Goal: Task Accomplishment & Management: Manage account settings

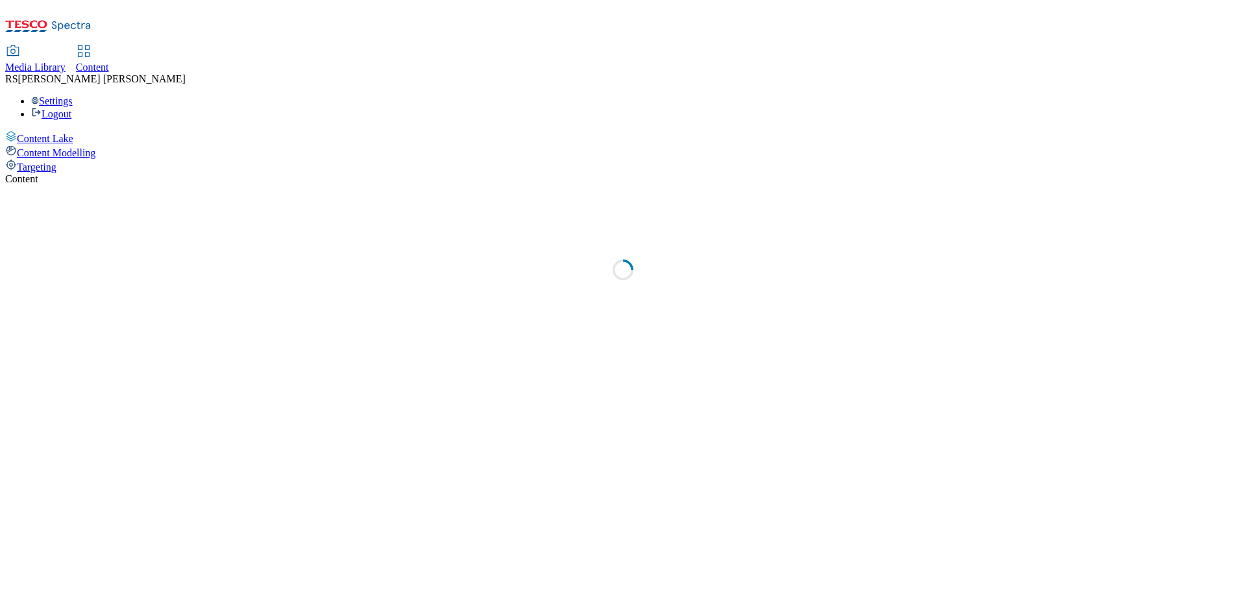
select select "ghs-[GEOGRAPHIC_DATA]"
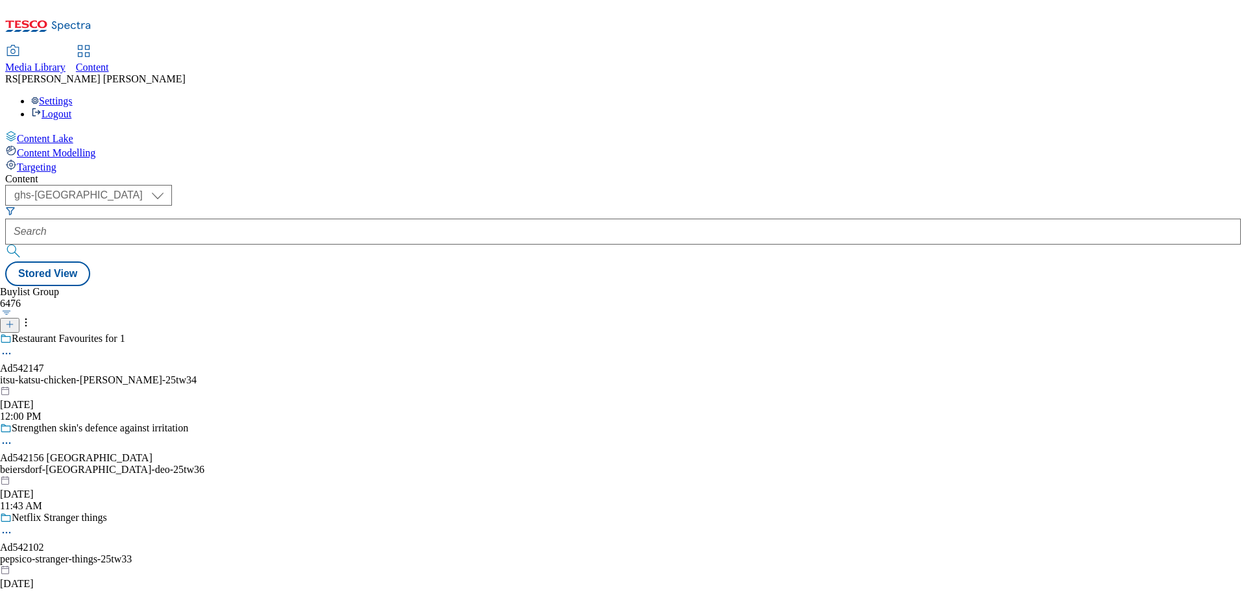
click at [81, 16] on icon at bounding box center [48, 29] width 86 height 27
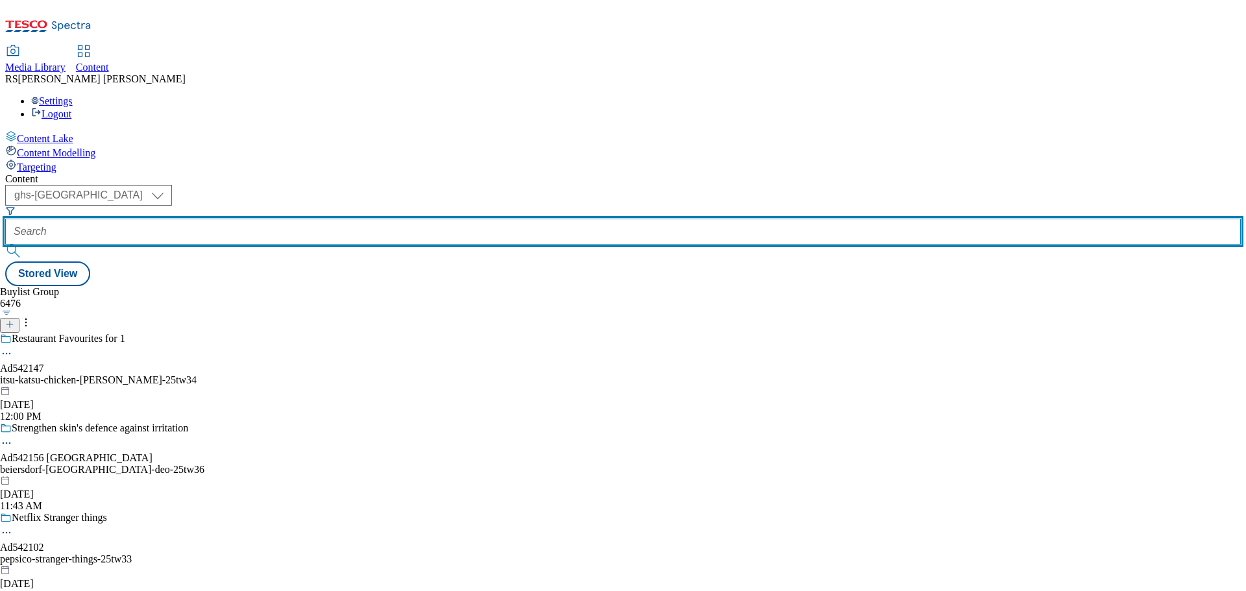
click at [299, 219] on input "text" at bounding box center [623, 232] width 1236 height 26
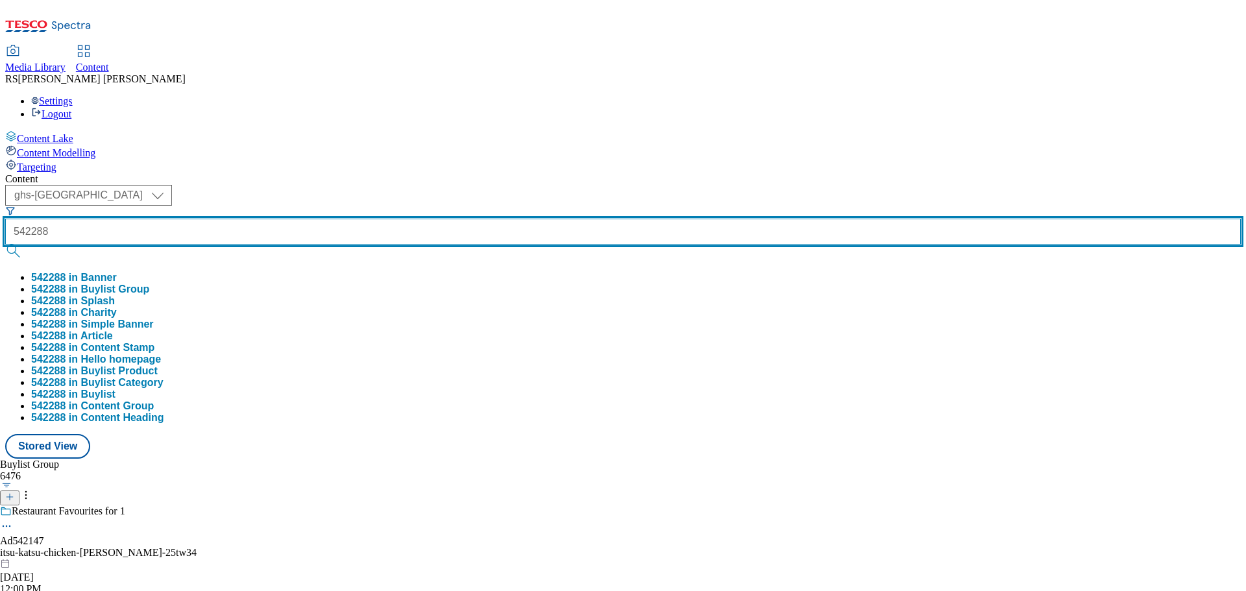
type input "542288"
click at [5, 245] on button "submit" at bounding box center [14, 251] width 18 height 13
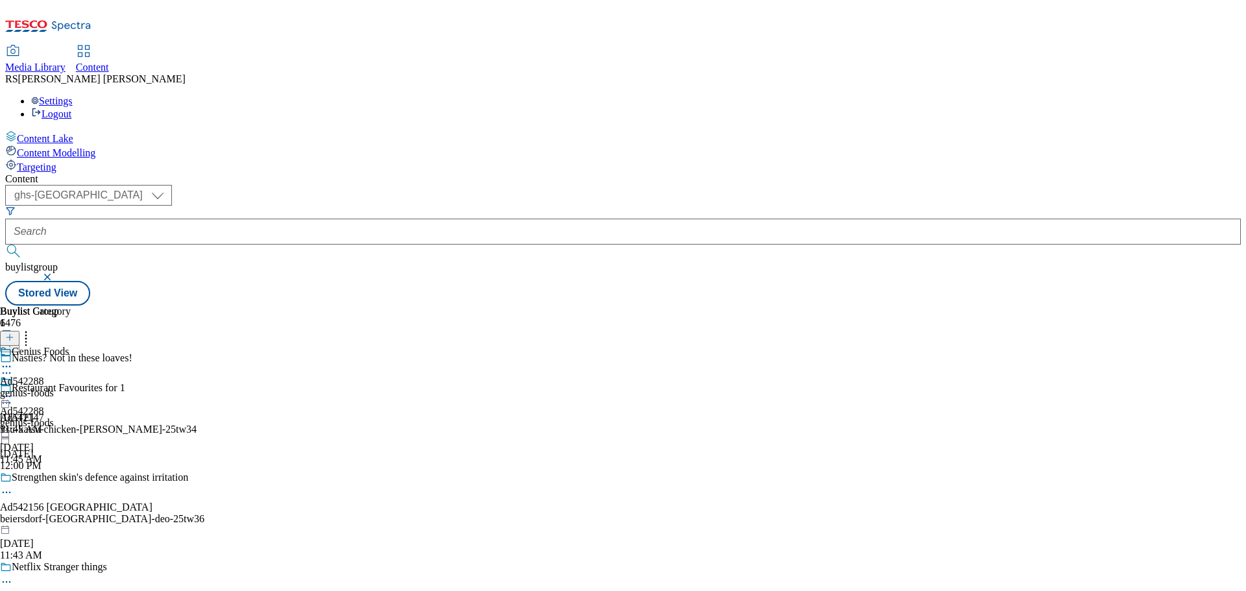
click at [13, 367] on icon at bounding box center [6, 373] width 13 height 13
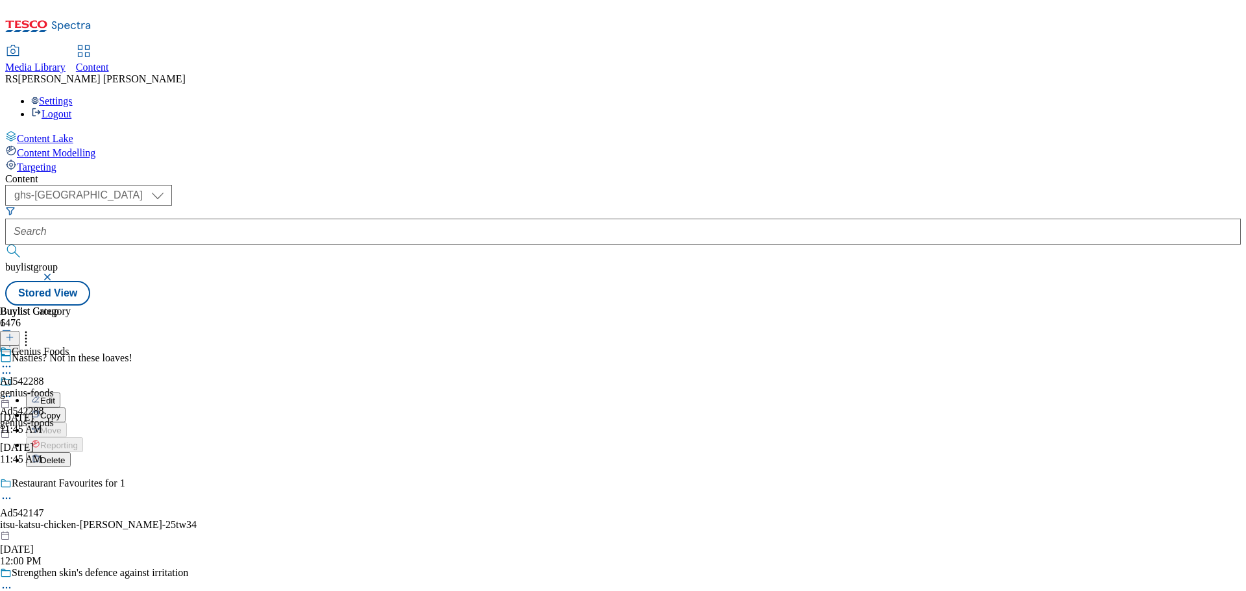
click at [60, 393] on button "Edit" at bounding box center [43, 400] width 34 height 15
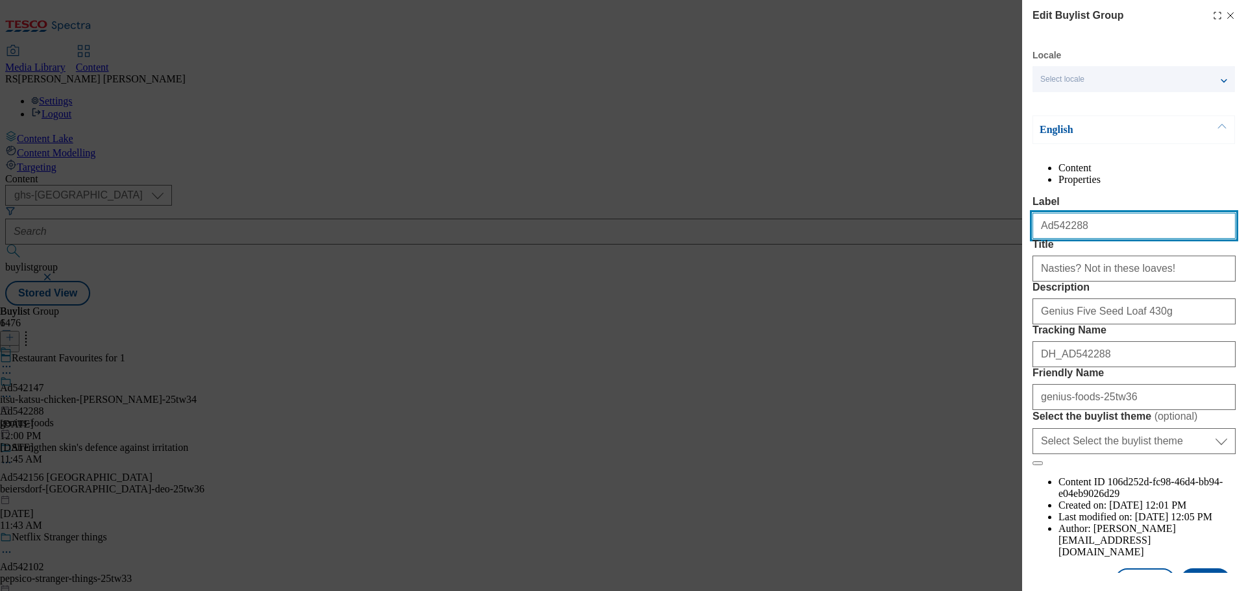
drag, startPoint x: 1068, startPoint y: 250, endPoint x: 1021, endPoint y: 249, distance: 47.4
click at [1021, 249] on div "Edit Buylist Group Locale Select locale English Welsh English Content Propertie…" at bounding box center [623, 295] width 1246 height 591
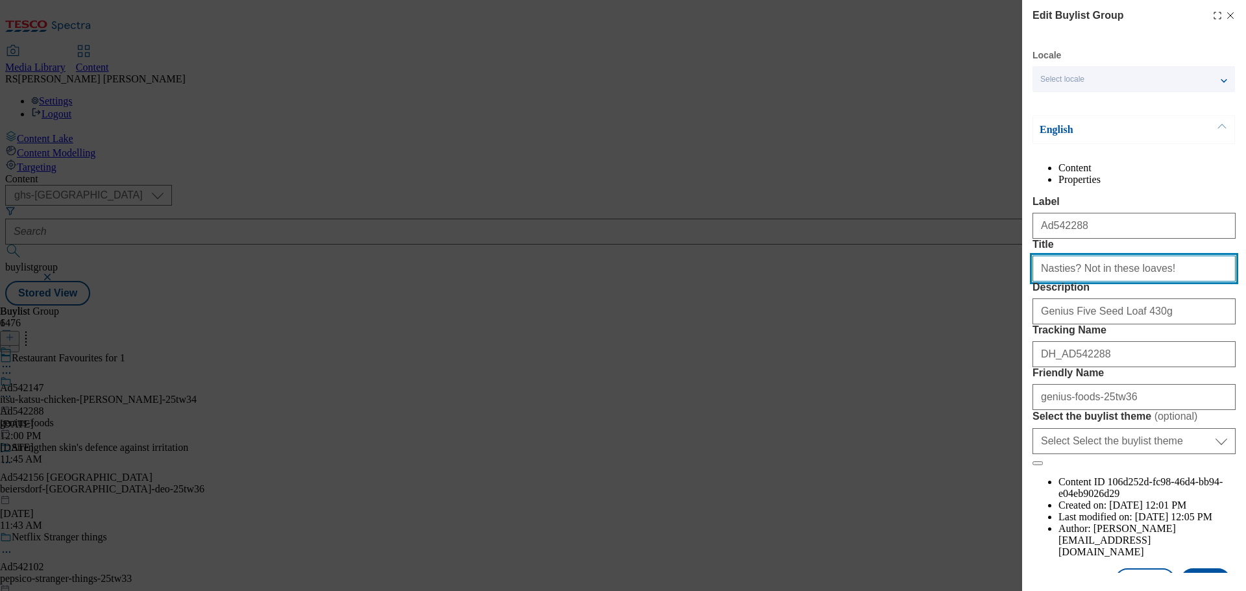
click at [1084, 282] on input "Nasties? Not in these loaves!" at bounding box center [1134, 269] width 203 height 26
paste input "Ad542288"
type input "Nasties? Not in these loaves!"
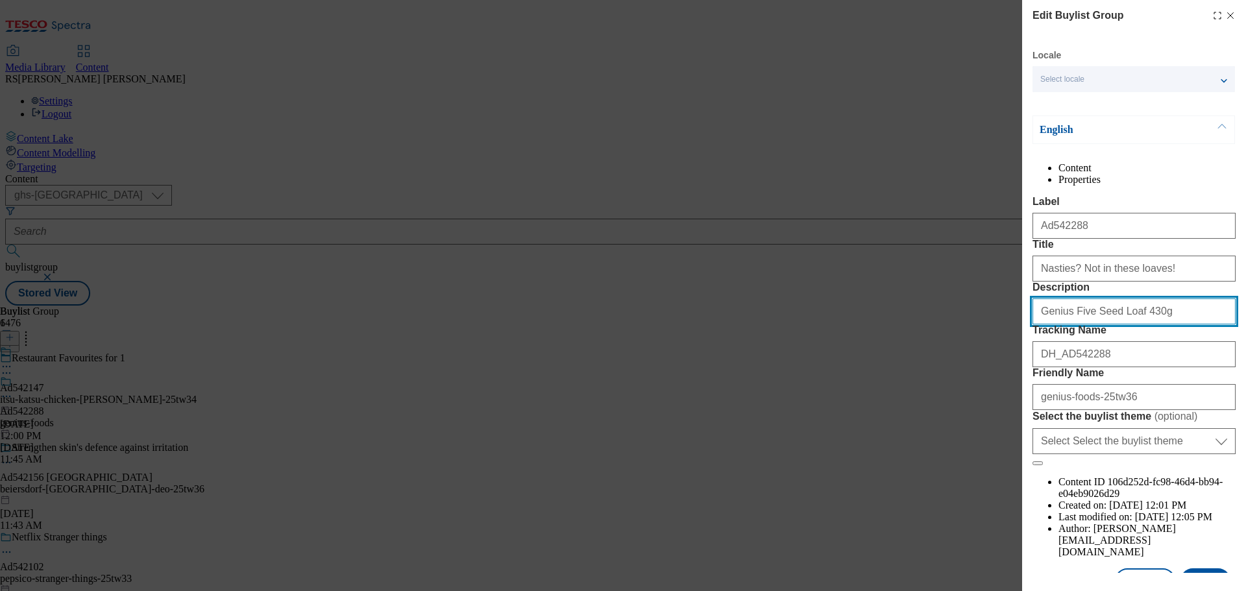
click at [1085, 325] on input "Genius Five Seed Loaf 430g" at bounding box center [1134, 312] width 203 height 26
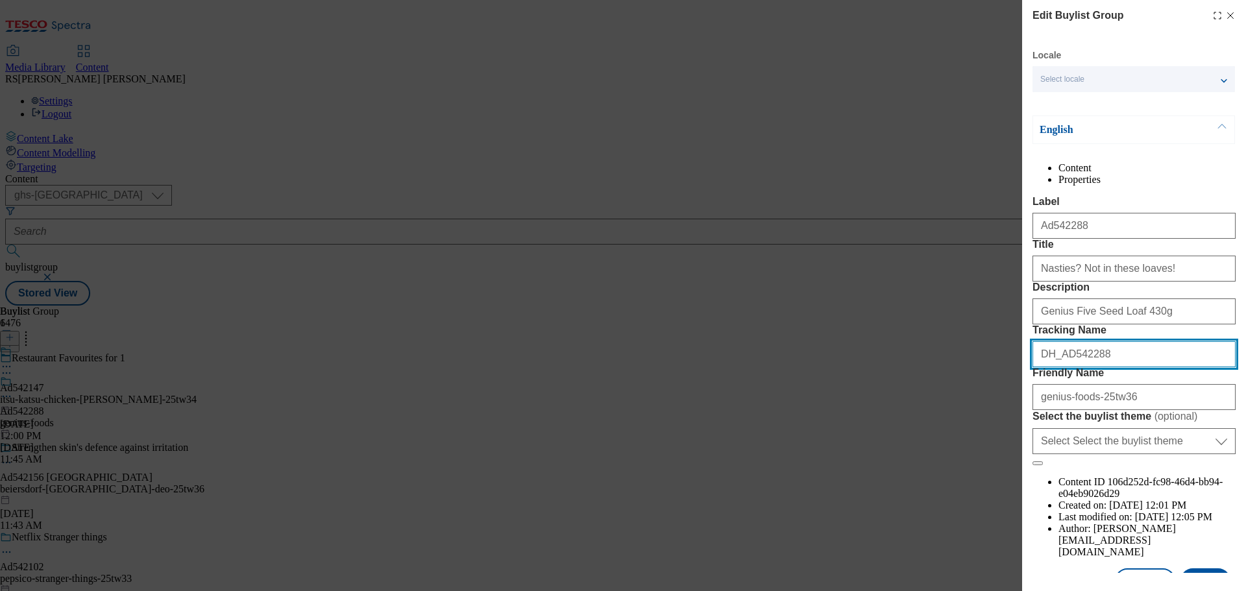
click at [1096, 367] on input "DH_AD542288" at bounding box center [1134, 354] width 203 height 26
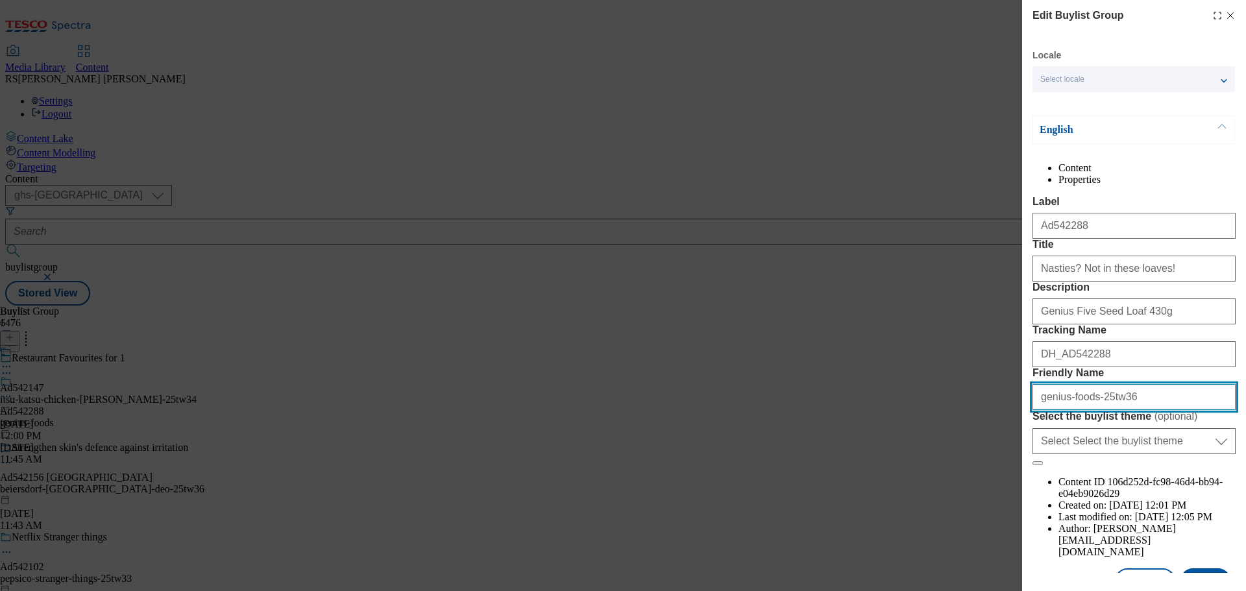
click at [1085, 410] on input "genius-foods-25tw36" at bounding box center [1134, 397] width 203 height 26
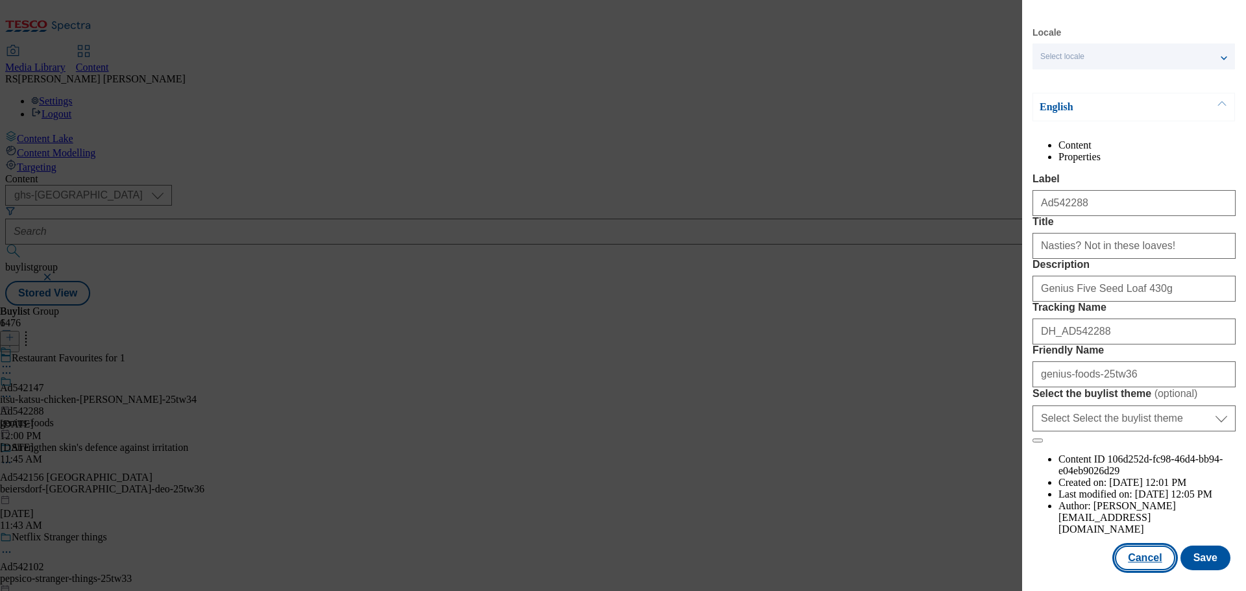
click at [1129, 554] on button "Cancel" at bounding box center [1145, 558] width 60 height 25
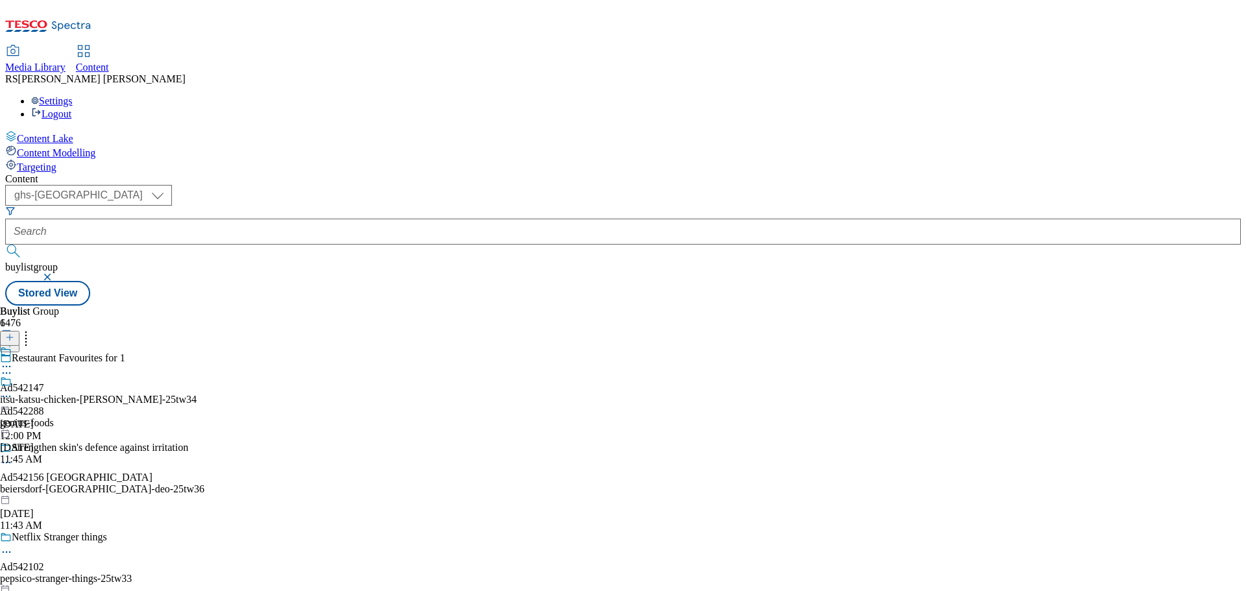
scroll to position [15, 0]
click at [5, 396] on circle at bounding box center [4, 397] width 2 height 2
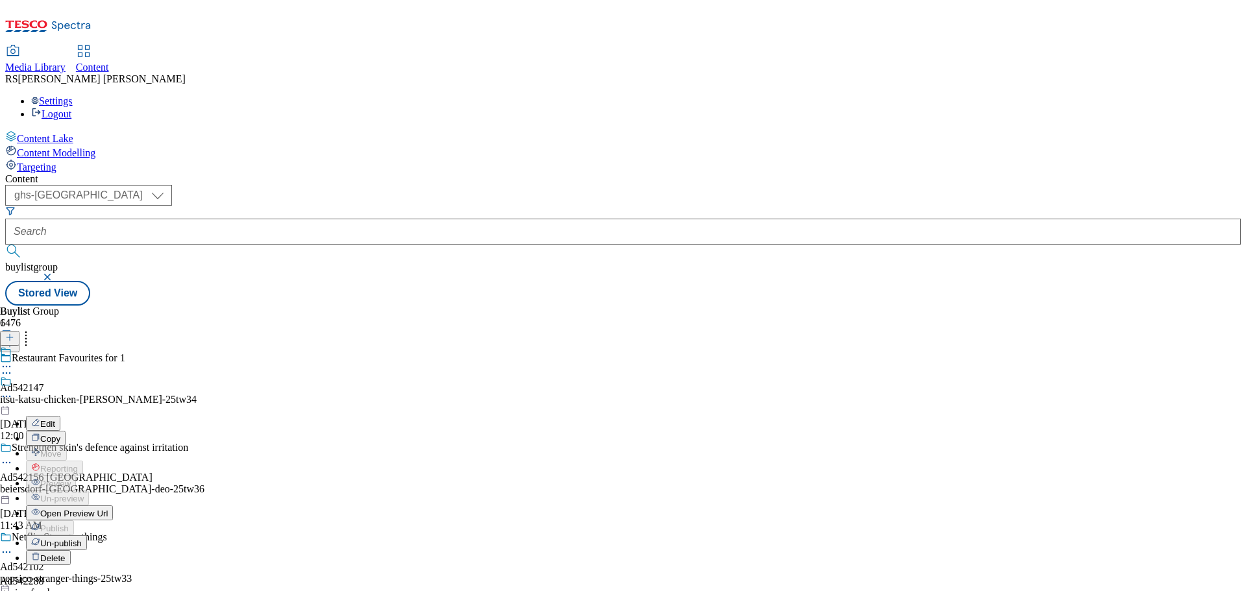
click at [60, 416] on button "Edit" at bounding box center [43, 423] width 34 height 15
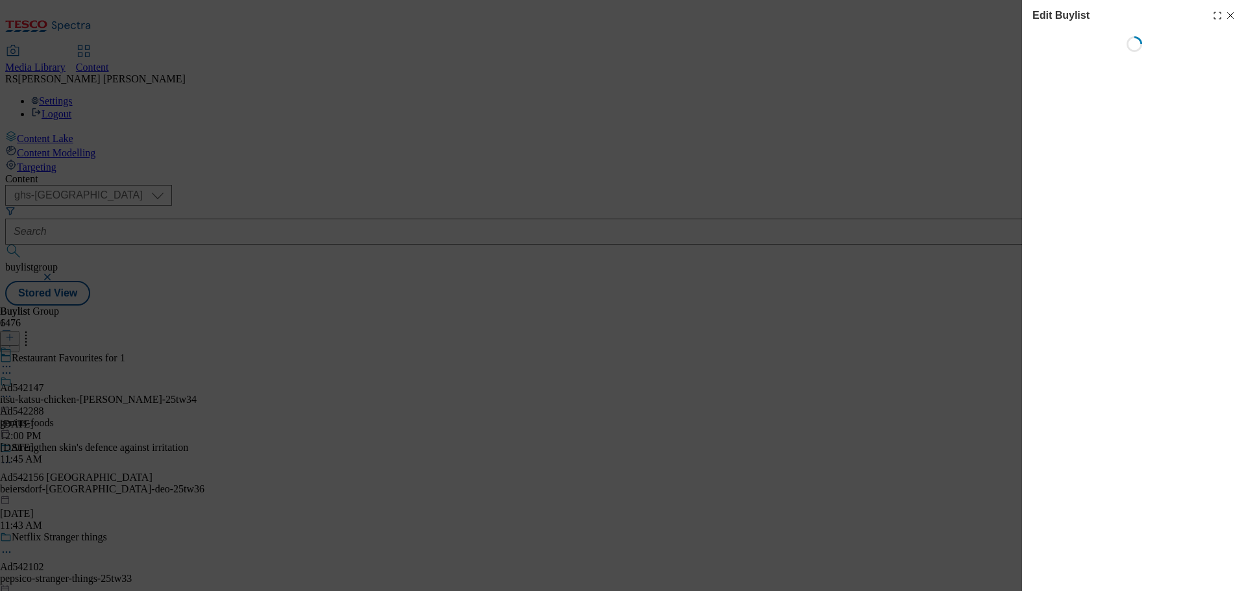
select select "tactical"
select select "supplier funded short term 1-3 weeks"
select select "dunnhumby"
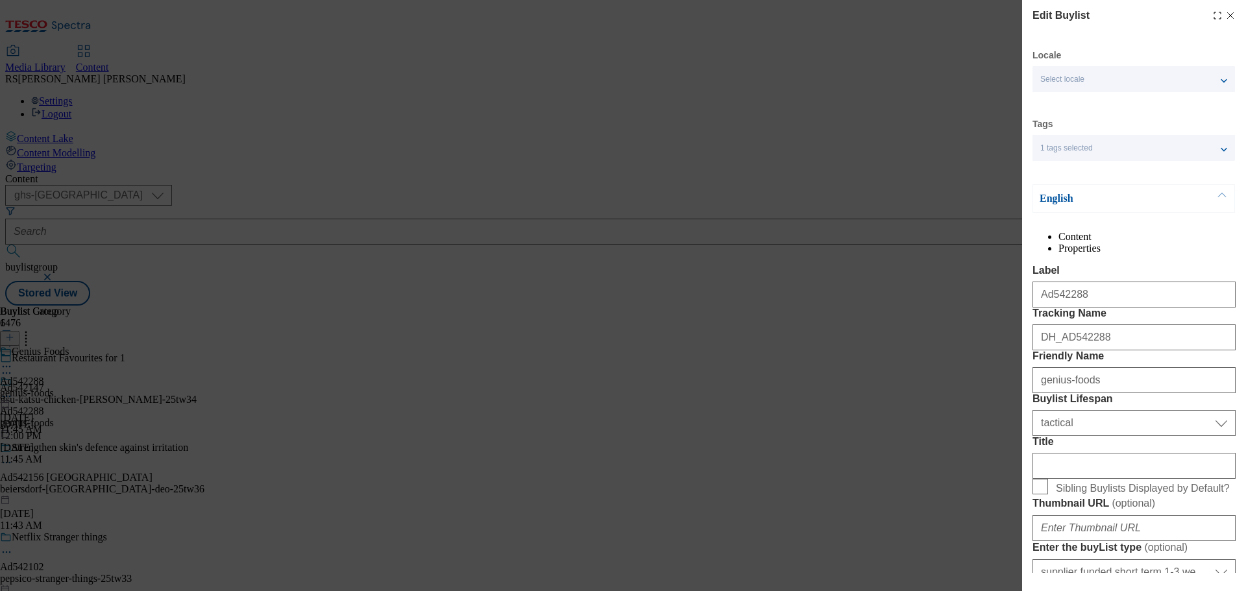
select select "Banner"
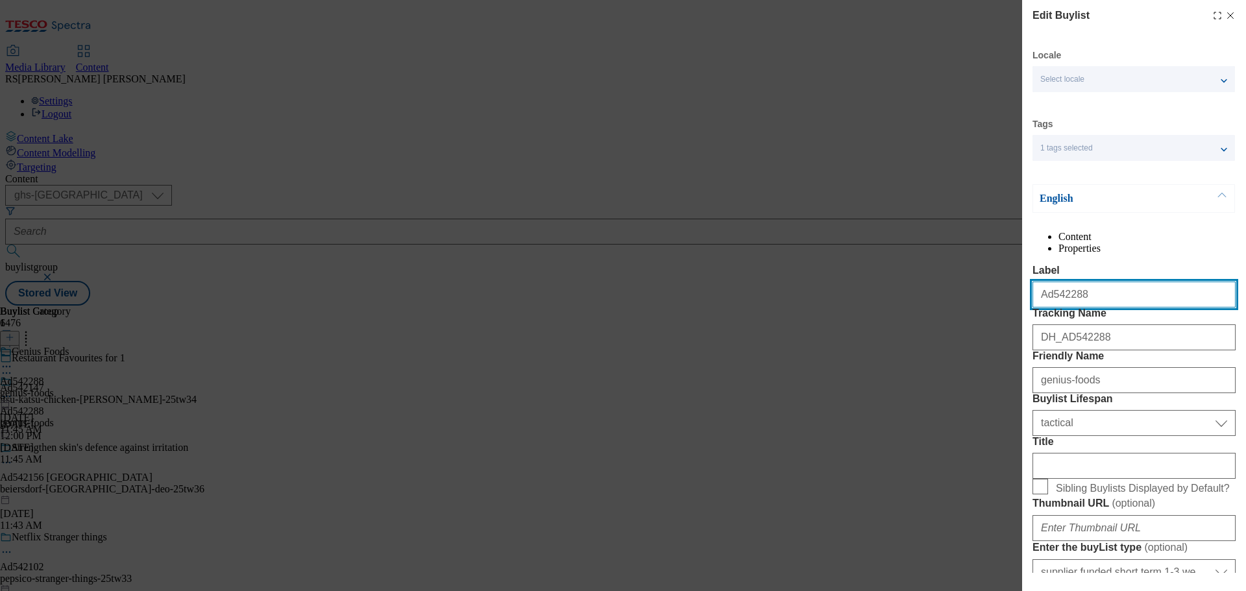
drag, startPoint x: 1110, startPoint y: 315, endPoint x: 963, endPoint y: 325, distance: 147.1
click at [963, 325] on div "Edit Buylist Locale Select locale English Welsh Tags 1 tags selected fnf market…" at bounding box center [623, 295] width 1246 height 591
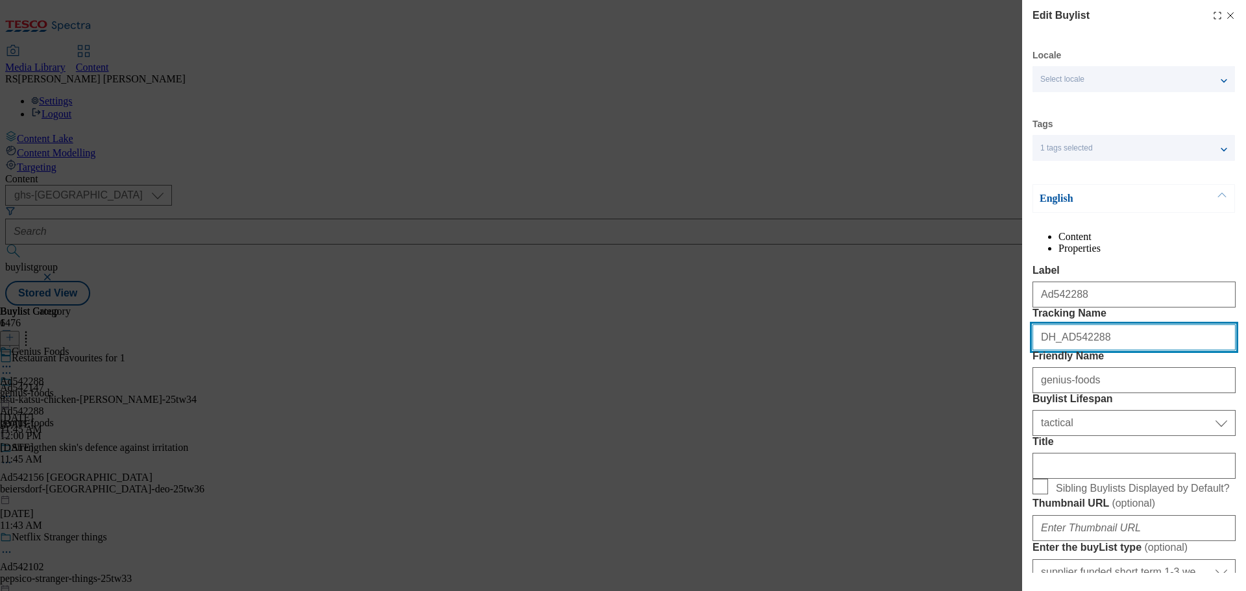
drag, startPoint x: 1142, startPoint y: 396, endPoint x: 951, endPoint y: 382, distance: 192.0
click at [951, 382] on div "Edit Buylist Locale Select locale English Welsh Tags 1 tags selected fnf market…" at bounding box center [623, 295] width 1246 height 591
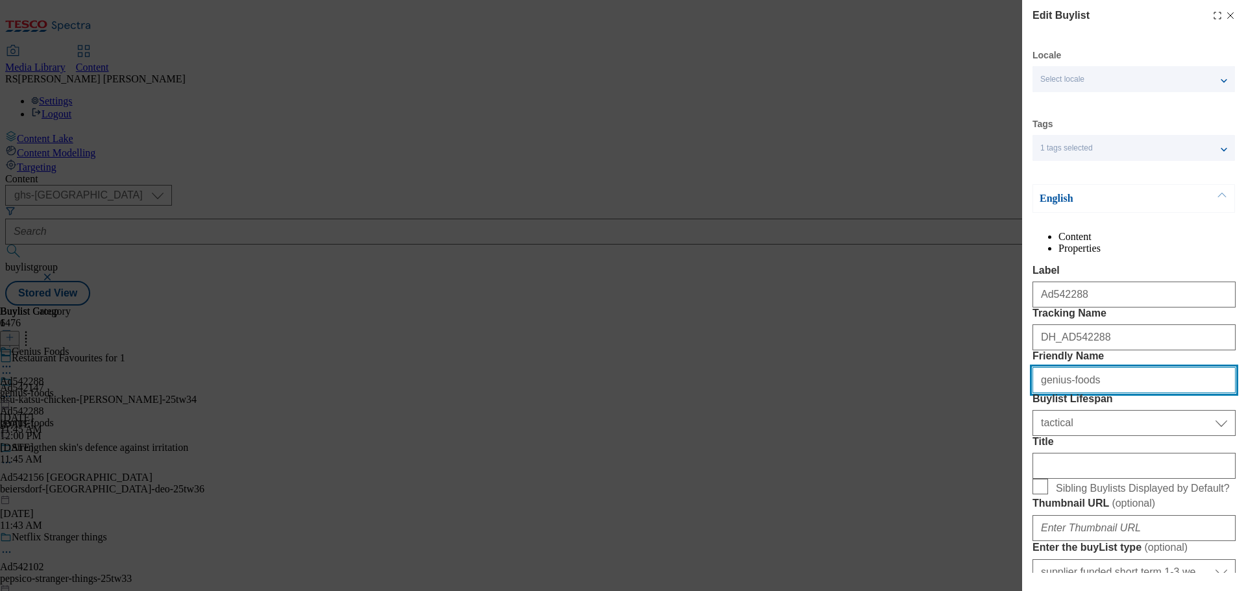
drag, startPoint x: 1110, startPoint y: 449, endPoint x: 995, endPoint y: 456, distance: 115.1
click at [995, 456] on div "Edit Buylist Locale Select locale English Welsh Tags 1 tags selected fnf market…" at bounding box center [623, 295] width 1246 height 591
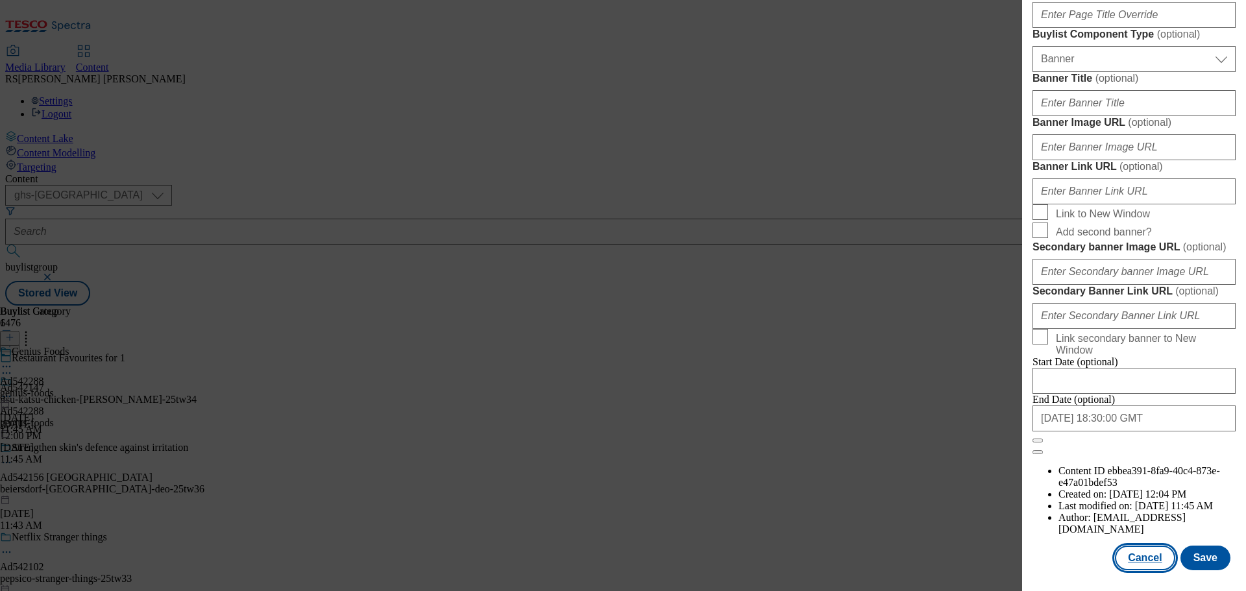
click at [1127, 554] on button "Cancel" at bounding box center [1145, 558] width 60 height 25
select select "tactical"
select select "supplier funded short term 1-3 weeks"
select select "dunnhumby"
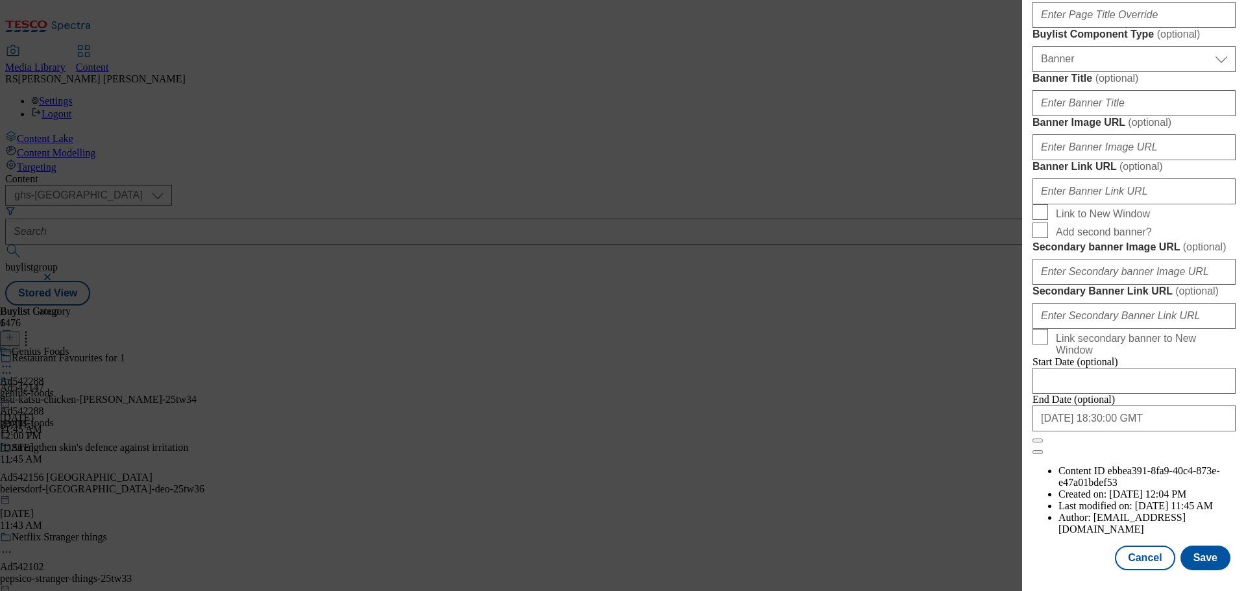
select select "Banner"
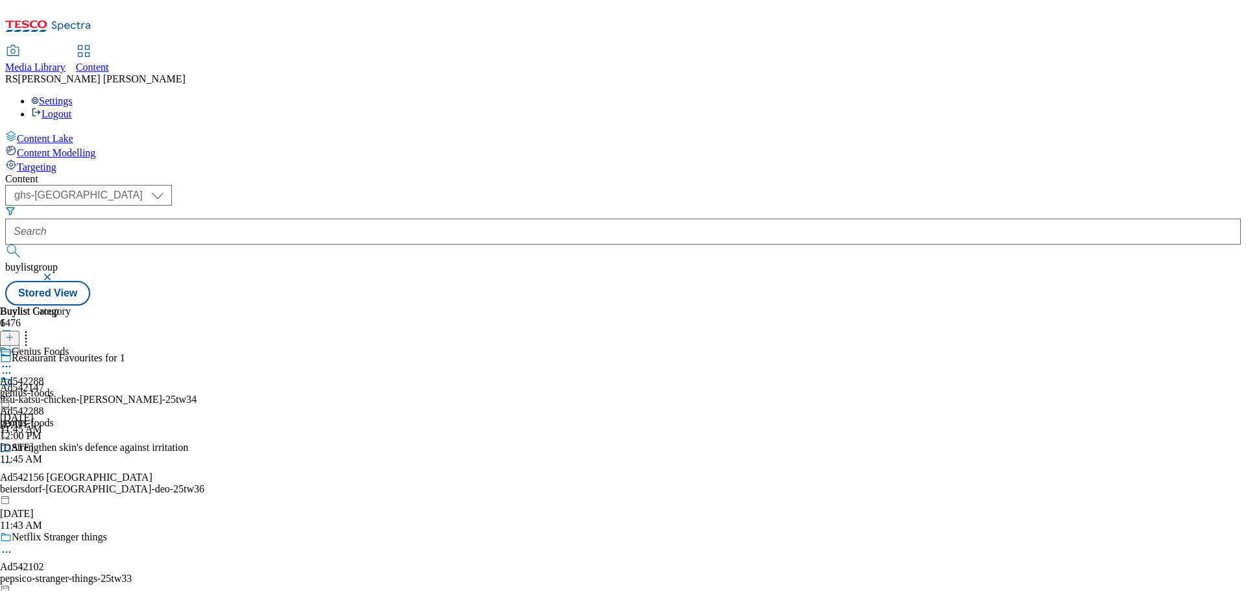
click at [13, 360] on icon at bounding box center [6, 366] width 13 height 13
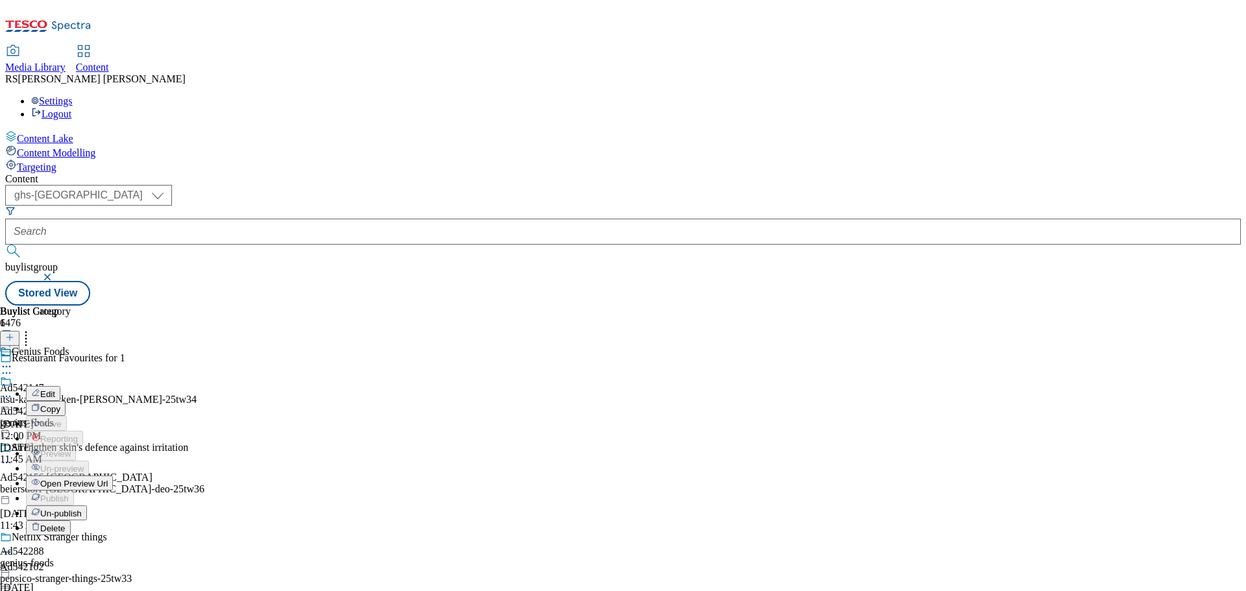
click at [60, 386] on button "Edit" at bounding box center [43, 393] width 34 height 15
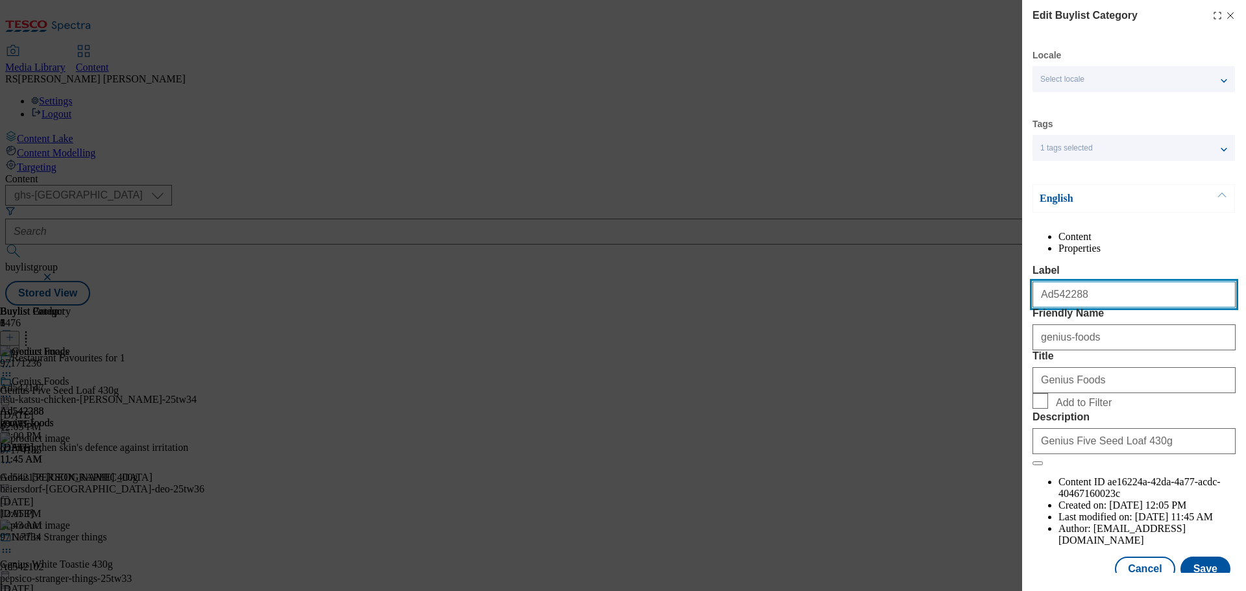
drag, startPoint x: 1113, startPoint y: 324, endPoint x: 1002, endPoint y: 317, distance: 111.2
click at [1002, 317] on div "Edit Buylist Category Locale Select locale English Welsh Tags 1 tags selected f…" at bounding box center [623, 295] width 1246 height 591
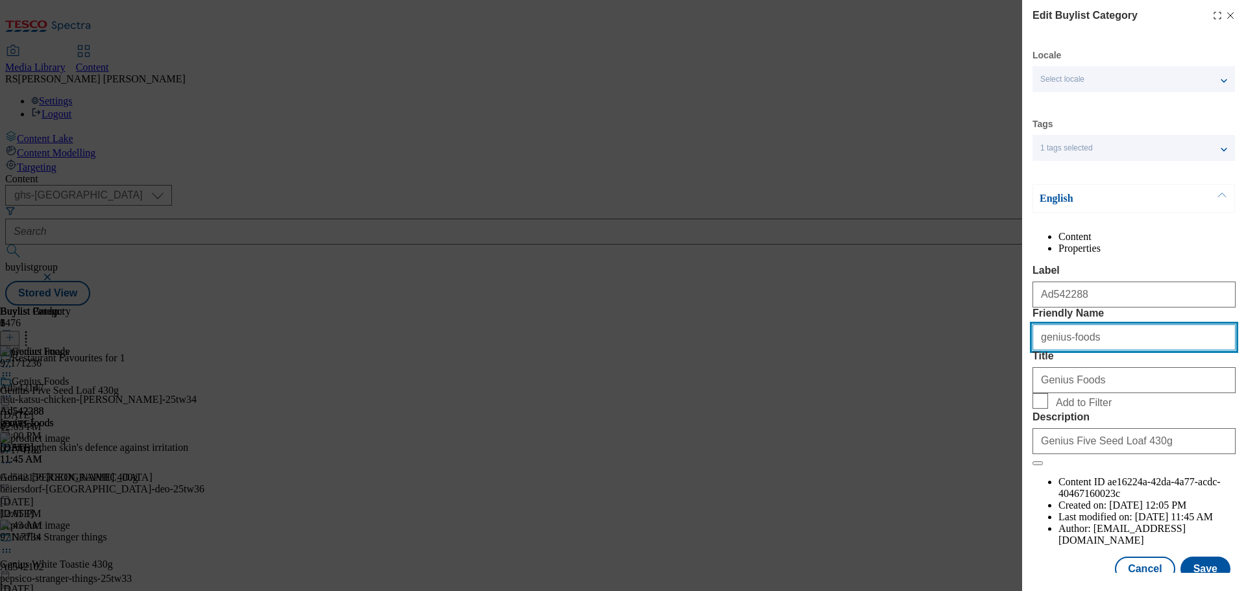
click at [1121, 351] on input "genius-foods" at bounding box center [1134, 338] width 203 height 26
drag, startPoint x: 1126, startPoint y: 391, endPoint x: 972, endPoint y: 388, distance: 154.5
click at [972, 388] on div "Edit Buylist Category Locale Select locale English Welsh Tags 1 tags selected f…" at bounding box center [623, 295] width 1246 height 591
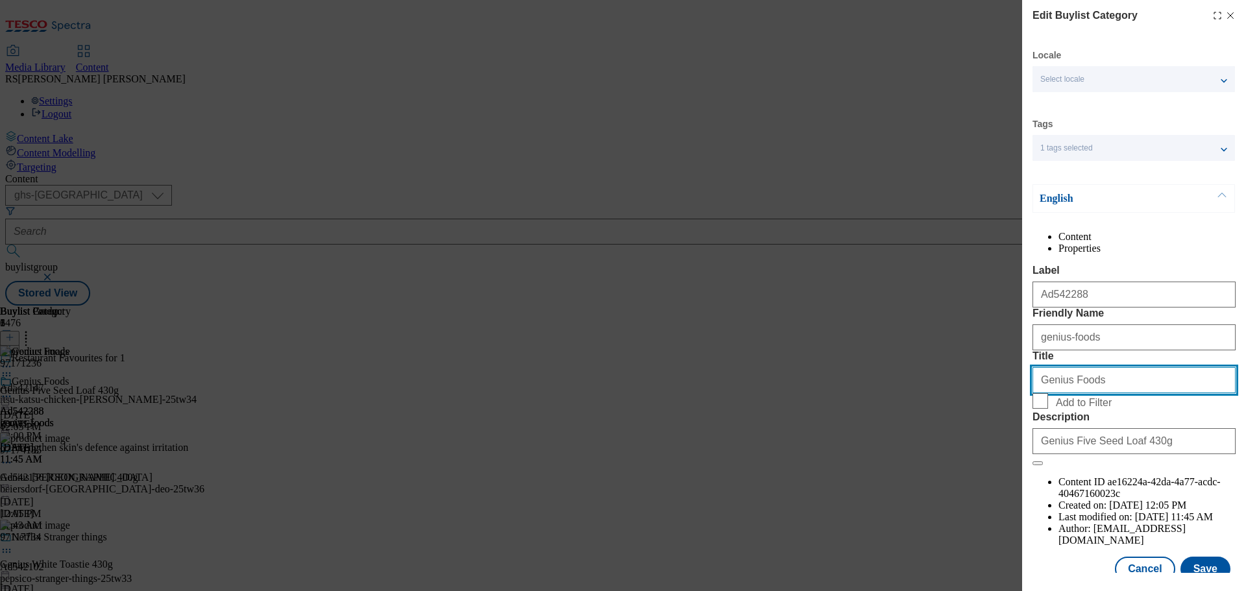
drag, startPoint x: 1118, startPoint y: 449, endPoint x: 976, endPoint y: 450, distance: 142.8
click at [976, 450] on div "Edit Buylist Category Locale Select locale English Welsh Tags 1 tags selected f…" at bounding box center [623, 295] width 1246 height 591
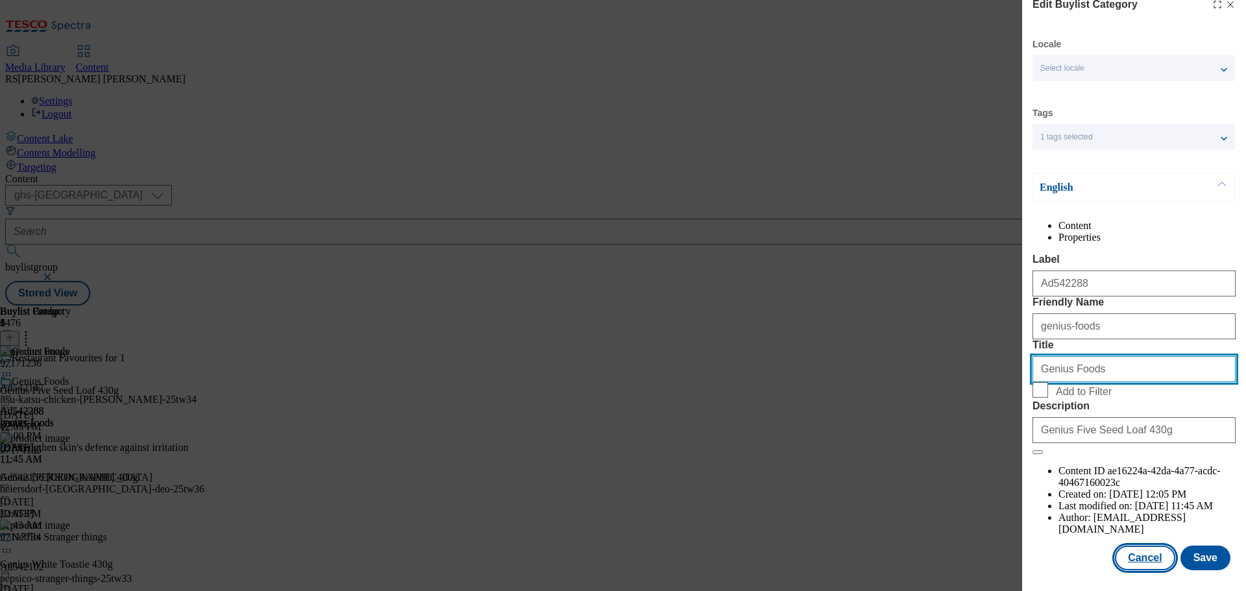
scroll to position [47, 0]
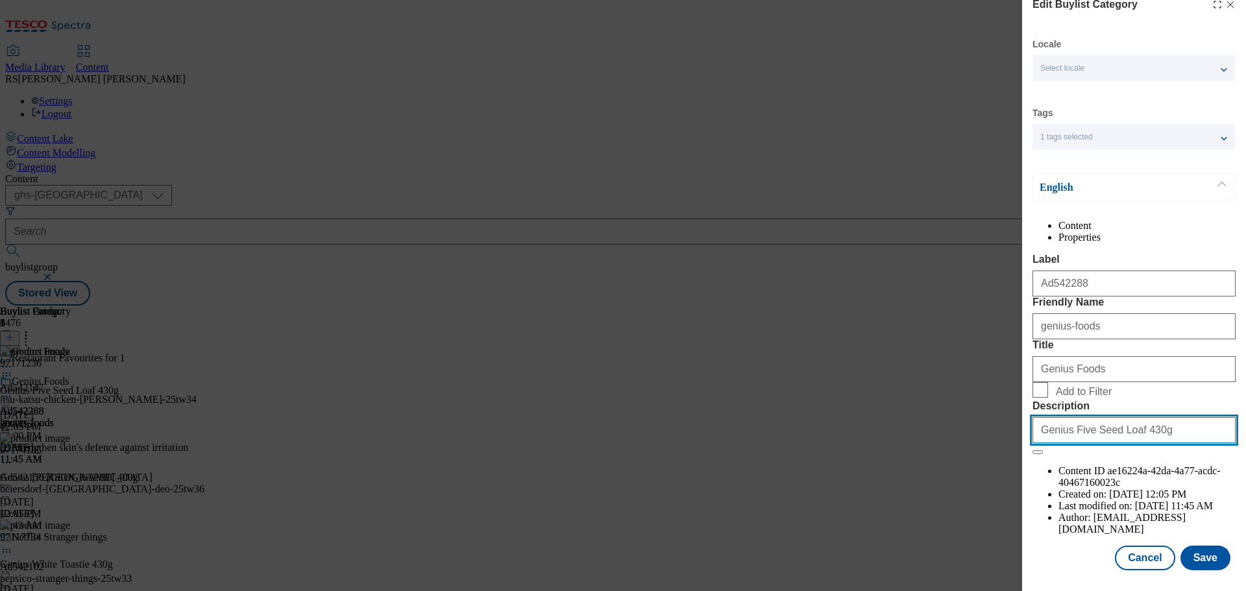
click at [1149, 443] on input "Genius Five Seed Loaf 430g" at bounding box center [1134, 430] width 203 height 26
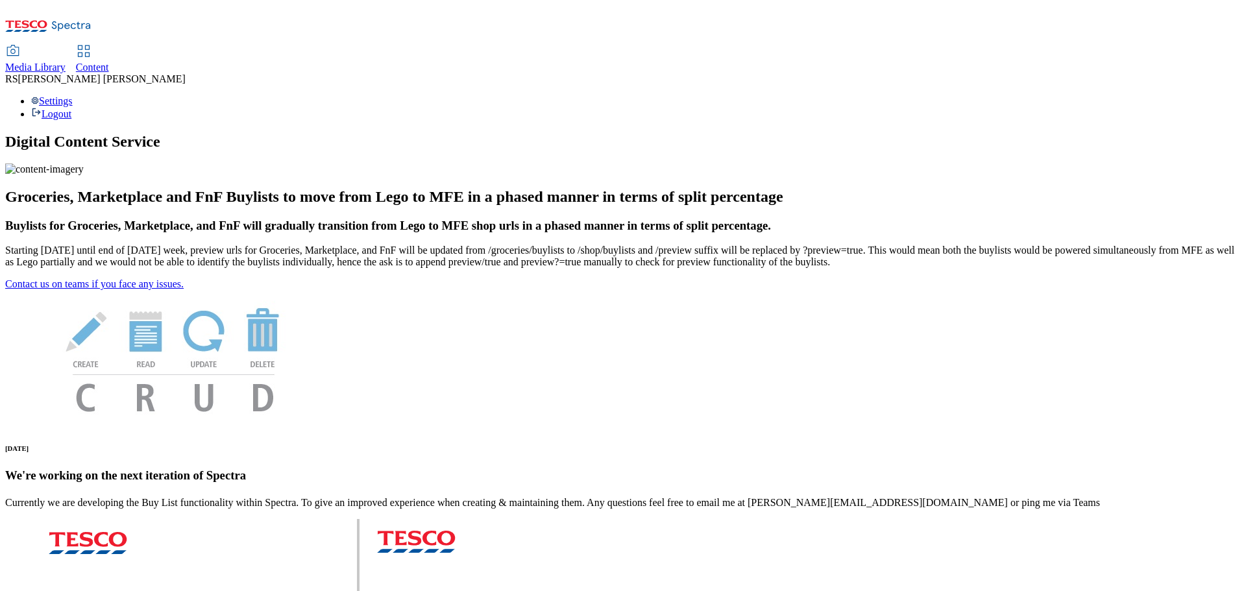
click at [282, 6] on div "Media Library Content RS [PERSON_NAME] Settings Logout" at bounding box center [623, 62] width 1236 height 115
click at [109, 62] on span "Content" at bounding box center [92, 67] width 33 height 11
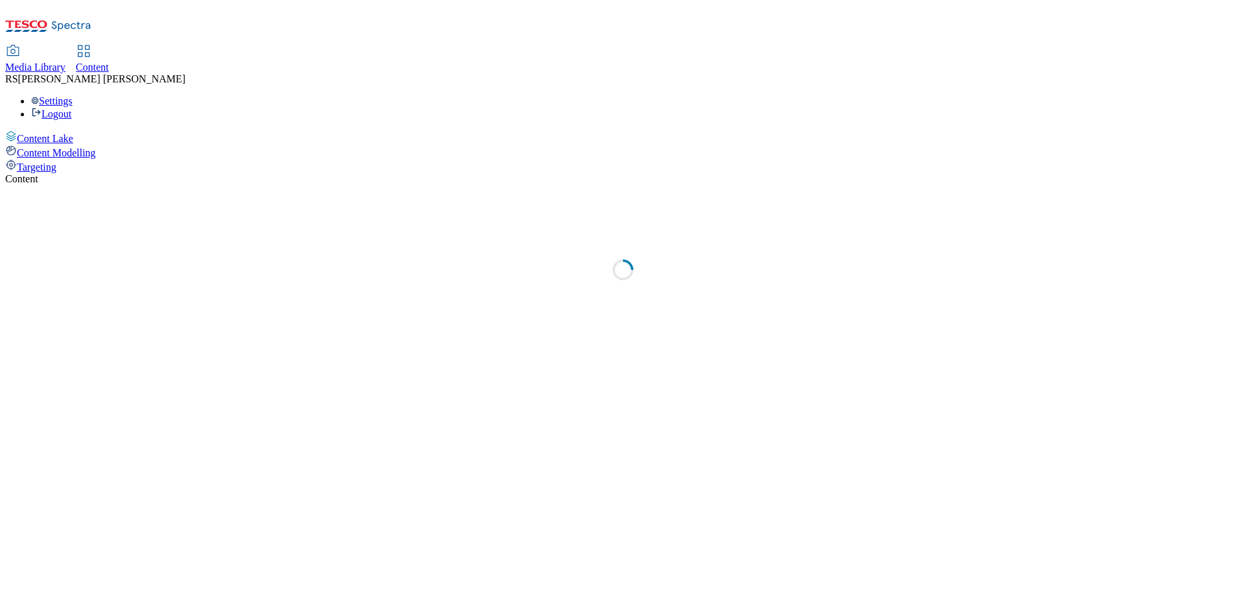
select select "ghs-uk"
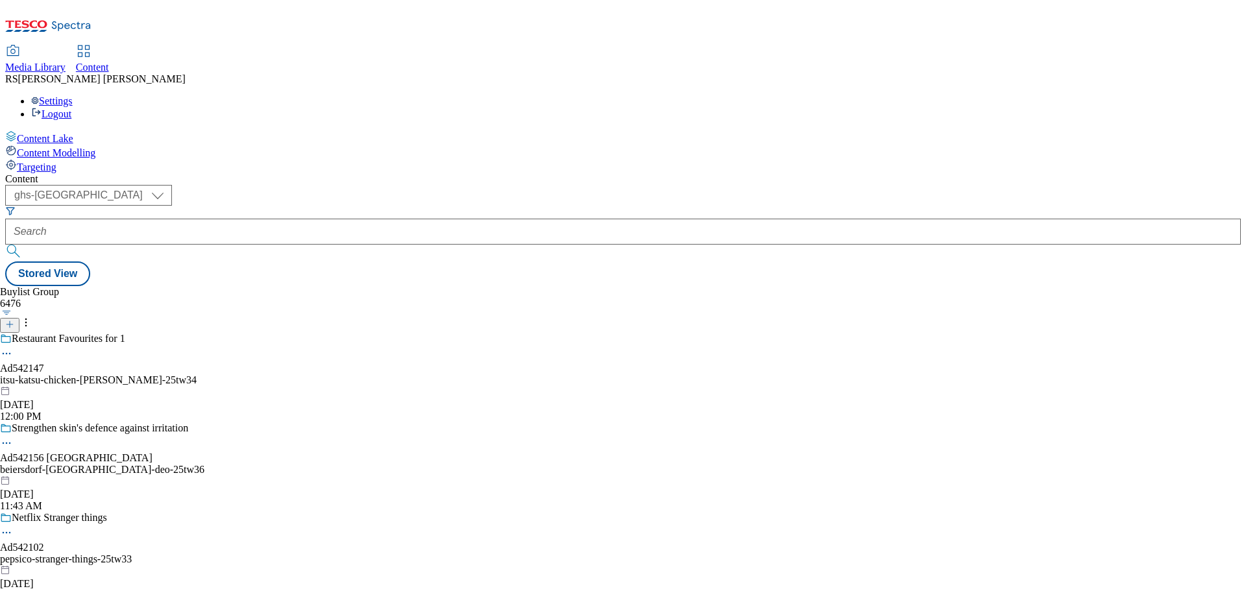
click at [14, 320] on icon at bounding box center [9, 324] width 9 height 9
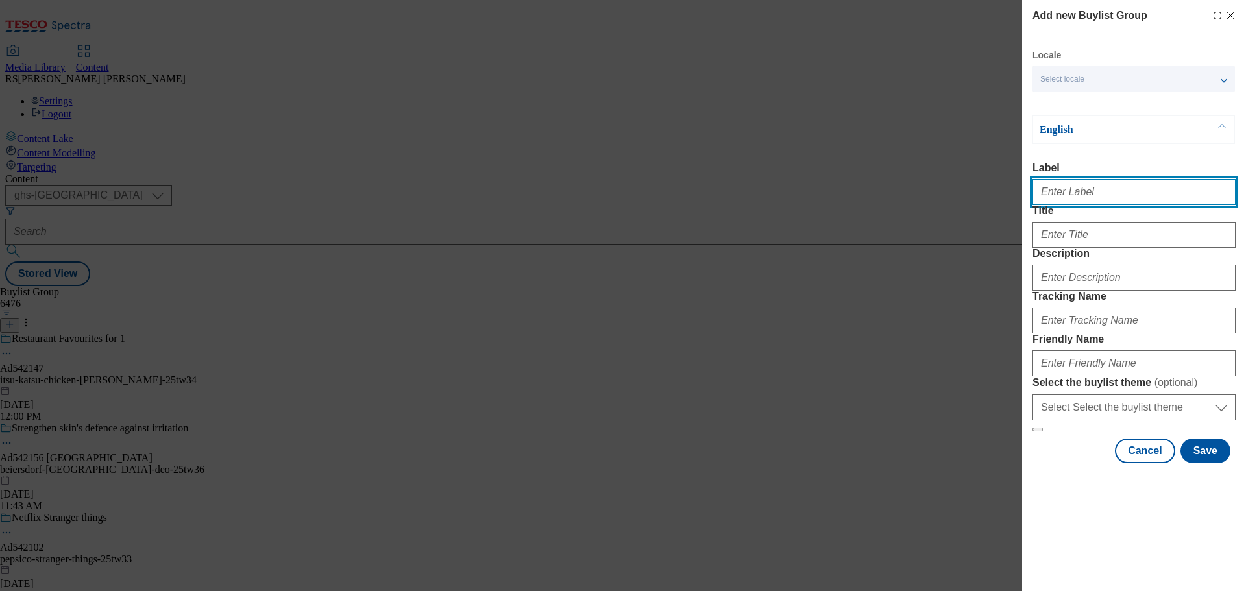
click at [1074, 194] on input "Label" at bounding box center [1134, 192] width 203 height 26
paste input "Ad542288"
type input "Ad542288"
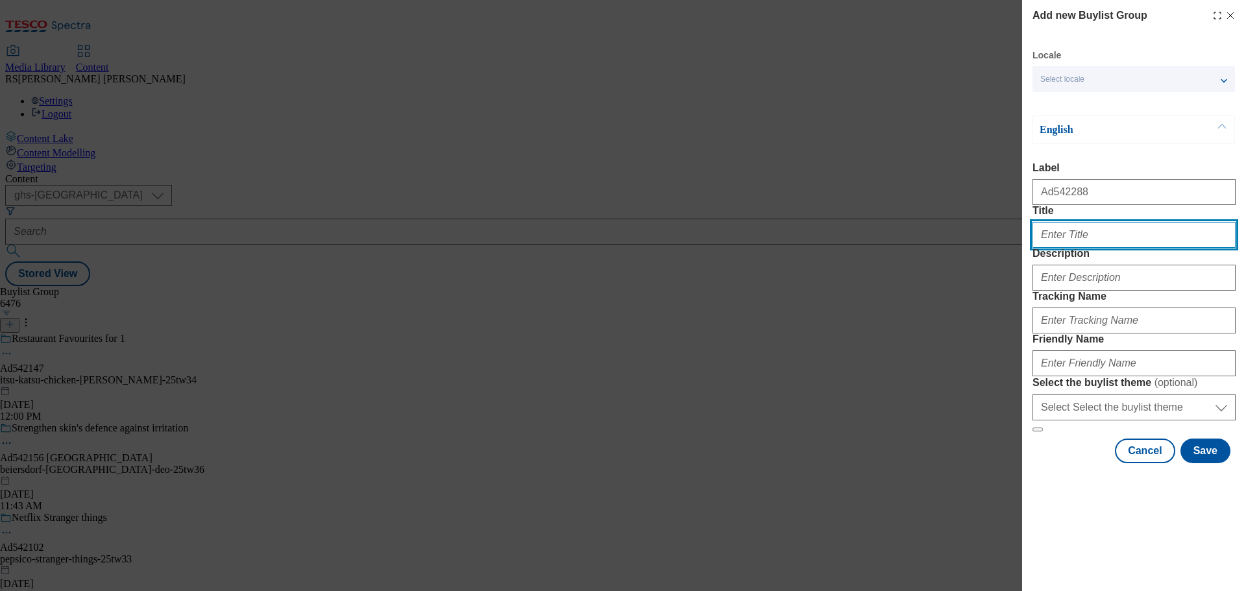
click at [1131, 248] on input "Title" at bounding box center [1134, 235] width 203 height 26
paste input "Nasties? Not in these loaves!"
type input "Nasties? Not in these loaves!"
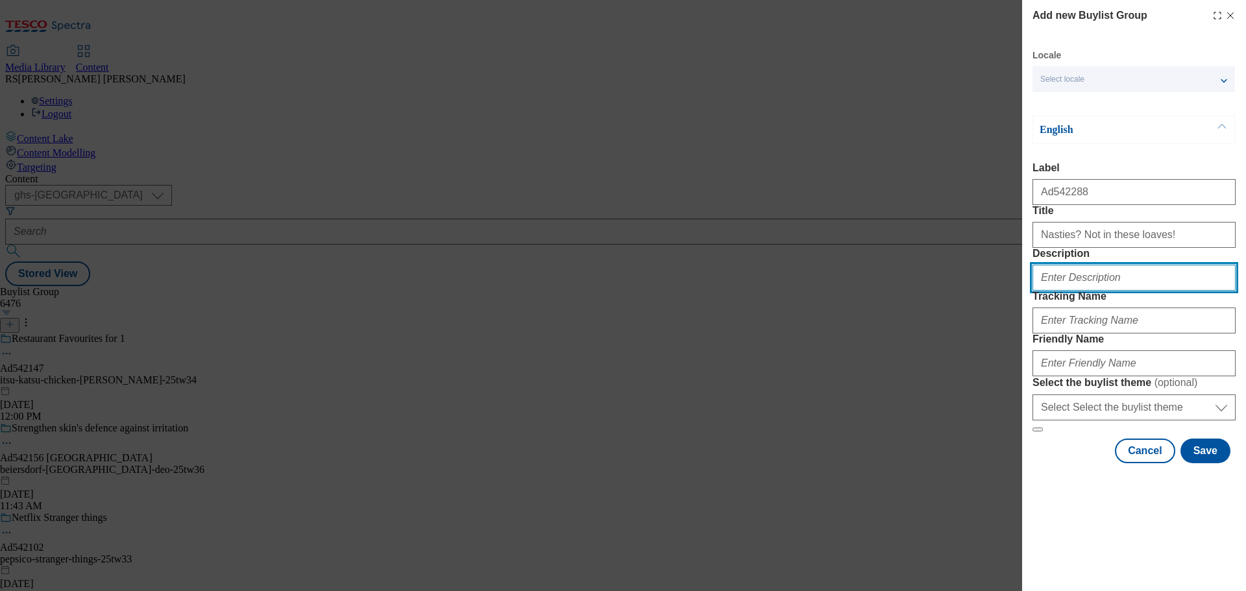
click at [1091, 291] on input "Description" at bounding box center [1134, 278] width 203 height 26
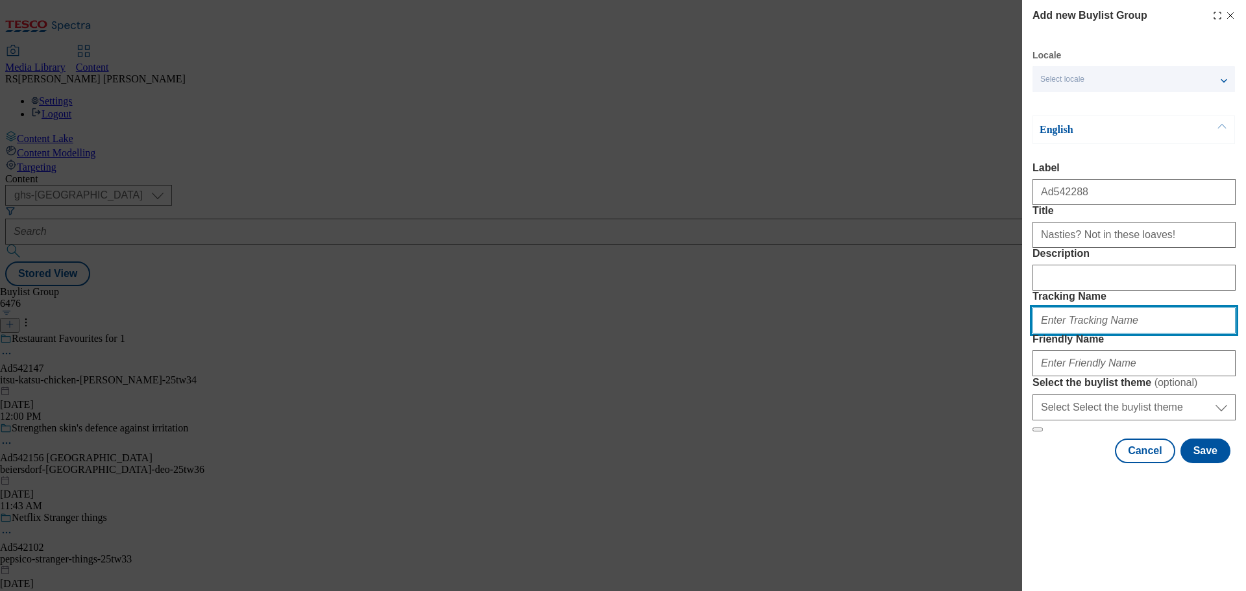
click at [1074, 334] on input "Tracking Name" at bounding box center [1134, 321] width 203 height 26
paste input "DH_AD542288"
type input "DH_AD542288"
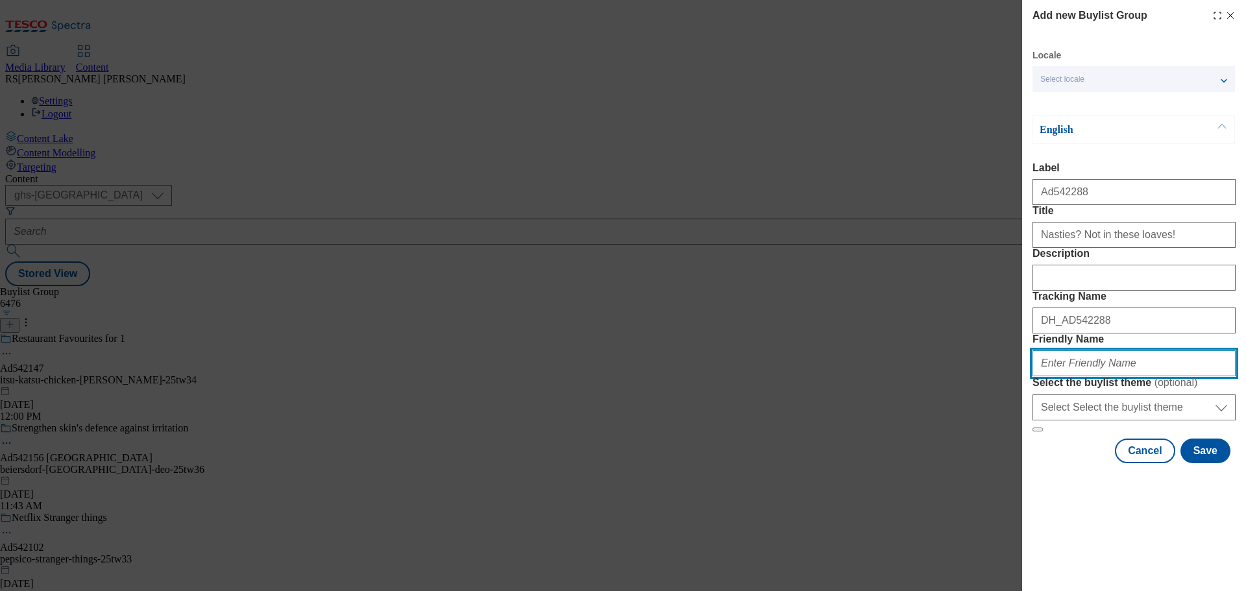
click at [1098, 376] on input "Friendly Name" at bounding box center [1134, 364] width 203 height 26
paste input "genius-foods-25tw36"
type input "genius-foods-25tw36"
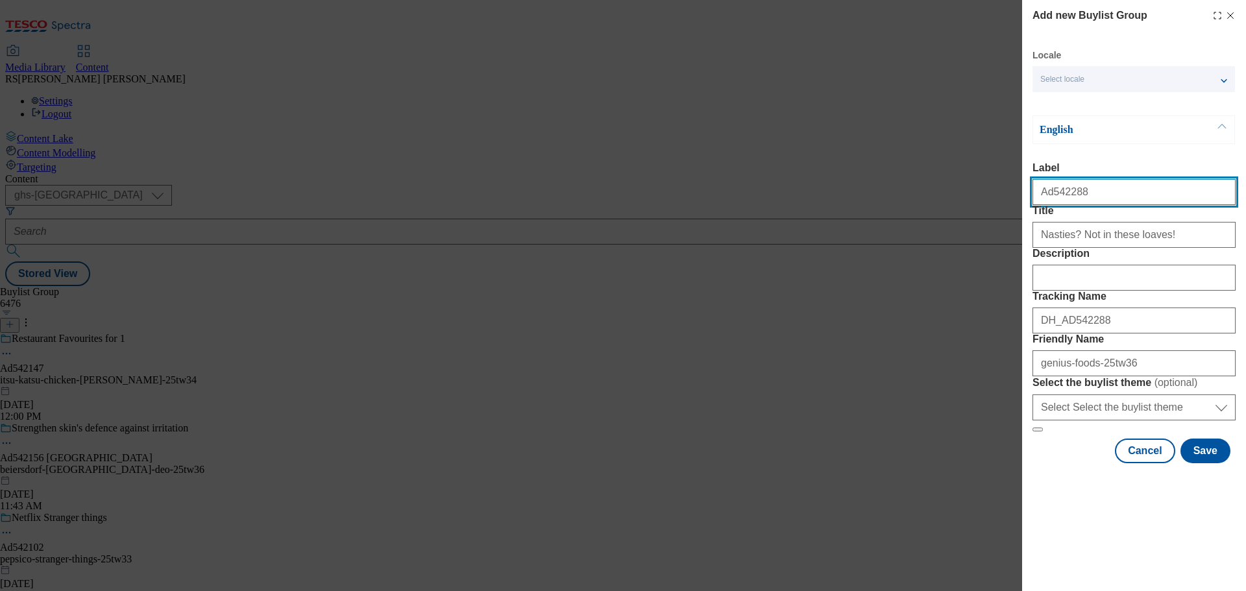
drag, startPoint x: 1103, startPoint y: 193, endPoint x: 1051, endPoint y: 208, distance: 53.9
click at [1051, 205] on input "Ad542288" at bounding box center [1134, 192] width 203 height 26
paste input "194"
type input "Ad542194"
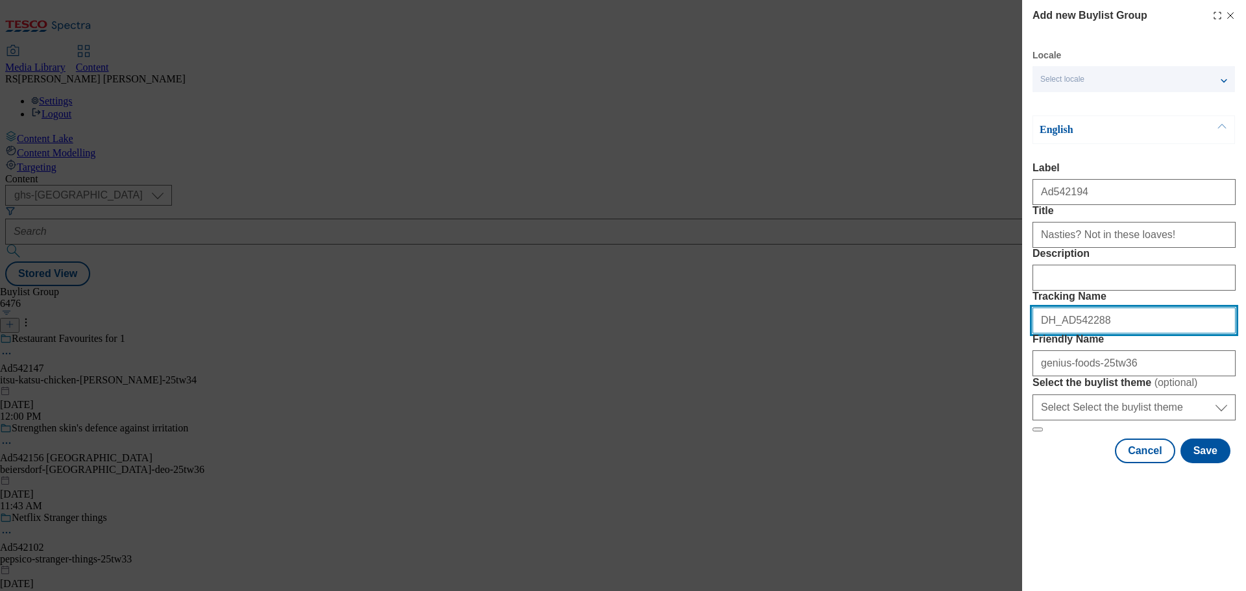
drag, startPoint x: 1101, startPoint y: 397, endPoint x: 1063, endPoint y: 405, distance: 39.8
click at [1063, 334] on div "DH_AD542288" at bounding box center [1134, 317] width 203 height 31
paste input "194"
type input "DH_AD542194"
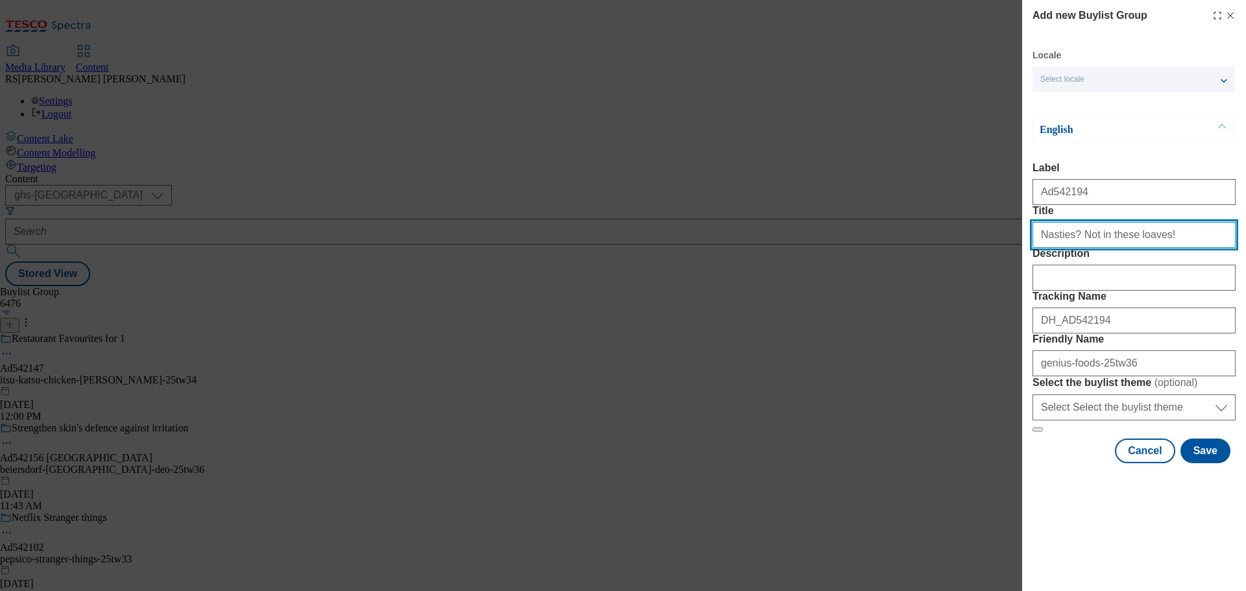
drag, startPoint x: 1169, startPoint y: 268, endPoint x: 1020, endPoint y: 270, distance: 148.7
click at [1020, 270] on div "Add new Buylist Group Locale Select locale English Welsh English Label Ad542194…" at bounding box center [623, 295] width 1246 height 591
paste input "OURISH YOURSELF"
paste input "naturally"
paste input "ourish yourself"
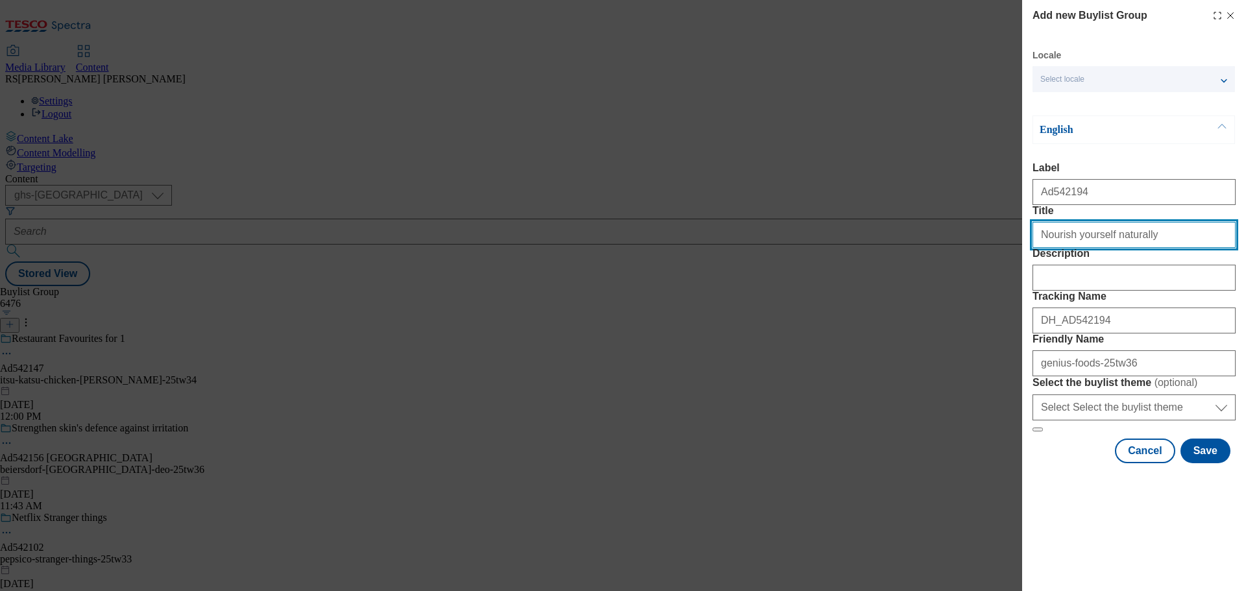
type input "Nourish yourself naturally"
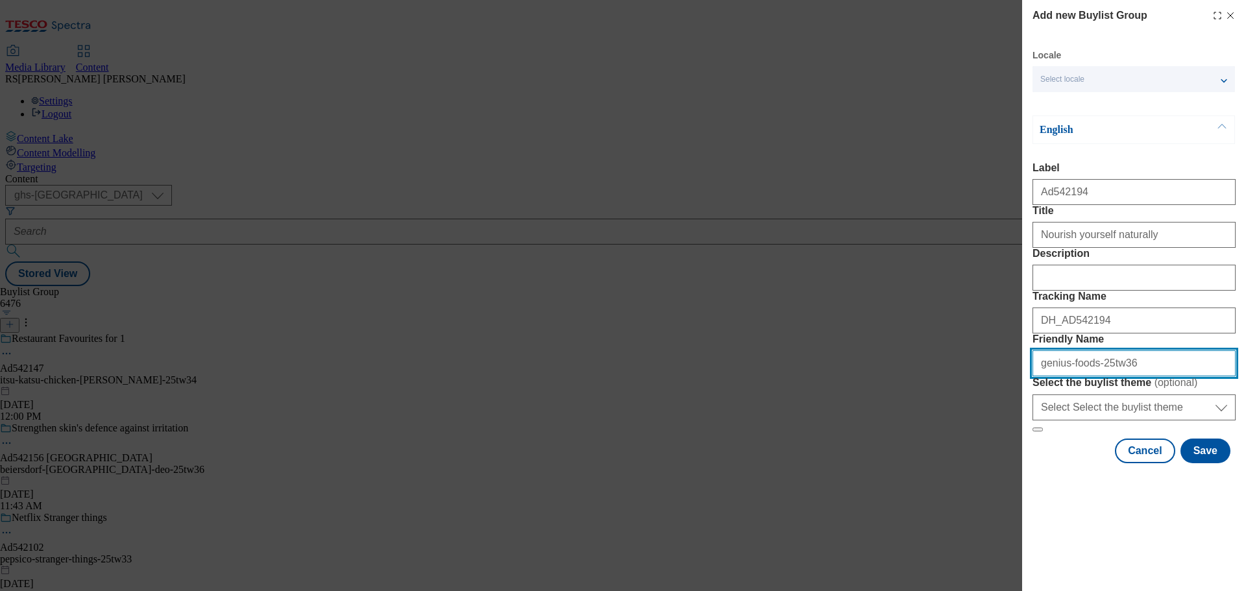
click at [1065, 376] on input "genius-foods-25tw36" at bounding box center [1134, 364] width 203 height 26
drag, startPoint x: 1063, startPoint y: 457, endPoint x: 1021, endPoint y: 458, distance: 41.6
click at [1021, 458] on div "Add new Buylist Group Locale Select locale English Welsh English Label Ad542194…" at bounding box center [623, 295] width 1246 height 591
paste input "Tesco"
click at [1044, 376] on input "Tesco-foods-25tw36" at bounding box center [1134, 364] width 203 height 26
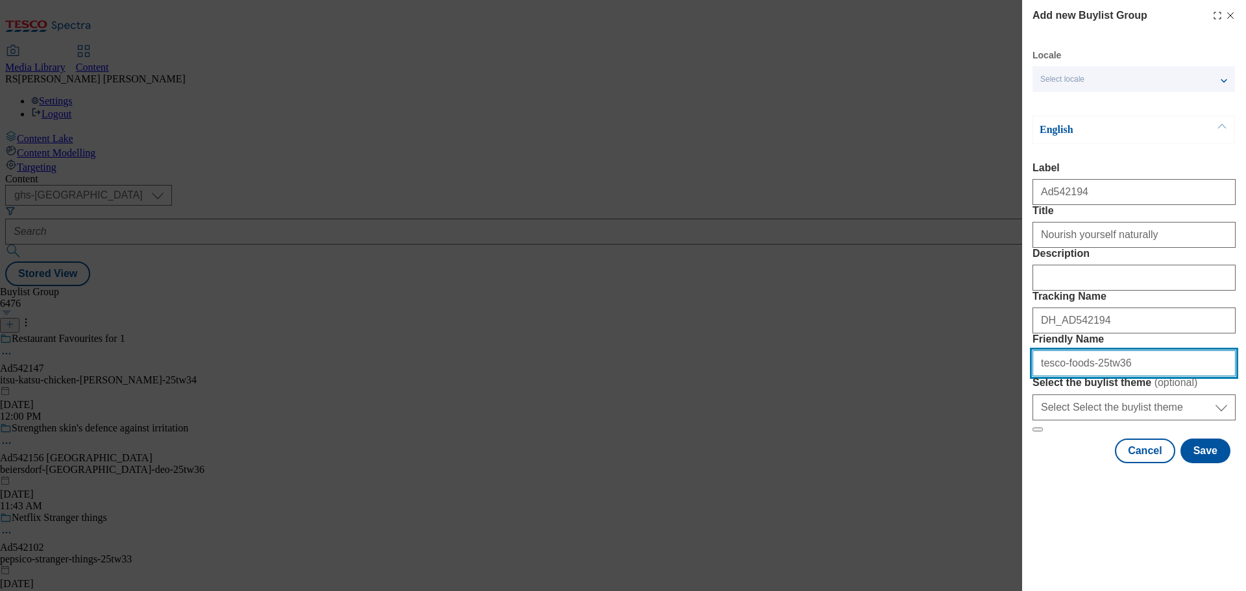
click at [1084, 376] on input "tesco-foods-25tw36" at bounding box center [1134, 364] width 203 height 26
click at [1064, 376] on input "tesco-foods-25tw36" at bounding box center [1134, 364] width 203 height 26
click at [1134, 376] on input "tesco-freja-25tw36" at bounding box center [1134, 364] width 203 height 26
type input "tesco-freja-25tw32"
drag, startPoint x: 1177, startPoint y: 465, endPoint x: 1021, endPoint y: 462, distance: 156.4
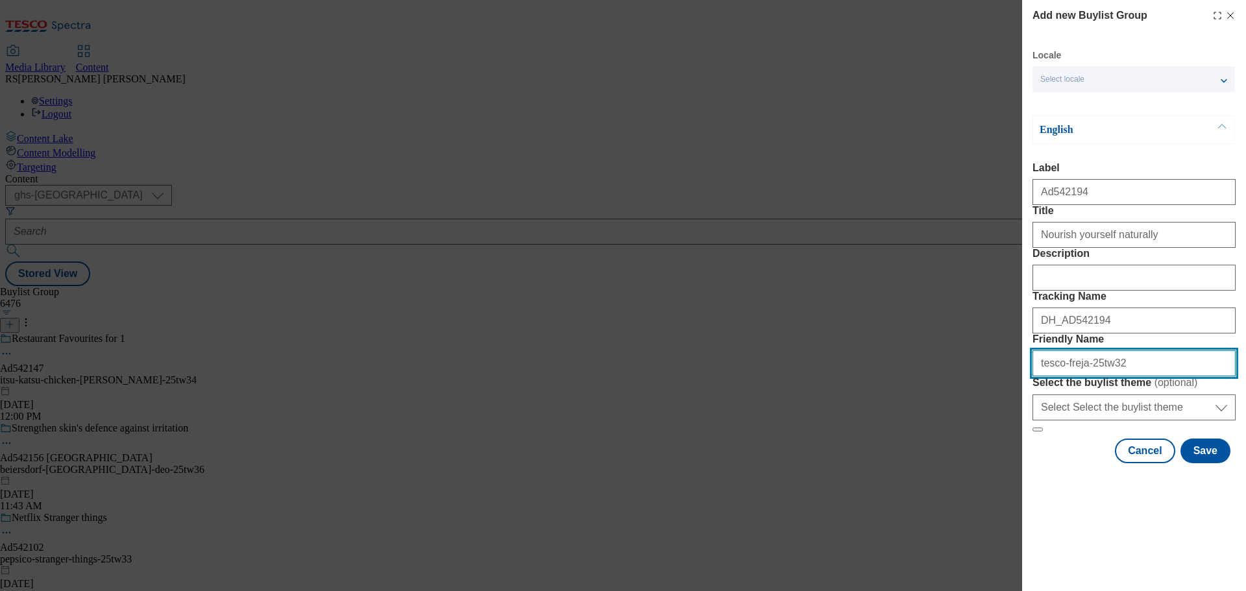
click at [1021, 462] on div "Add new Buylist Group Locale Select locale English Welsh English Label Ad542194…" at bounding box center [623, 295] width 1246 height 591
click at [1151, 376] on input "tesco-freja-25tw32" at bounding box center [1134, 364] width 203 height 26
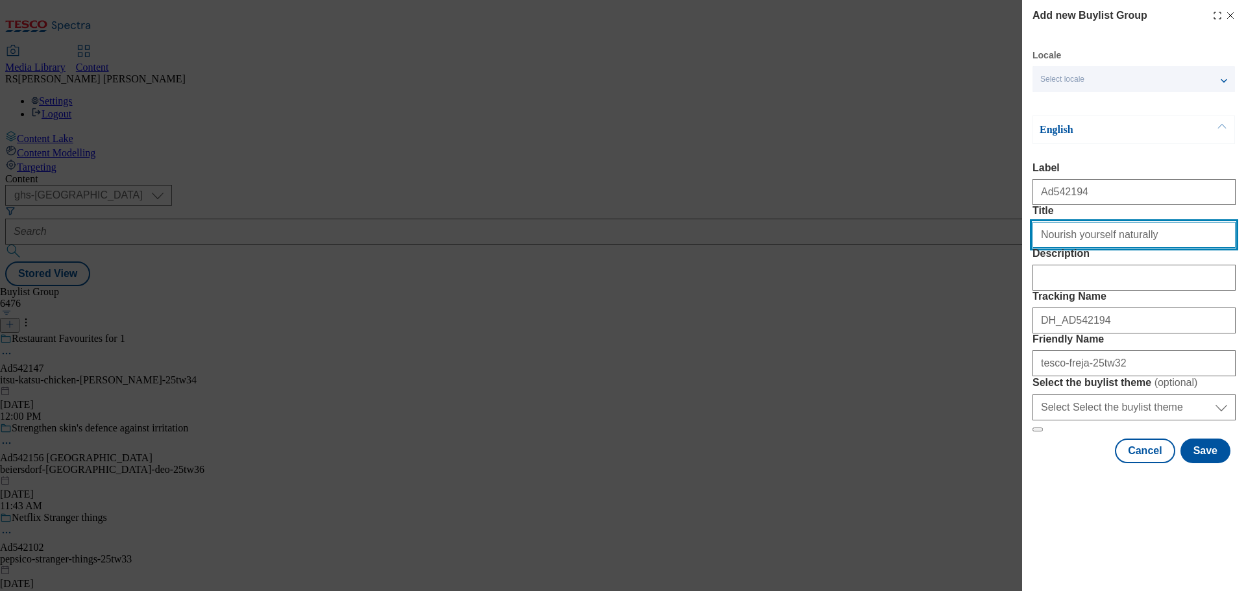
click at [1153, 248] on input "Nourish yourself naturally" at bounding box center [1134, 235] width 203 height 26
type input "Nourish yourself naturally."
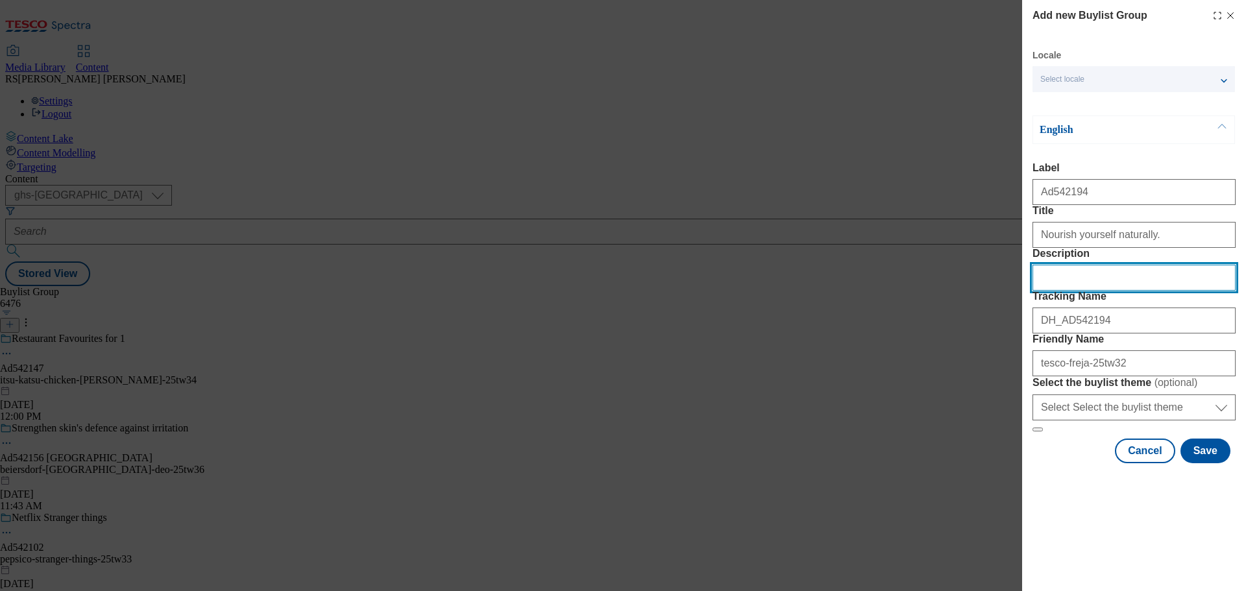
click at [1173, 291] on input "Description" at bounding box center [1134, 278] width 203 height 26
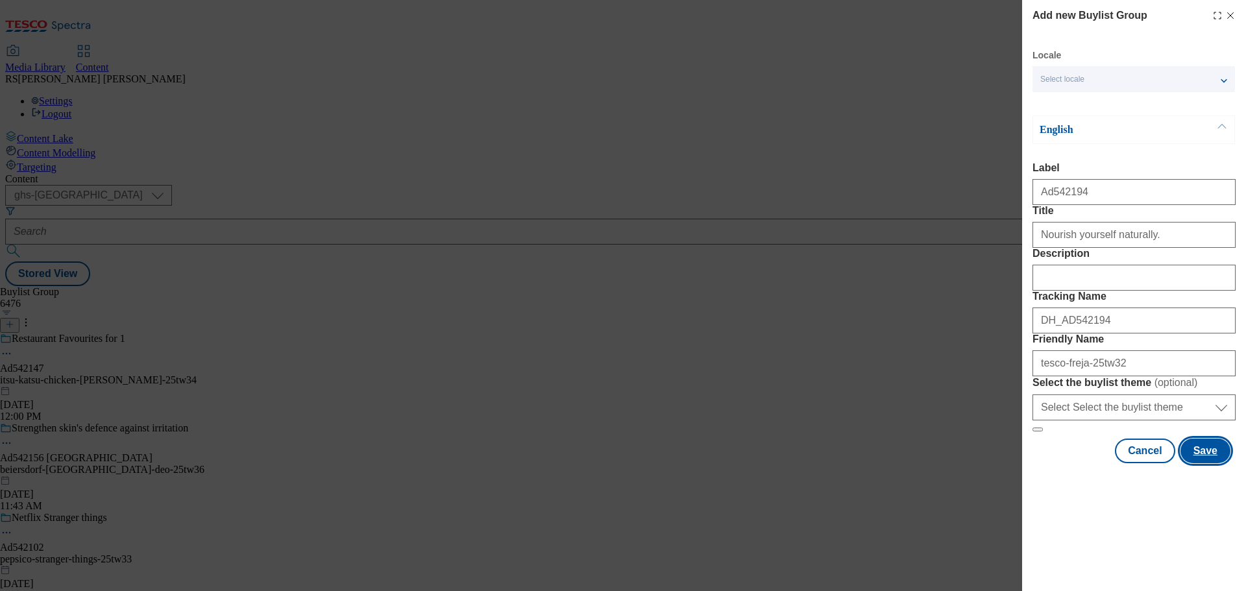
click at [1188, 463] on button "Save" at bounding box center [1206, 451] width 50 height 25
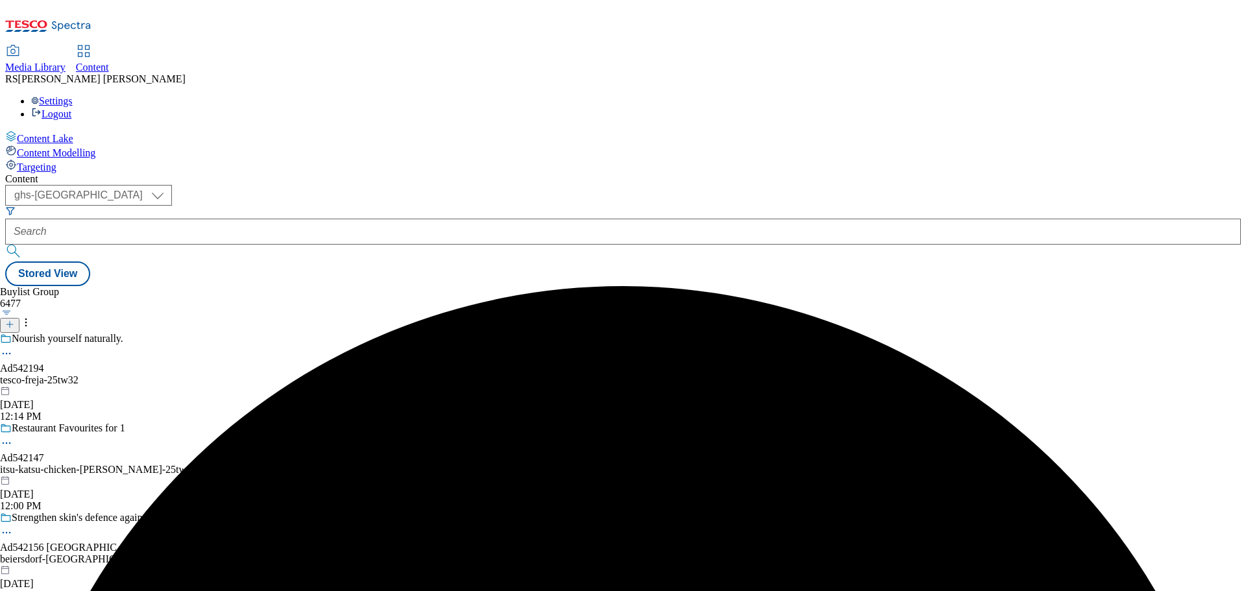
click at [321, 375] on div "tesco-freja-25tw32" at bounding box center [179, 381] width 359 height 12
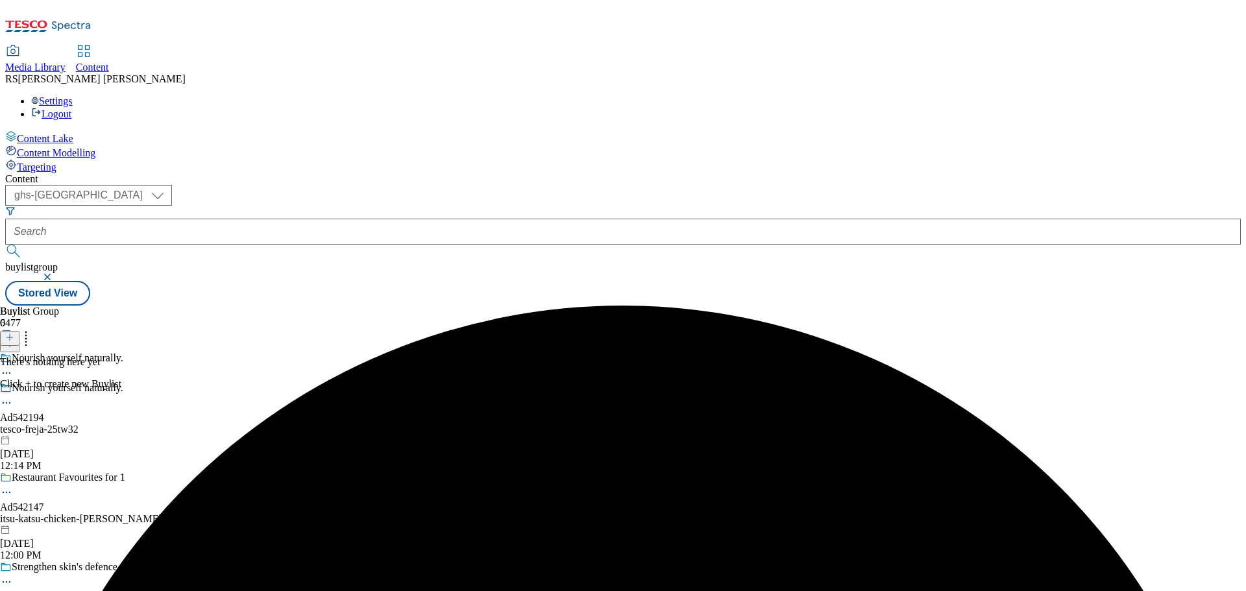
click at [19, 331] on button at bounding box center [9, 338] width 19 height 15
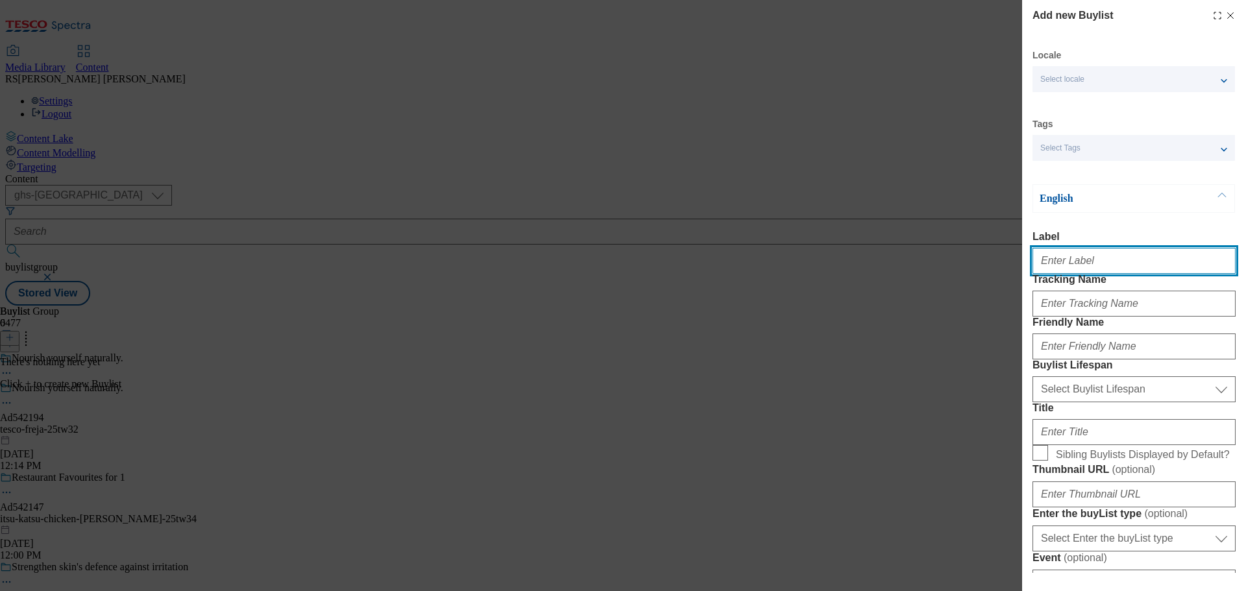
click at [1080, 263] on input "Label" at bounding box center [1134, 261] width 203 height 26
paste input "Ad542288"
type input "Ad542288"
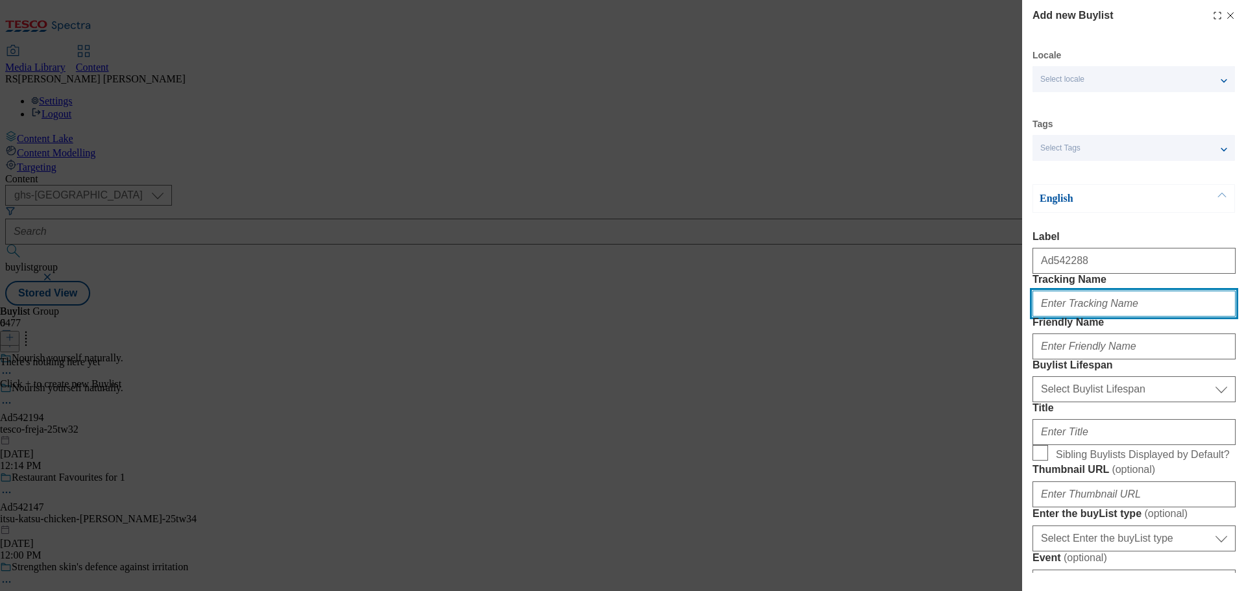
click at [1076, 317] on input "Tracking Name" at bounding box center [1134, 304] width 203 height 26
paste input "DH_AD542288"
type input "DH_AD542288"
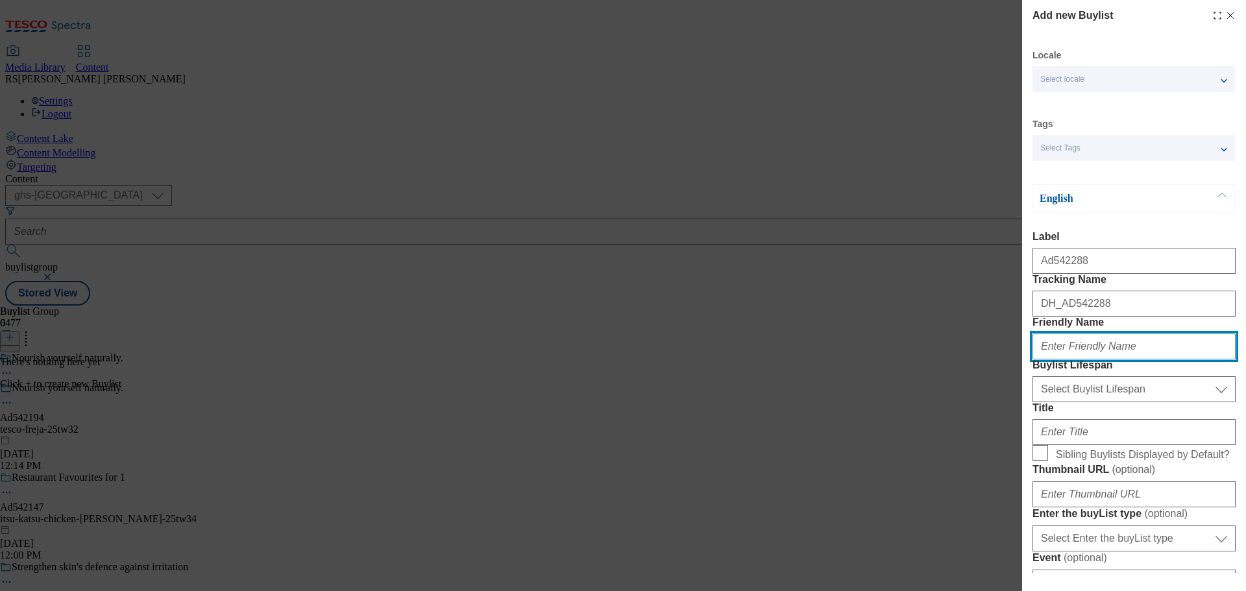
click at [1060, 360] on input "Friendly Name" at bounding box center [1134, 347] width 203 height 26
paste input "genius-foods"
type input "genius-foods"
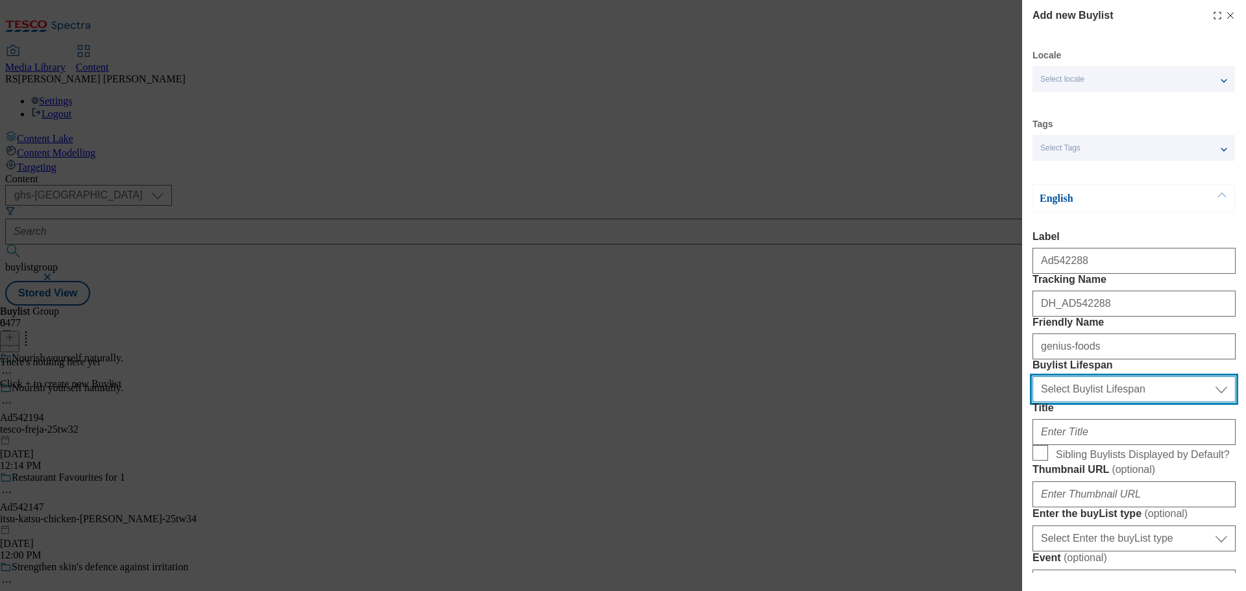
click at [1096, 402] on select "Select Buylist Lifespan evergreen seasonal tactical" at bounding box center [1134, 389] width 203 height 26
select select "tactical"
click at [1033, 402] on select "Select Buylist Lifespan evergreen seasonal tactical" at bounding box center [1134, 389] width 203 height 26
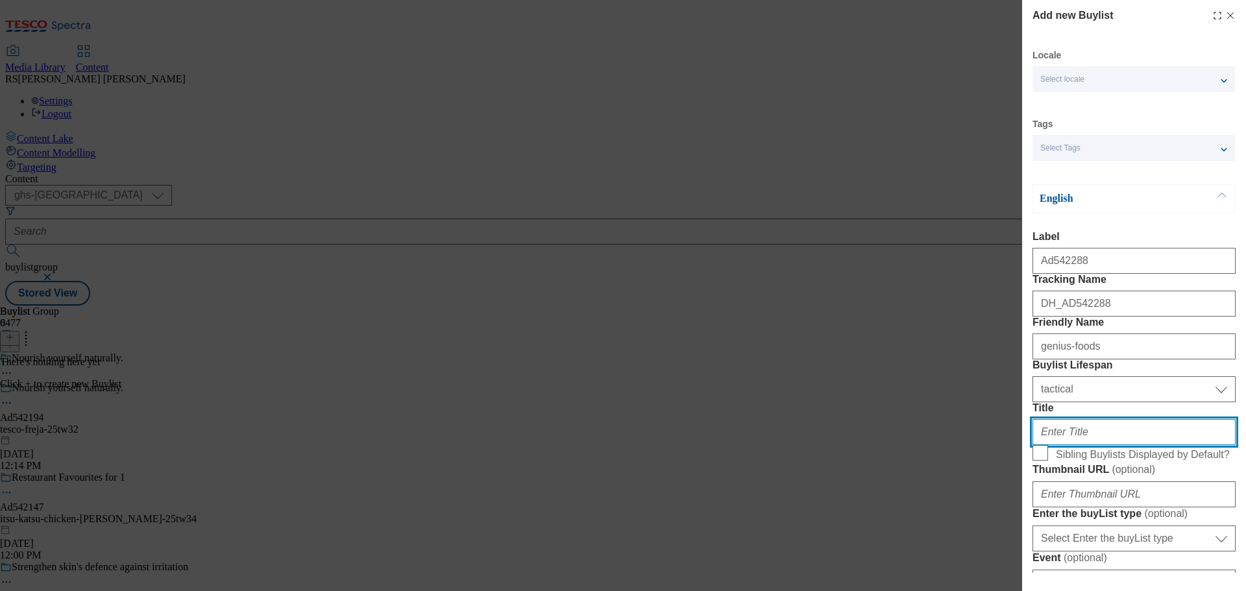
click at [1077, 445] on input "Title" at bounding box center [1134, 432] width 203 height 26
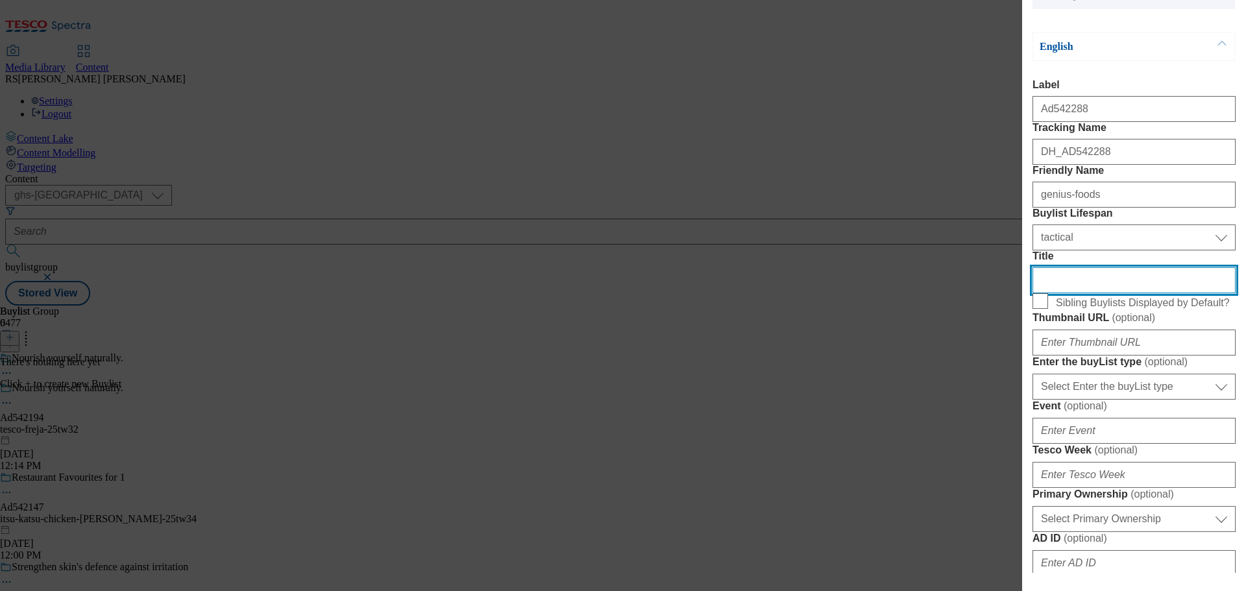
scroll to position [195, 0]
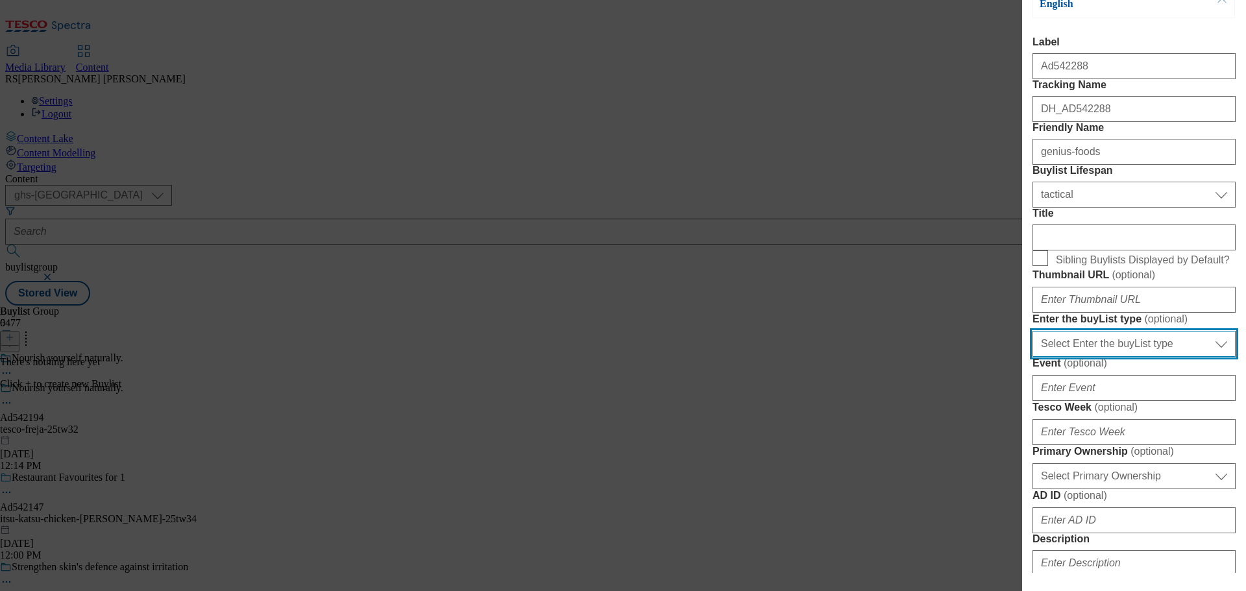
click at [1112, 357] on select "Select Enter the buyList type event supplier funded long term >4 weeks supplier…" at bounding box center [1134, 344] width 203 height 26
select select "supplier funded short term 1-3 weeks"
click at [1033, 357] on select "Select Enter the buyList type event supplier funded long term >4 weeks supplier…" at bounding box center [1134, 344] width 203 height 26
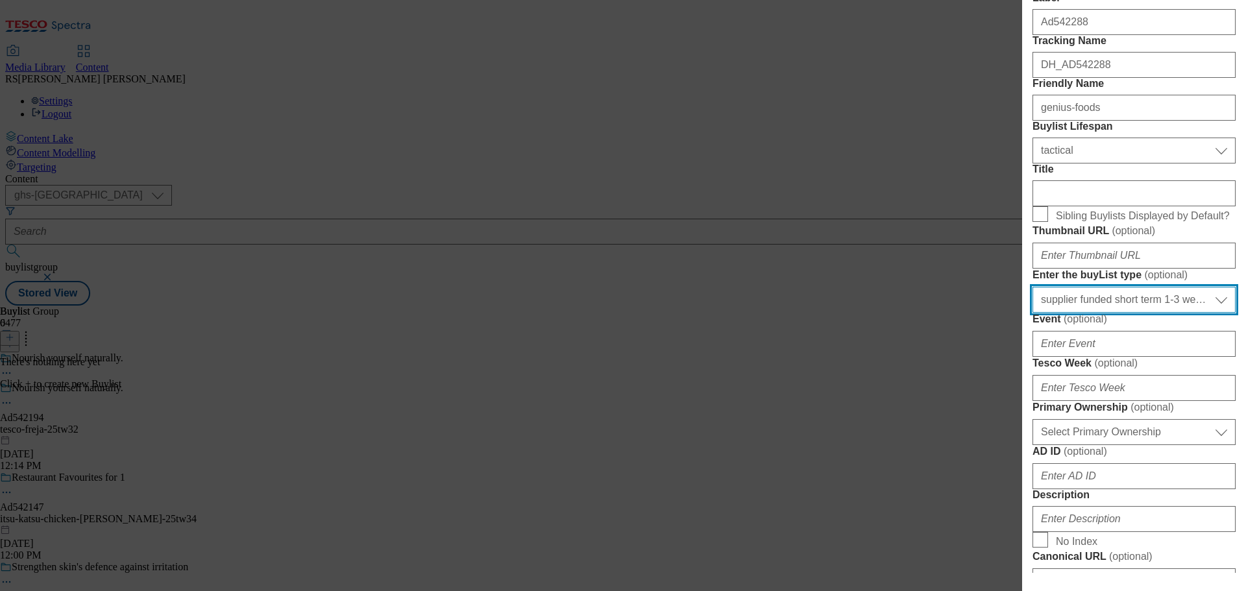
scroll to position [260, 0]
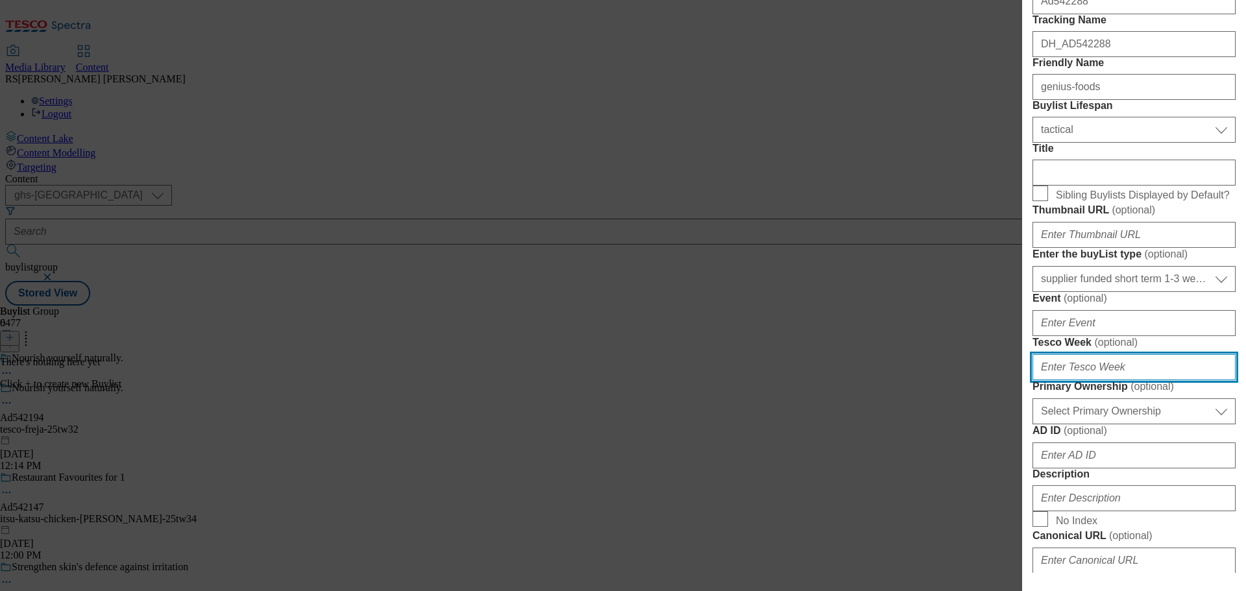
click at [1105, 380] on input "Tesco Week ( optional )" at bounding box center [1134, 367] width 203 height 26
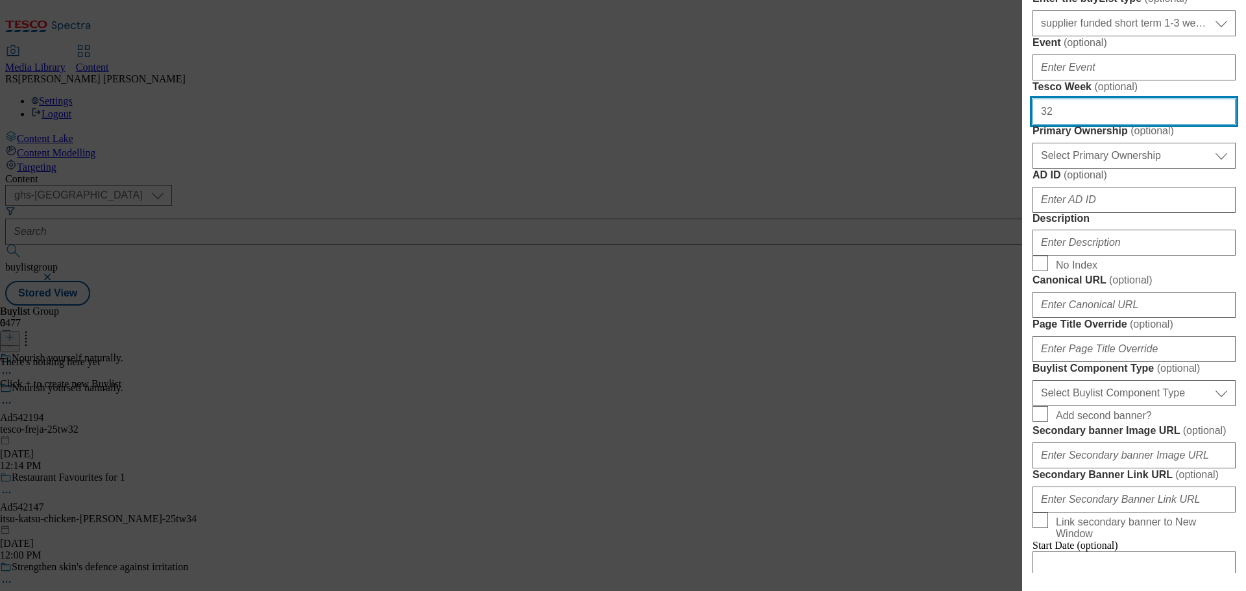
scroll to position [519, 0]
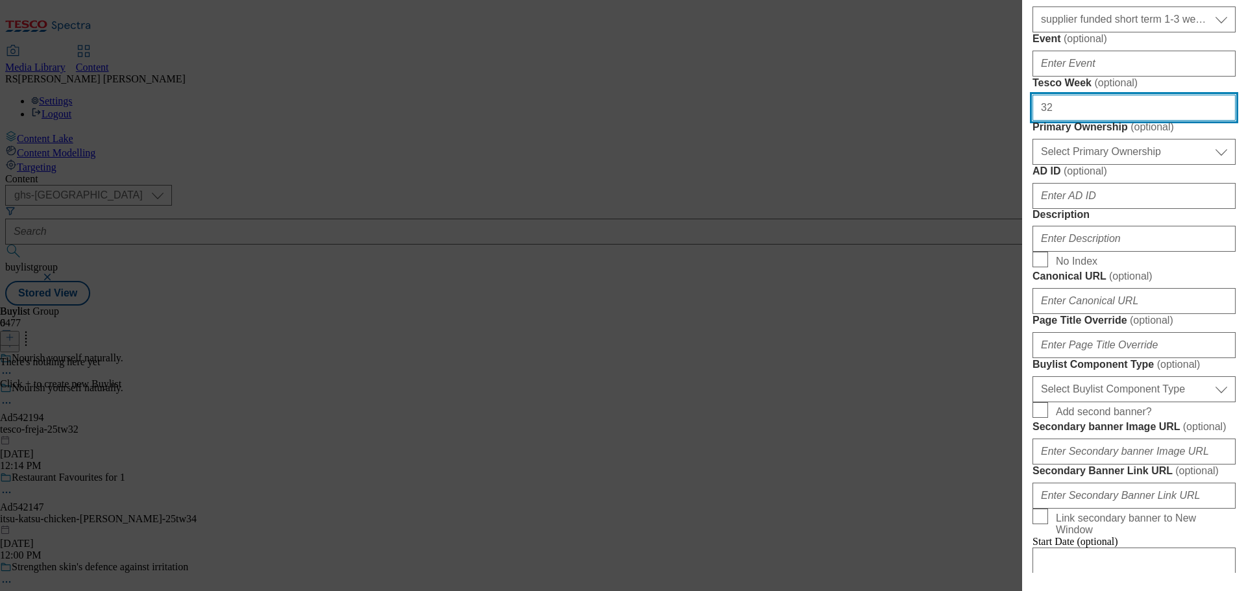
type input "32"
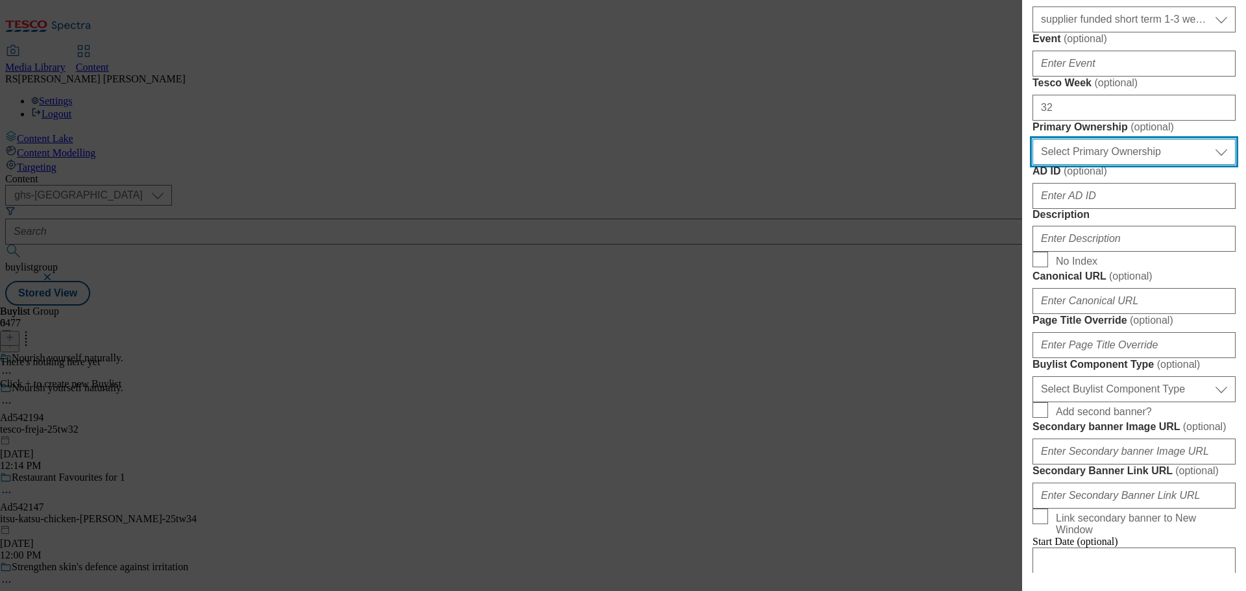
click at [1098, 165] on select "Select Primary Ownership tesco dunnhumby" at bounding box center [1134, 152] width 203 height 26
select select "dunnhumby"
click at [1033, 165] on select "Select Primary Ownership tesco dunnhumby" at bounding box center [1134, 152] width 203 height 26
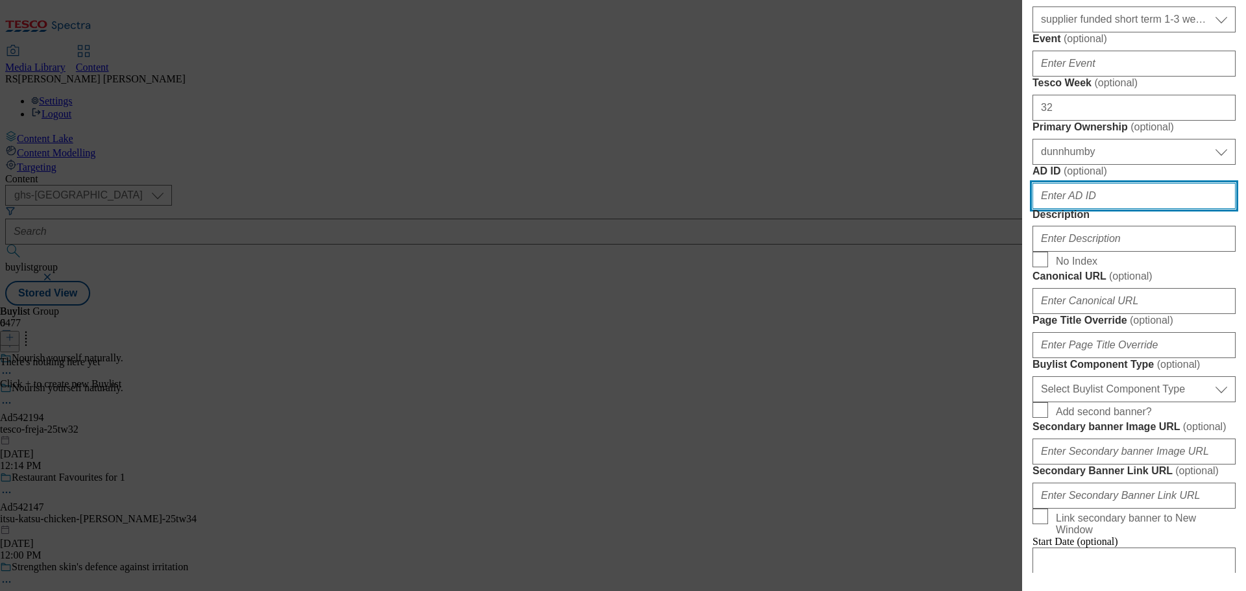
click at [1088, 209] on input "AD ID ( optional )" at bounding box center [1134, 196] width 203 height 26
paste input "542194"
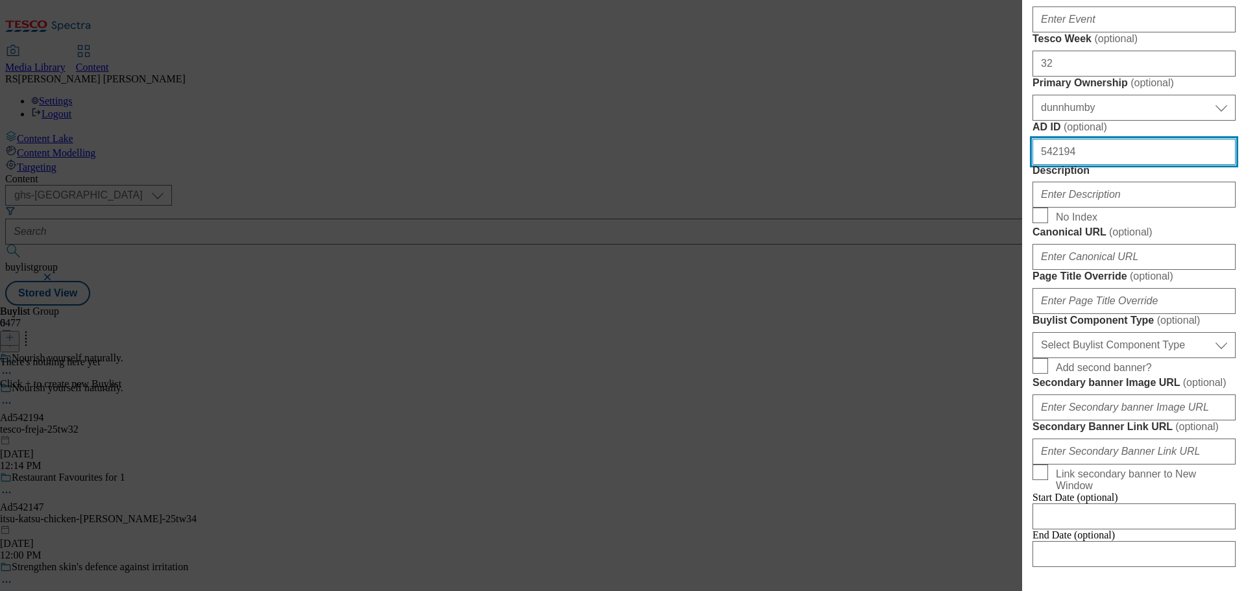
scroll to position [584, 0]
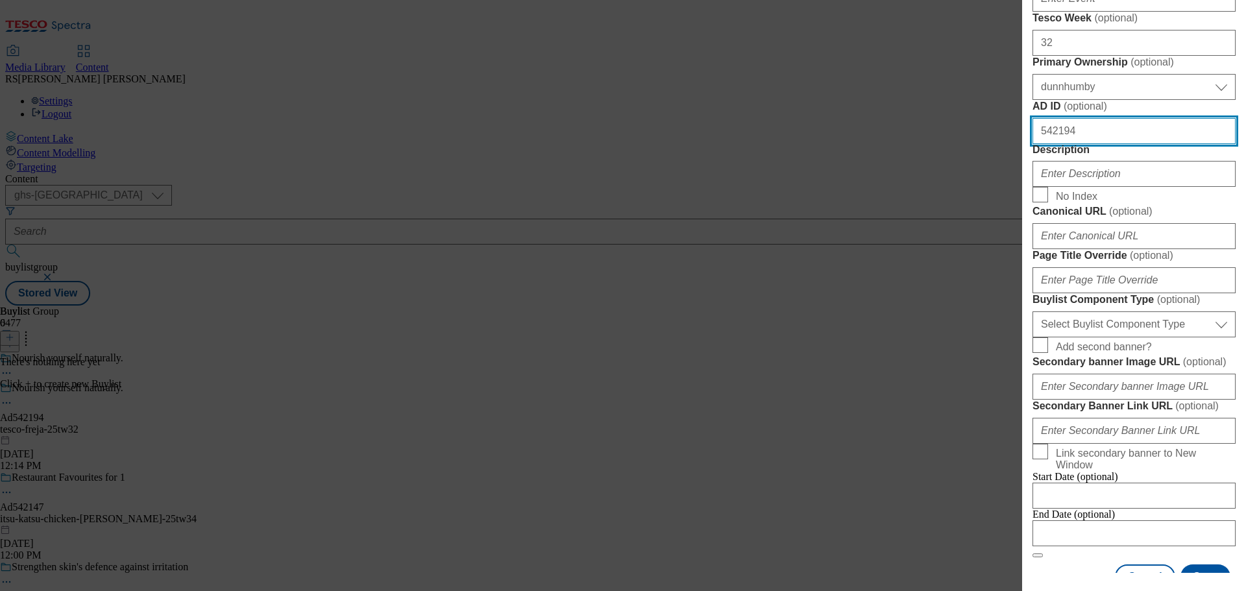
type input "542194"
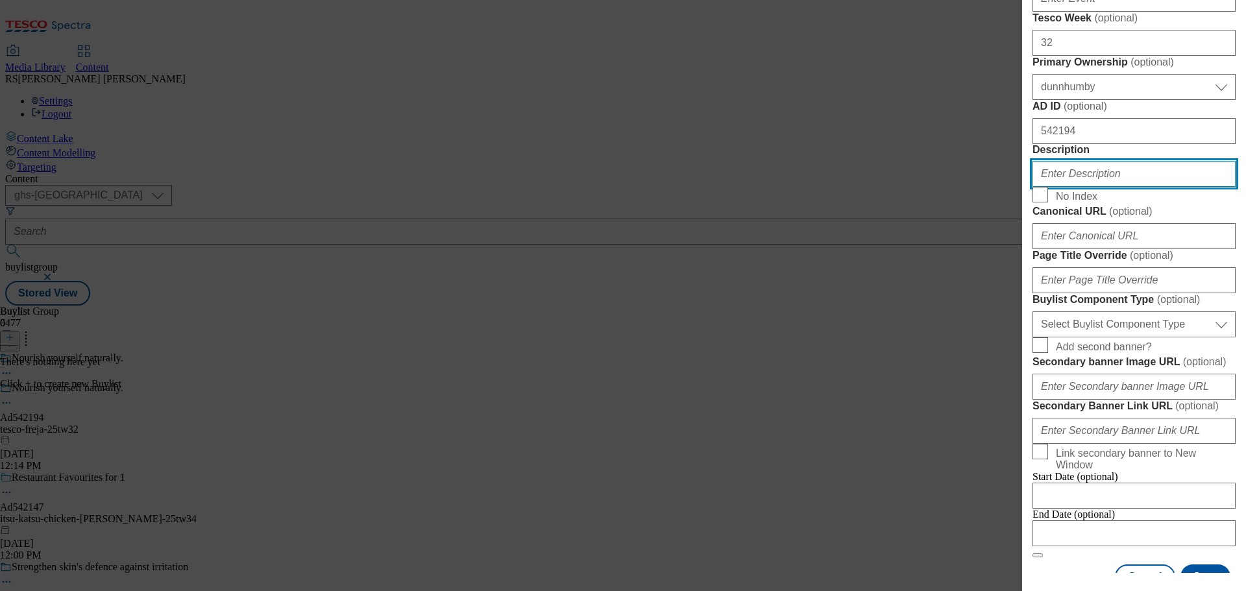
click at [1096, 187] on input "Description" at bounding box center [1134, 174] width 203 height 26
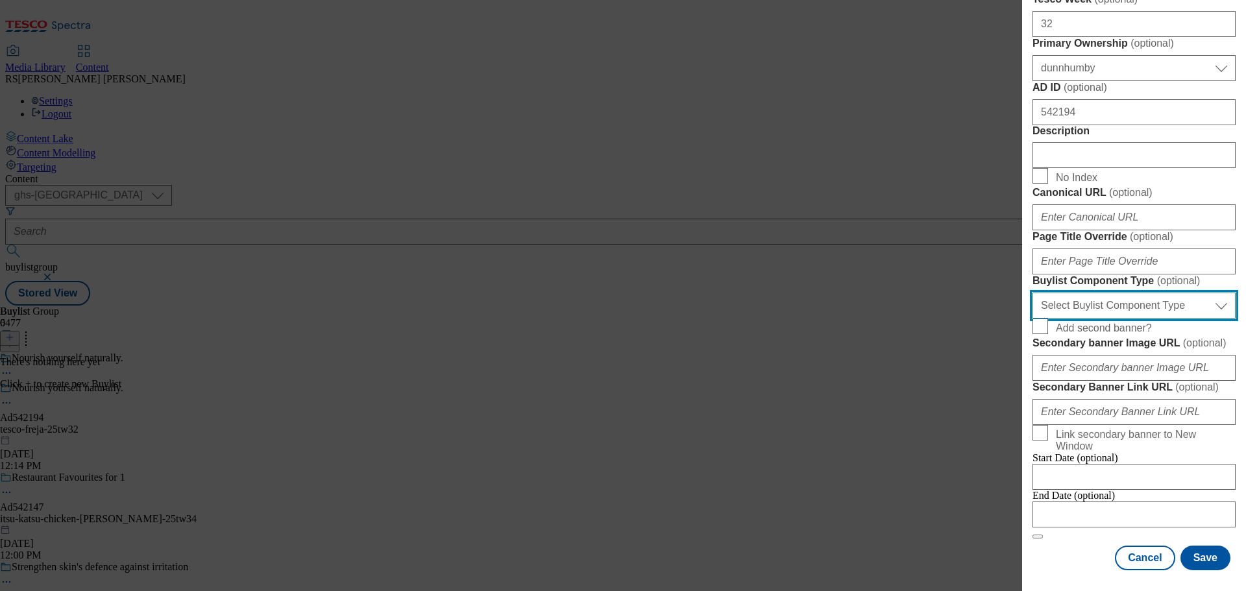
click at [1147, 319] on select "Select Buylist Component Type Banner Competition Header Meal" at bounding box center [1134, 306] width 203 height 26
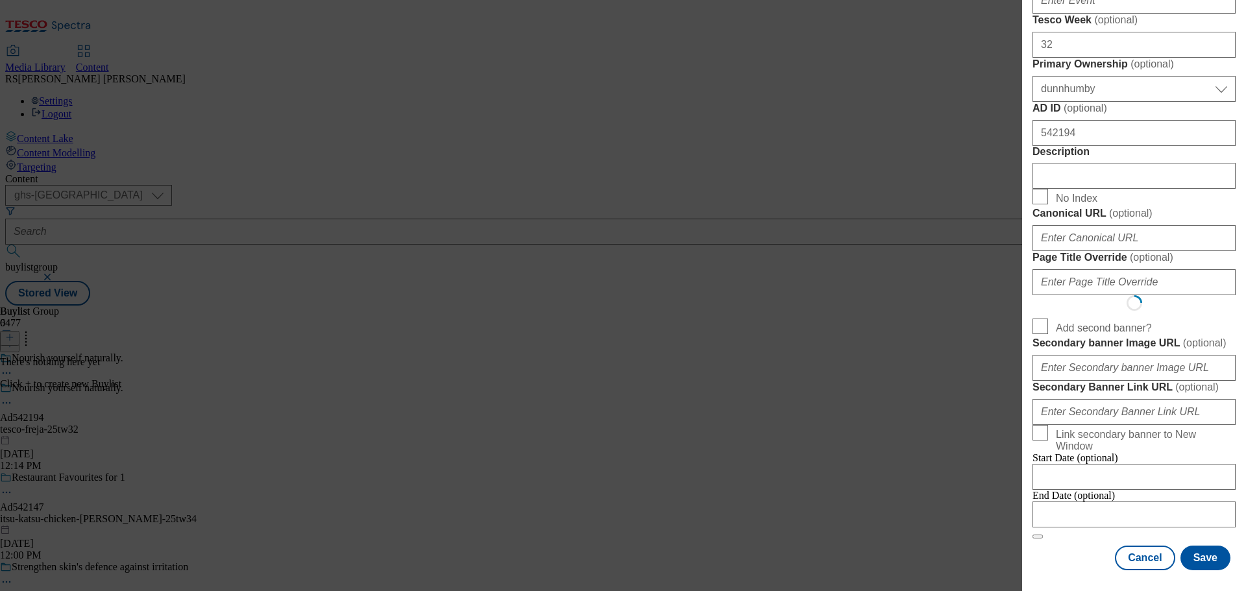
select select "Banner"
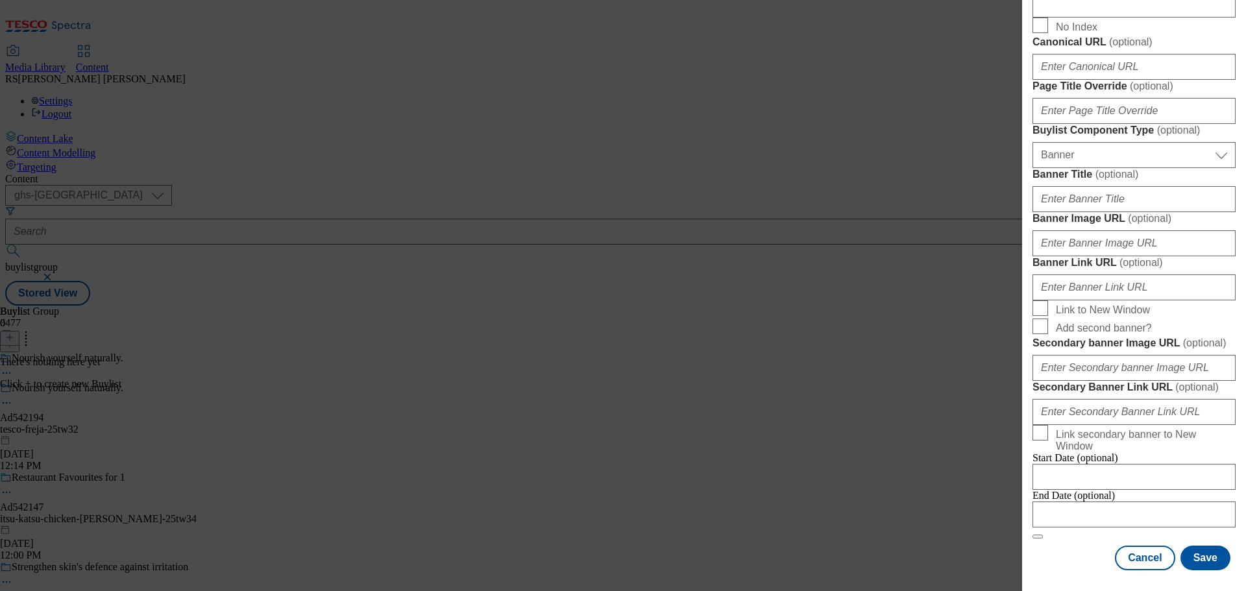
scroll to position [1309, 0]
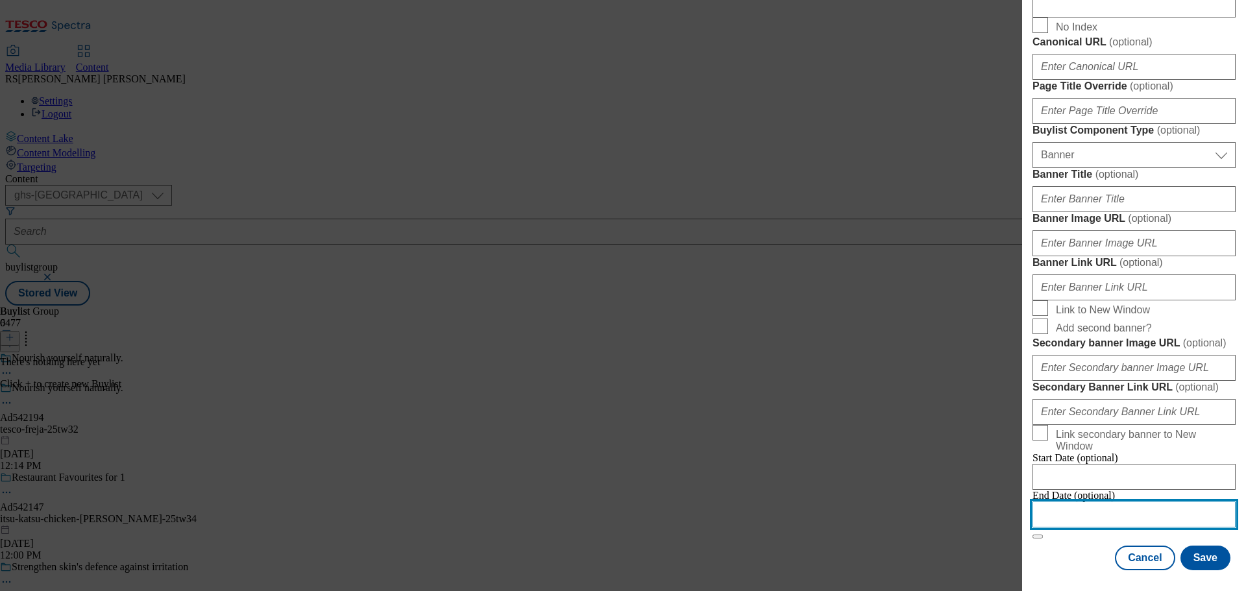
click at [1086, 513] on input "Modal" at bounding box center [1134, 515] width 203 height 26
select select "2025"
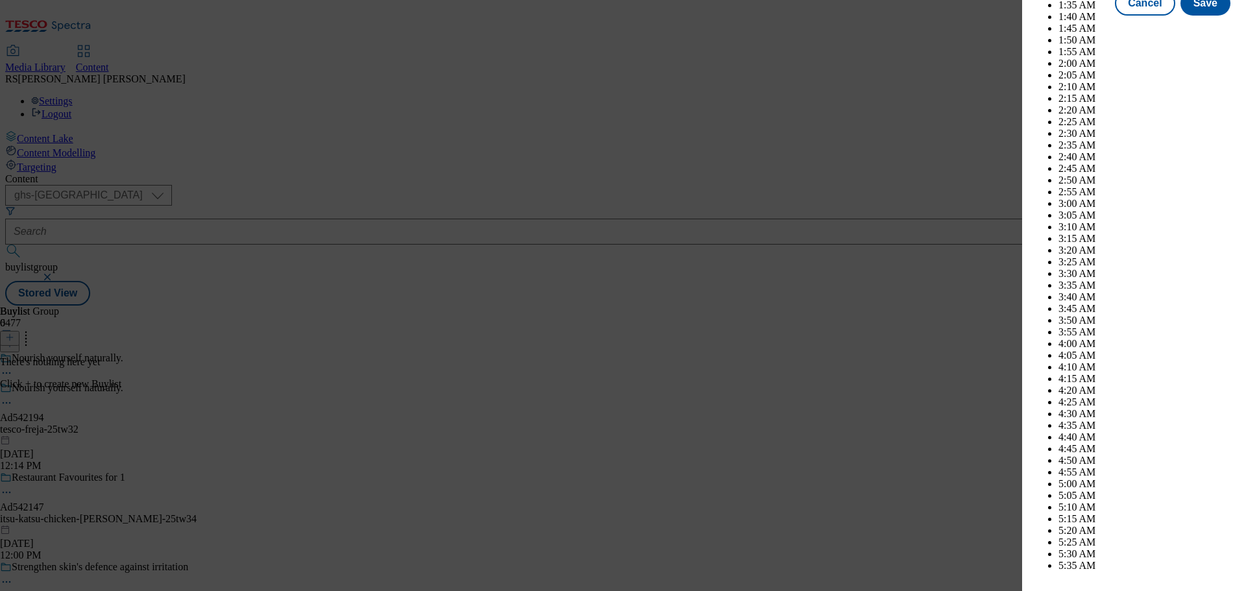
scroll to position [3519, 0]
select select "December"
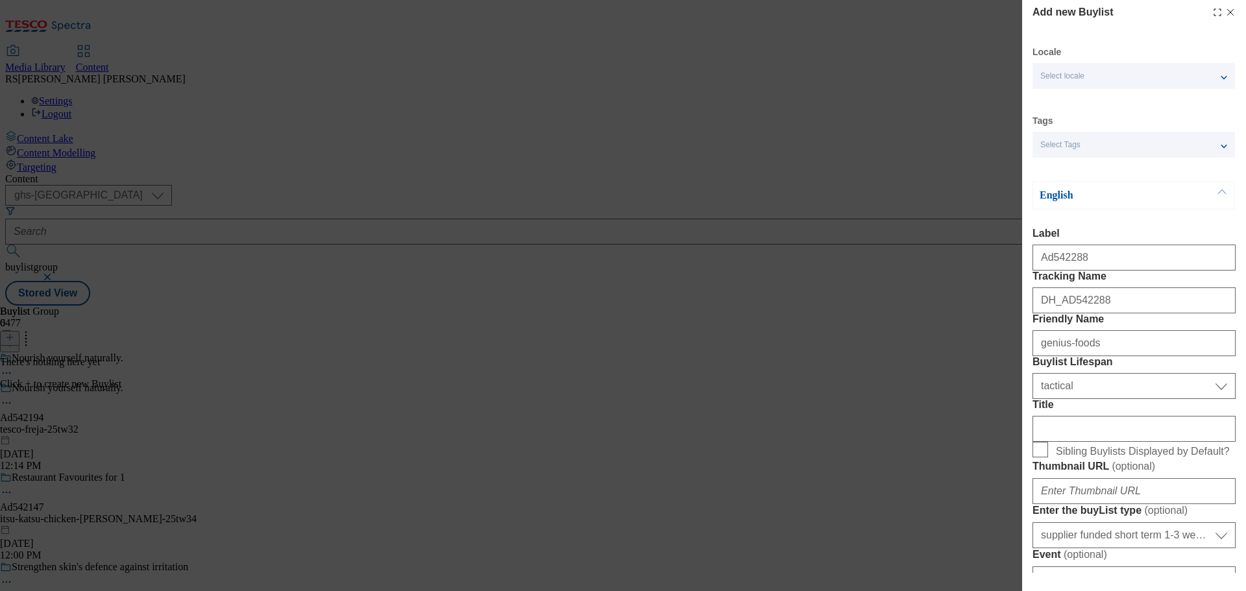
scroll to position [0, 0]
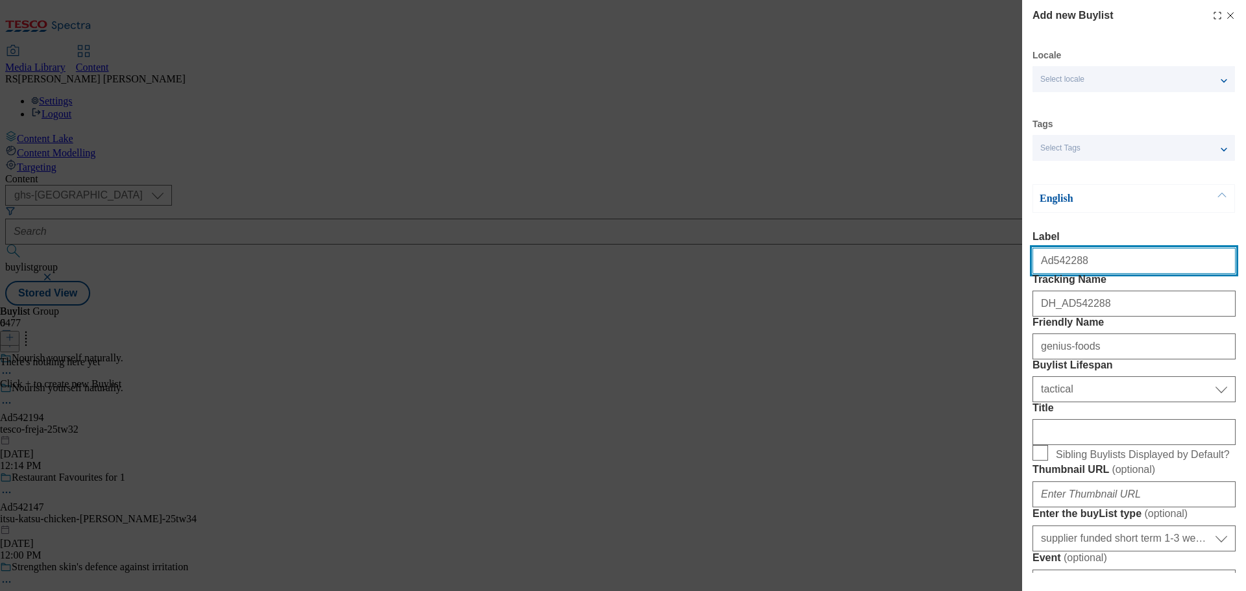
drag, startPoint x: 1113, startPoint y: 265, endPoint x: 1050, endPoint y: 276, distance: 63.3
click at [1050, 274] on input "Ad542288" at bounding box center [1134, 261] width 203 height 26
paste input "194"
type input "Ad542194"
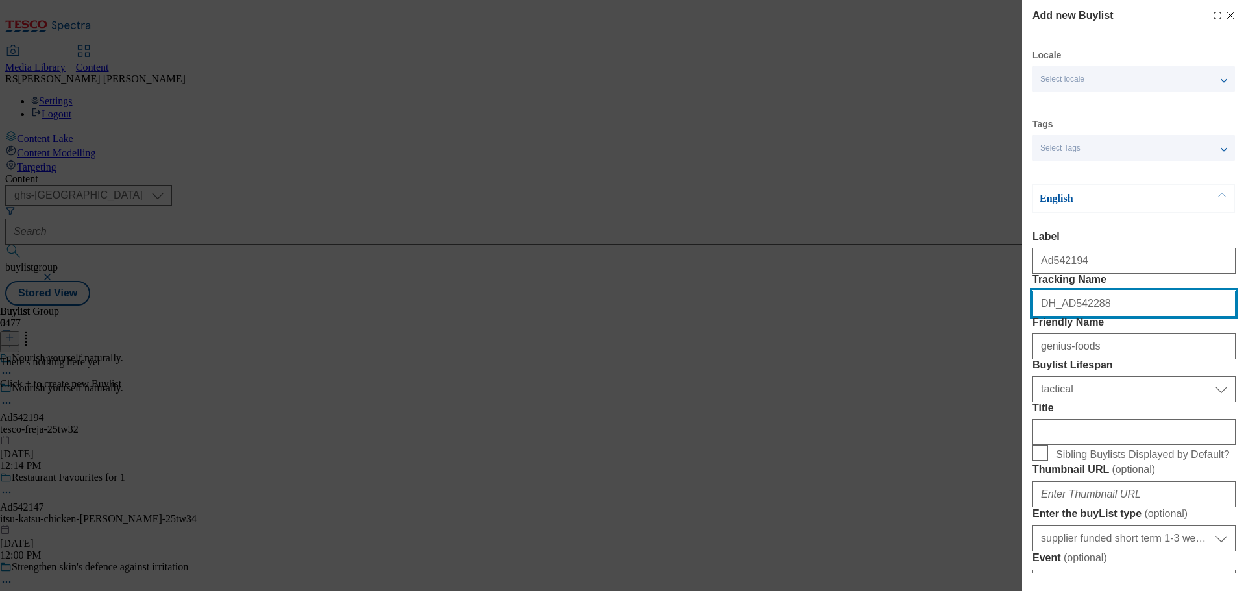
drag, startPoint x: 1121, startPoint y: 330, endPoint x: 1066, endPoint y: 344, distance: 57.0
click at [1066, 317] on div "DH_AD542288" at bounding box center [1134, 301] width 203 height 31
paste input "194"
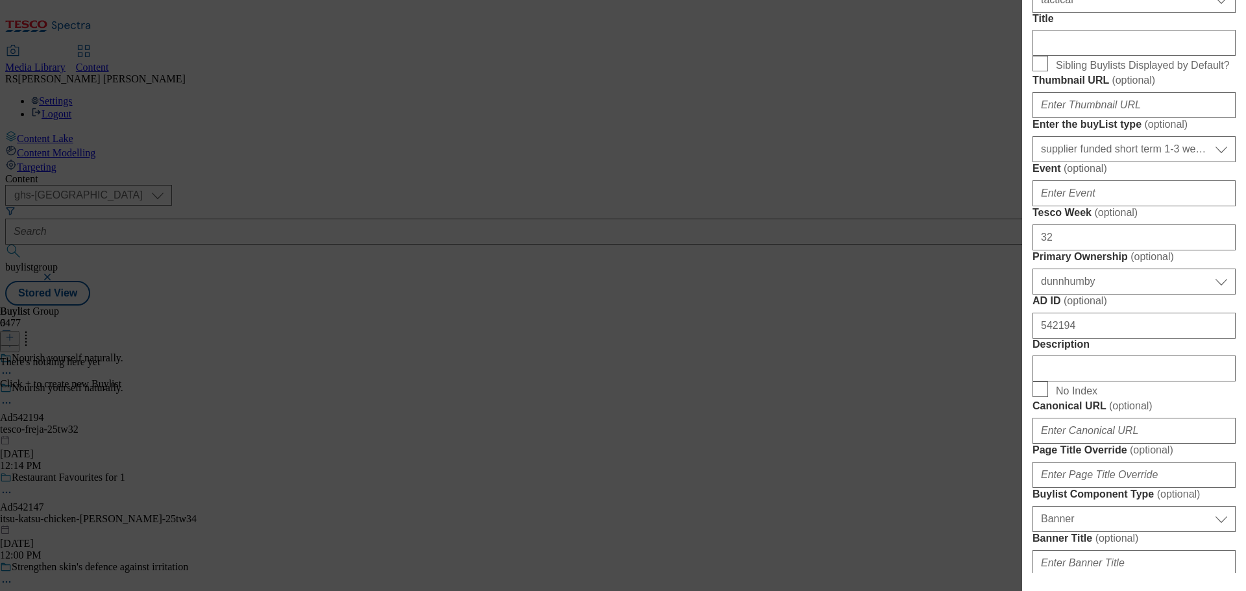
scroll to position [519, 0]
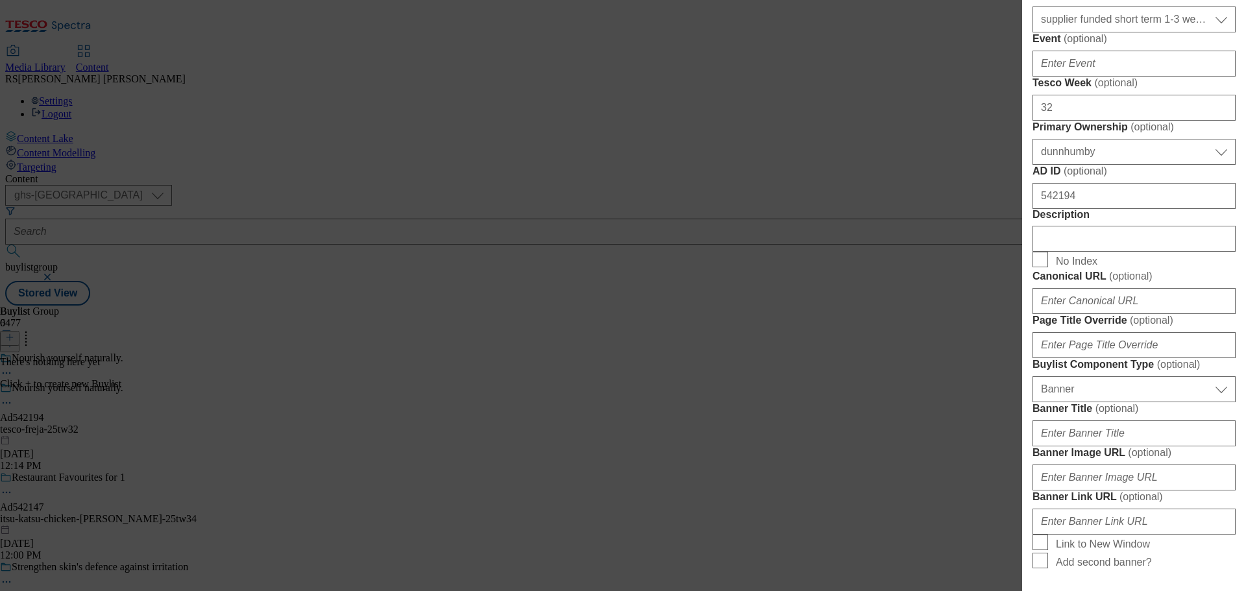
type input "DH_AD542194"
drag, startPoint x: 1100, startPoint y: 432, endPoint x: 1007, endPoint y: 431, distance: 92.2
click at [1007, 431] on div "Add new Buylist Locale Select locale English Welsh Tags Select Tags fnf marketp…" at bounding box center [623, 295] width 1246 height 591
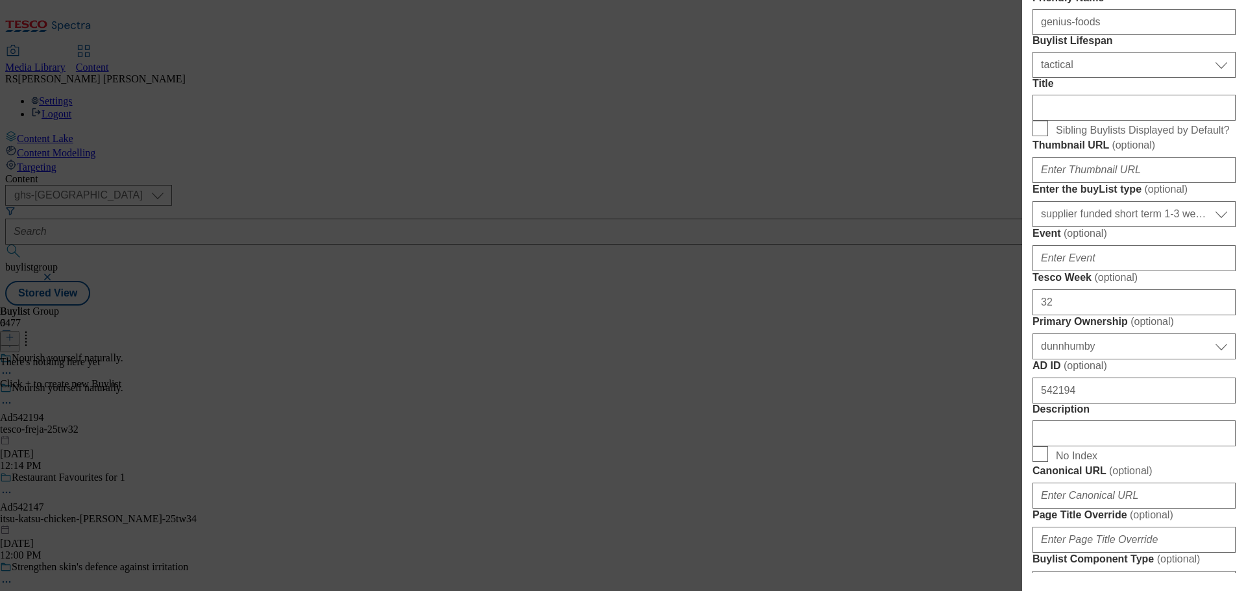
scroll to position [0, 0]
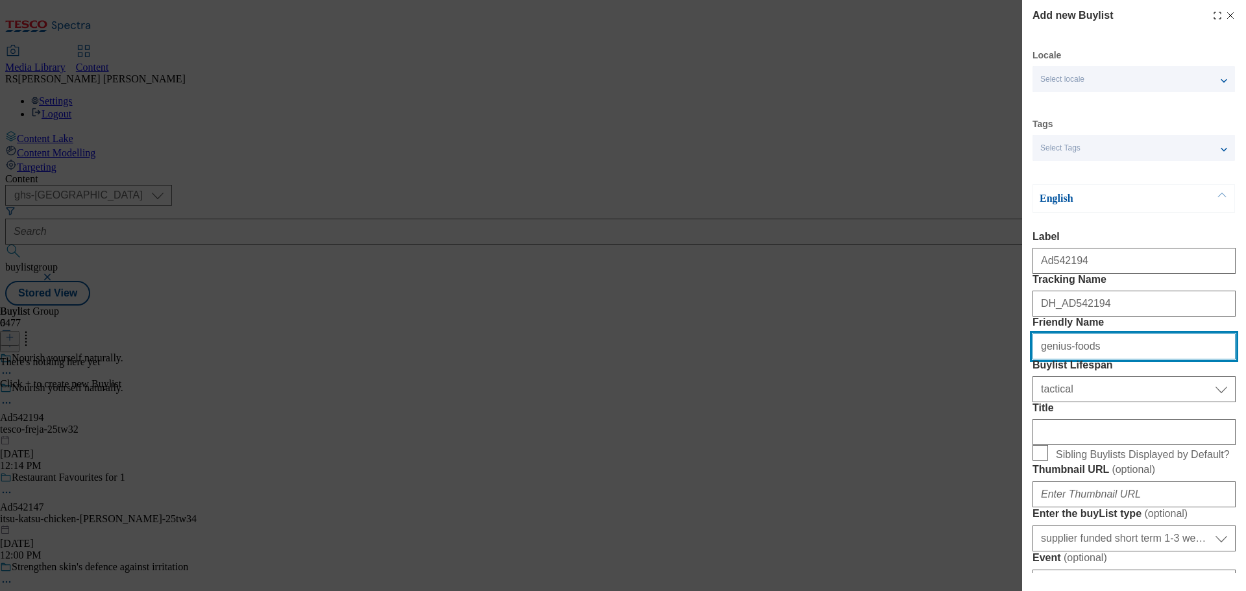
click at [1141, 360] on input "genius-foods" at bounding box center [1134, 347] width 203 height 26
drag, startPoint x: 1151, startPoint y: 398, endPoint x: 983, endPoint y: 390, distance: 167.6
click at [983, 390] on div "Add new Buylist Locale Select locale English Welsh Tags Select Tags fnf marketp…" at bounding box center [623, 295] width 1246 height 591
paste input "tesco-freja"
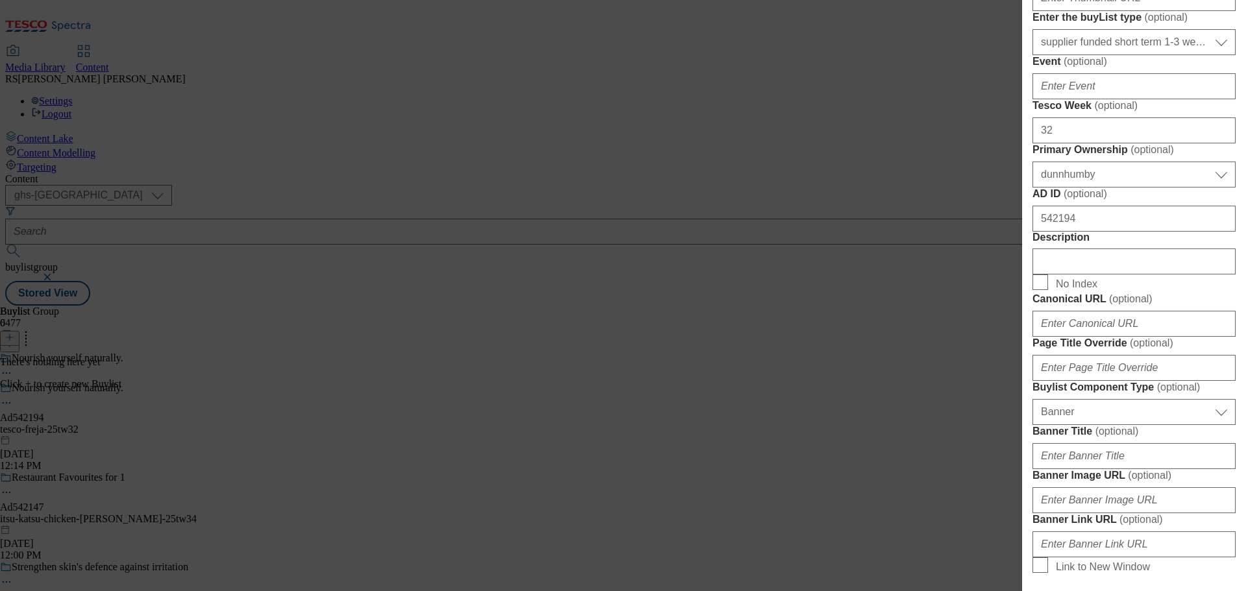
scroll to position [519, 0]
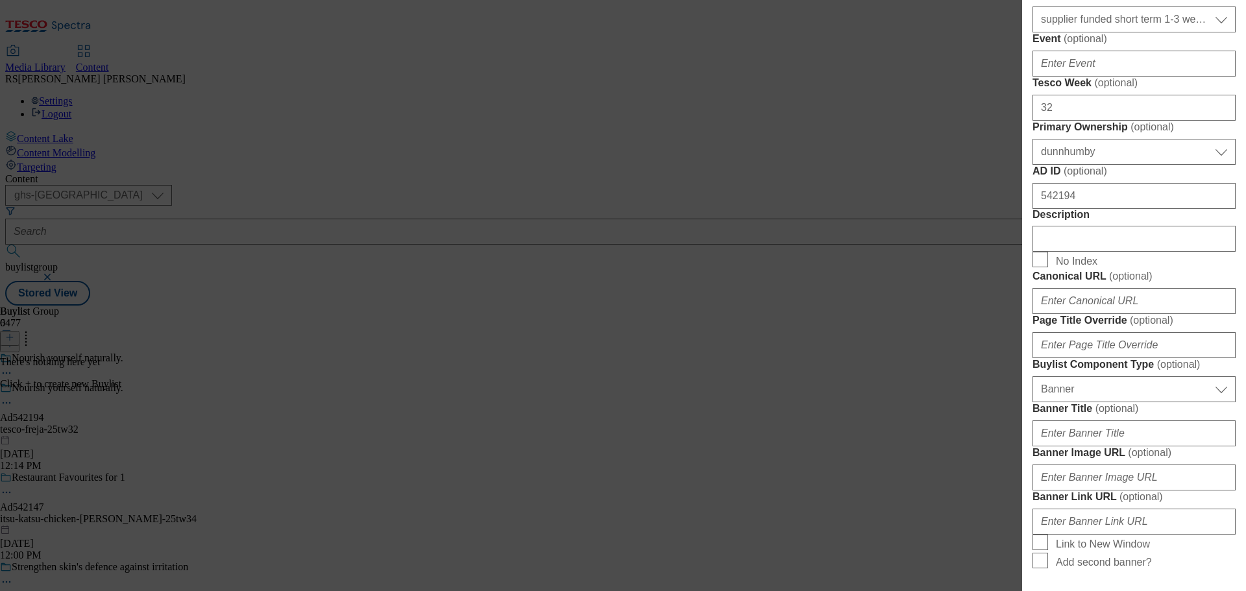
type input "tesco-freja"
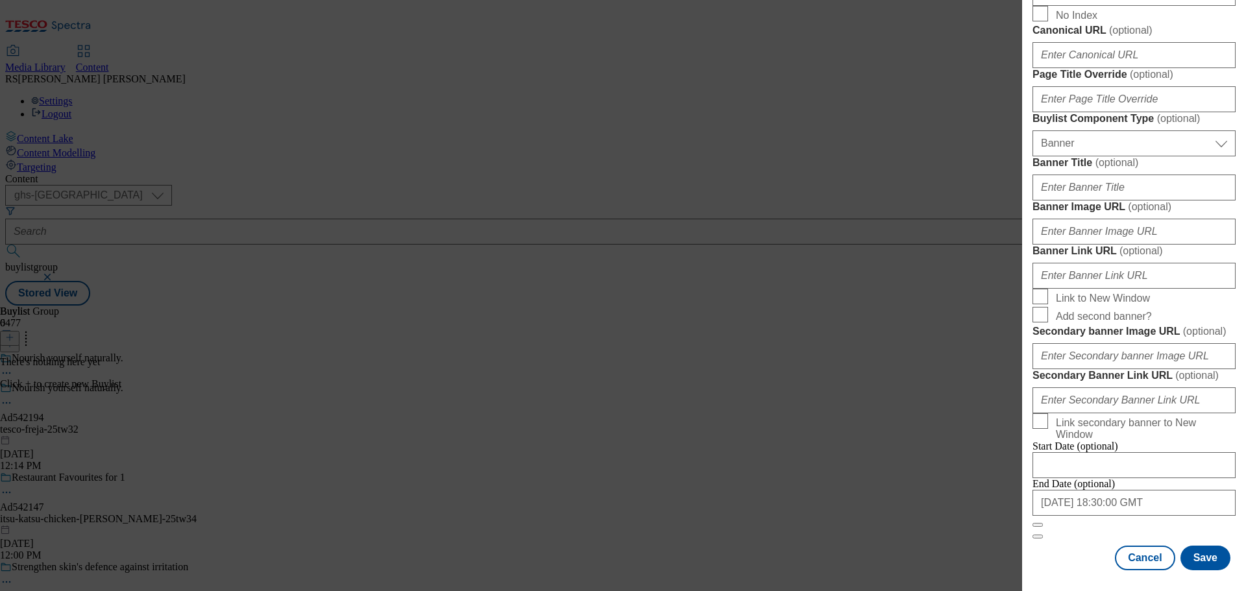
scroll to position [844, 0]
click at [1194, 562] on button "Save" at bounding box center [1206, 558] width 50 height 25
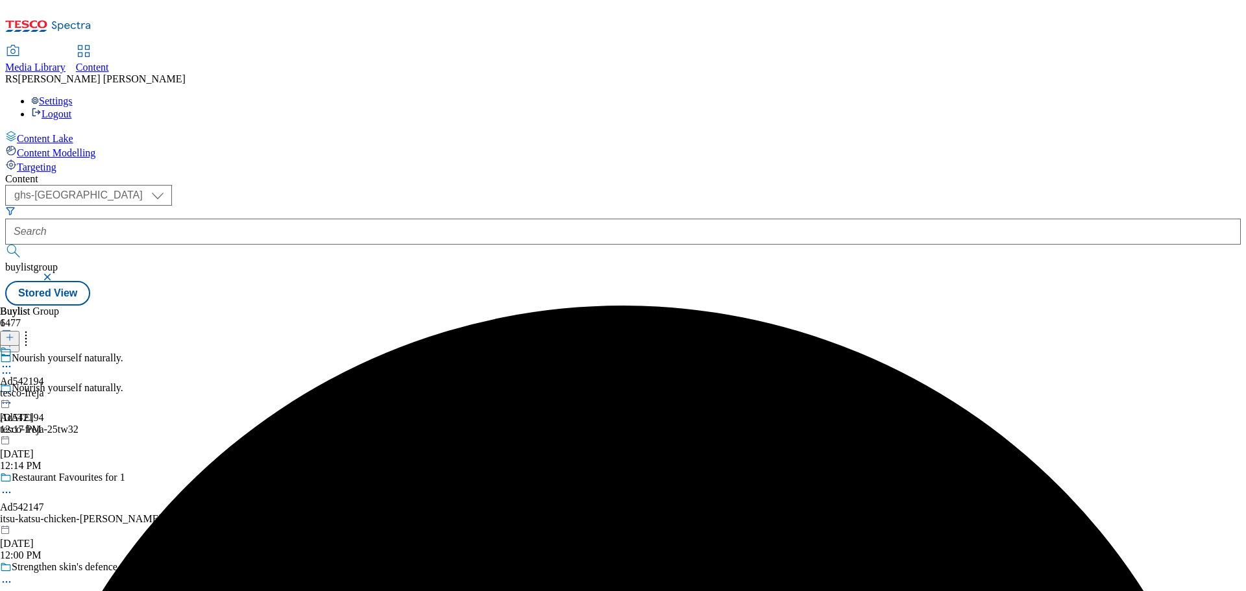
click at [44, 346] on div "Ad542194 tesco-freja Oct 9, 2025 12:17 PM" at bounding box center [22, 391] width 44 height 90
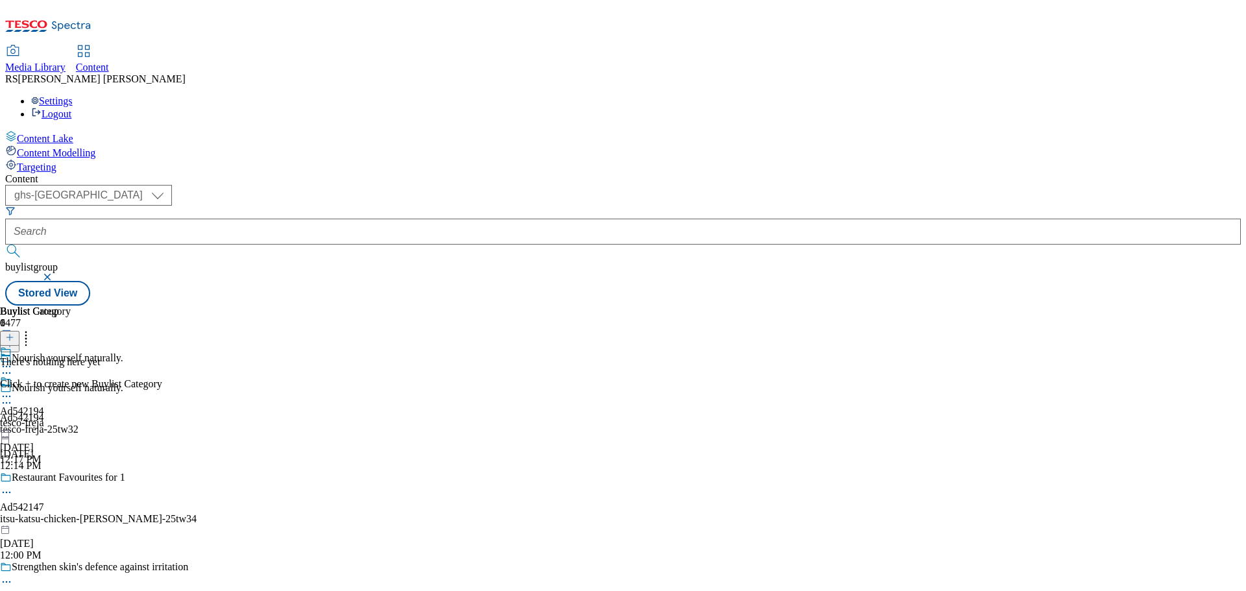
click at [14, 333] on icon at bounding box center [9, 337] width 9 height 9
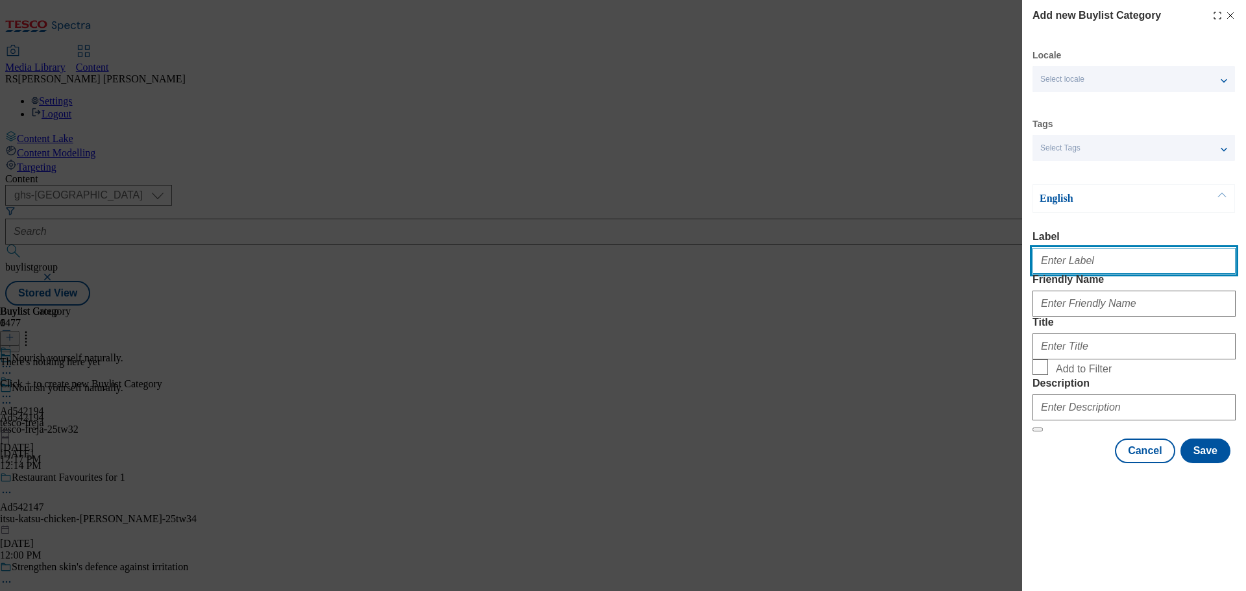
click at [1072, 264] on input "Label" at bounding box center [1134, 261] width 203 height 26
paste input "Ad542288"
type input "Ad542288"
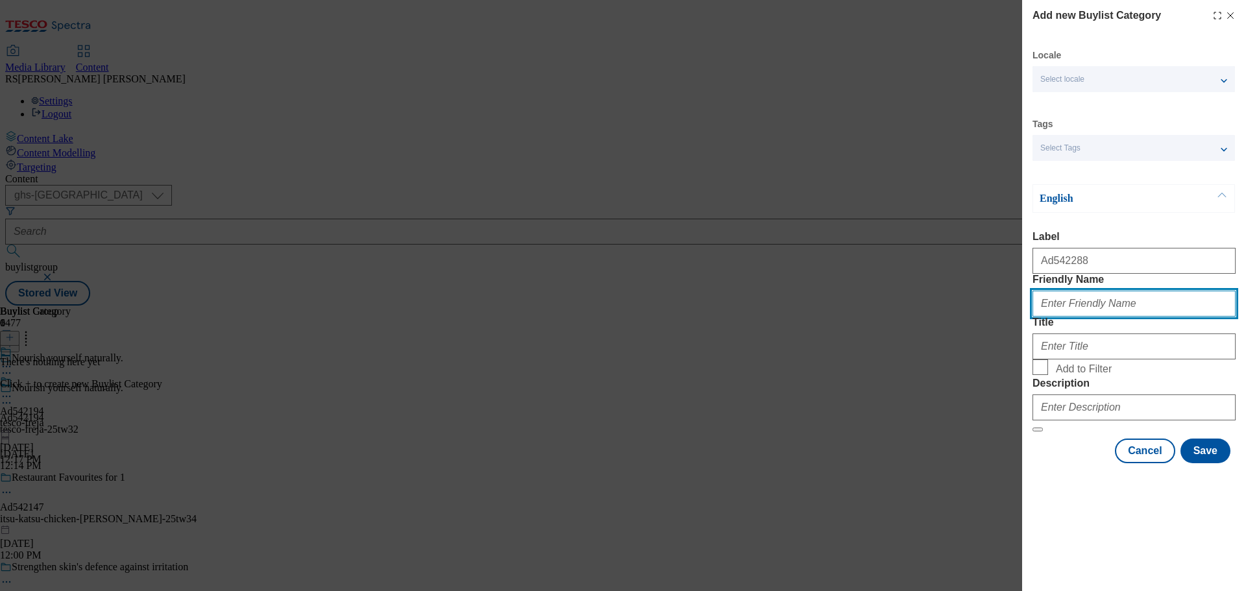
click at [1066, 317] on input "Friendly Name" at bounding box center [1134, 304] width 203 height 26
paste input "genius-foods"
type input "genius-foods"
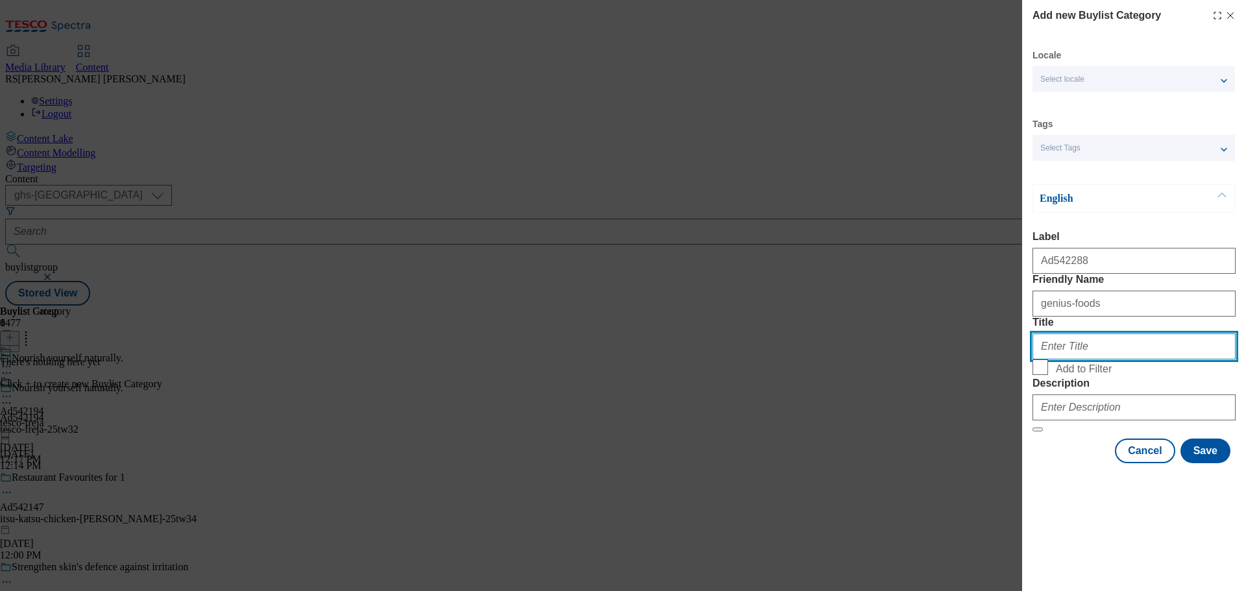
click at [1074, 360] on input "Title" at bounding box center [1134, 347] width 203 height 26
paste input "Genius Foods"
paste input "TakeStockFoodsLimited"
click at [1056, 360] on input "TakeStockFoodsLimited" at bounding box center [1134, 347] width 203 height 26
click at [1077, 360] on input "Take StockFoodsLimited" at bounding box center [1134, 347] width 203 height 26
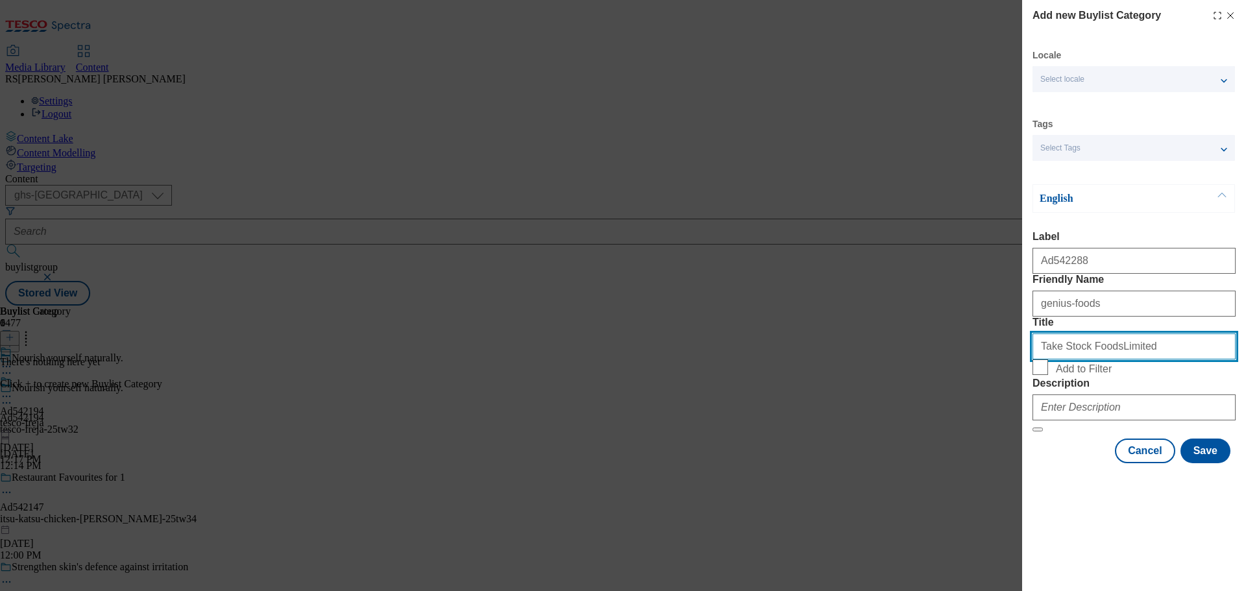
click at [1101, 360] on input "Take Stock FoodsLimited" at bounding box center [1134, 347] width 203 height 26
type input "Take Stock Foods Limited"
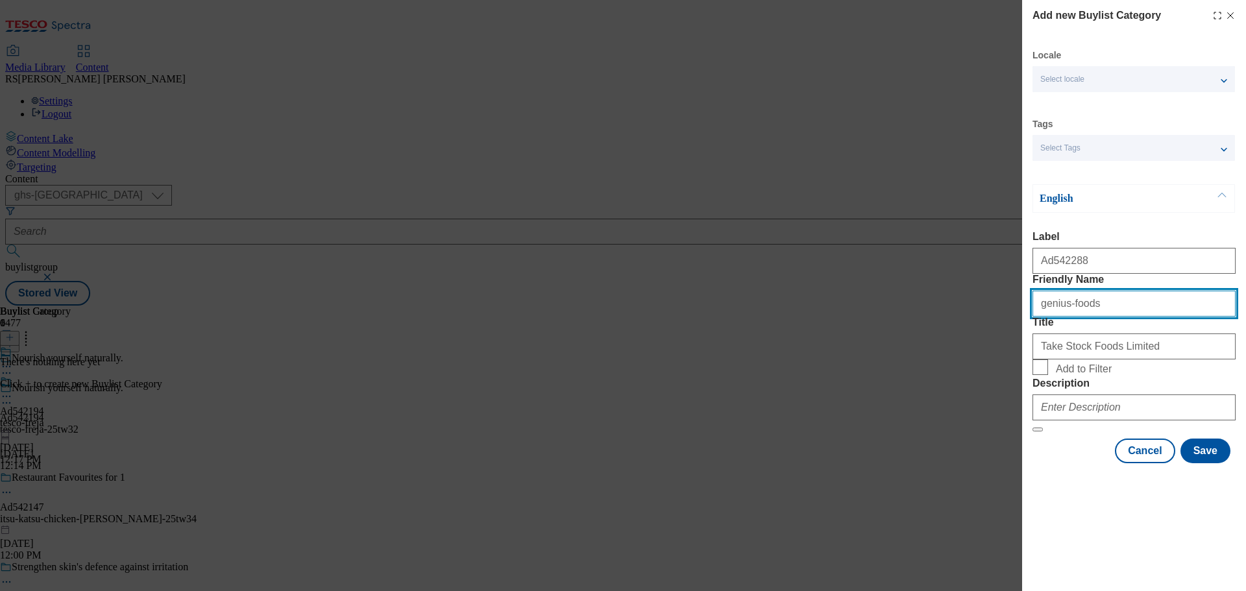
drag, startPoint x: 1122, startPoint y: 327, endPoint x: 1131, endPoint y: 326, distance: 9.8
click at [1122, 317] on input "genius-foods" at bounding box center [1134, 304] width 203 height 26
drag, startPoint x: 1138, startPoint y: 325, endPoint x: 1007, endPoint y: 330, distance: 131.9
click at [1007, 330] on div "Add new Buylist Category Locale Select locale English Welsh Tags Select Tags fn…" at bounding box center [623, 295] width 1246 height 591
paste input "tesco-freja"
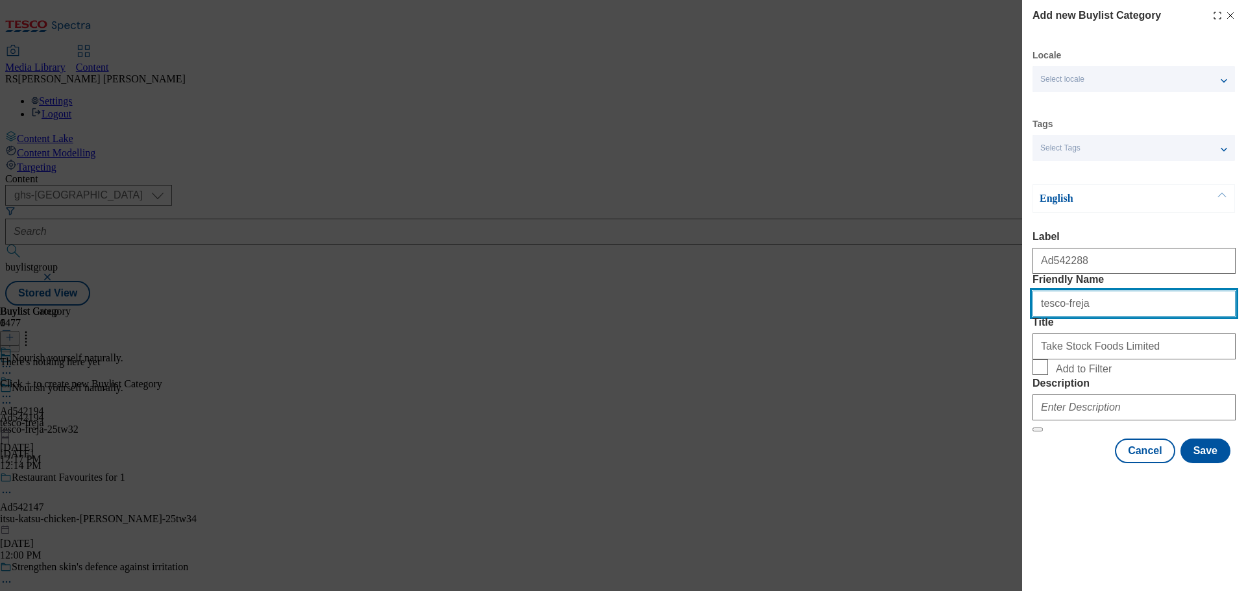
type input "tesco-freja"
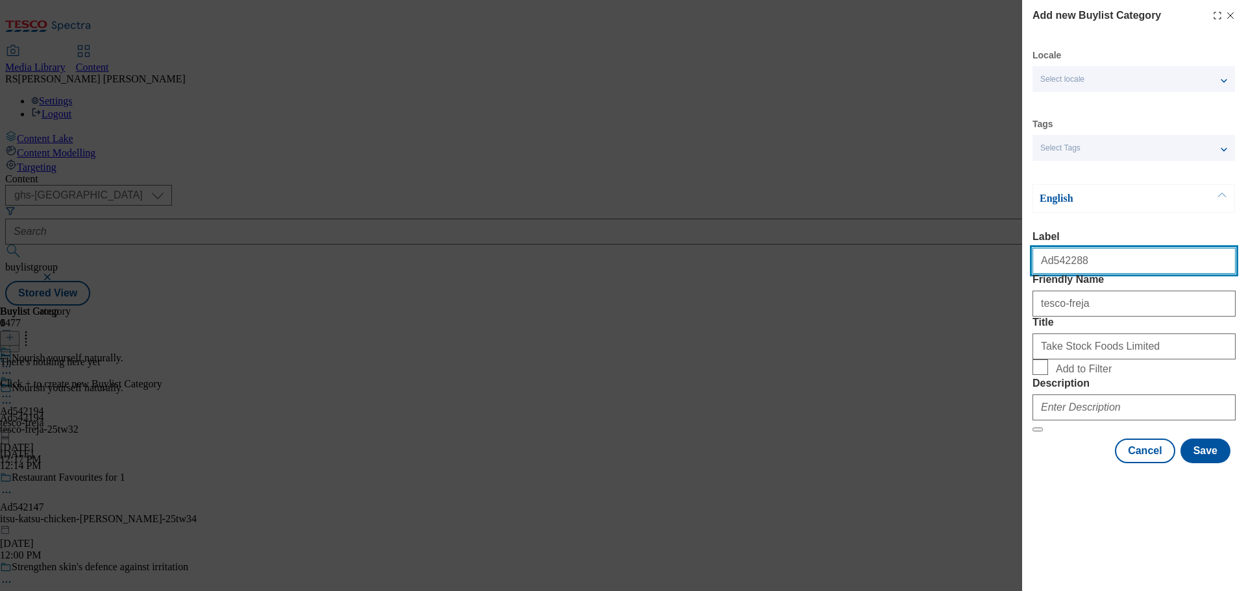
drag, startPoint x: 1093, startPoint y: 262, endPoint x: 1052, endPoint y: 275, distance: 43.7
click at [1052, 274] on input "Ad542288" at bounding box center [1134, 261] width 203 height 26
paste input "194"
type input "Ad542194"
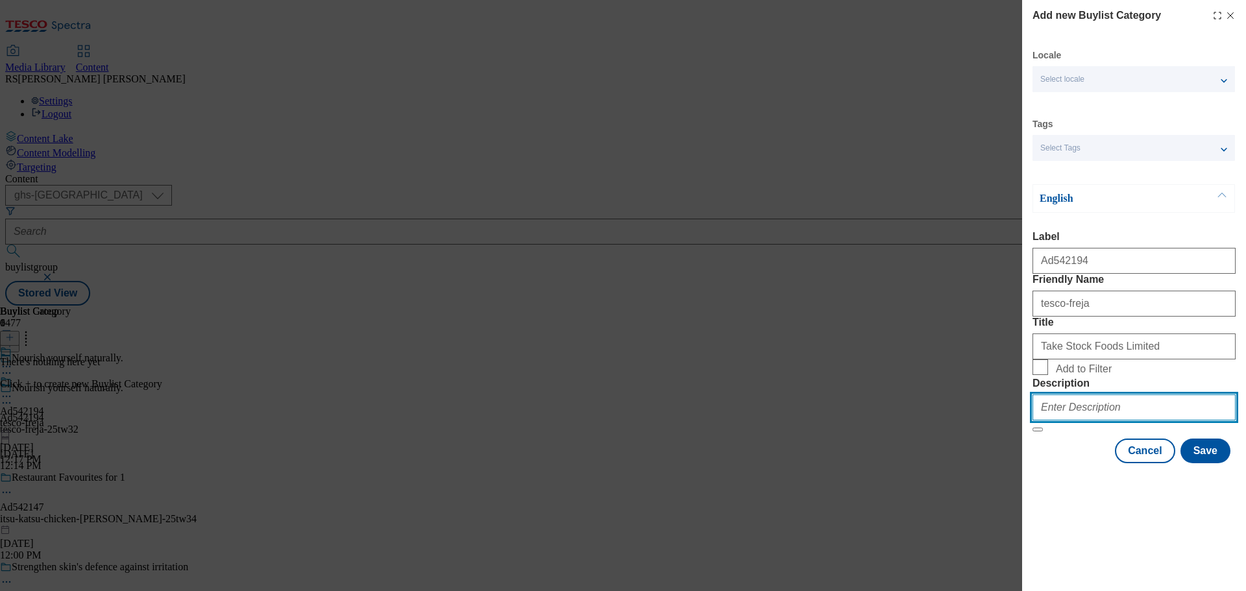
click at [1135, 421] on input "Description" at bounding box center [1134, 408] width 203 height 26
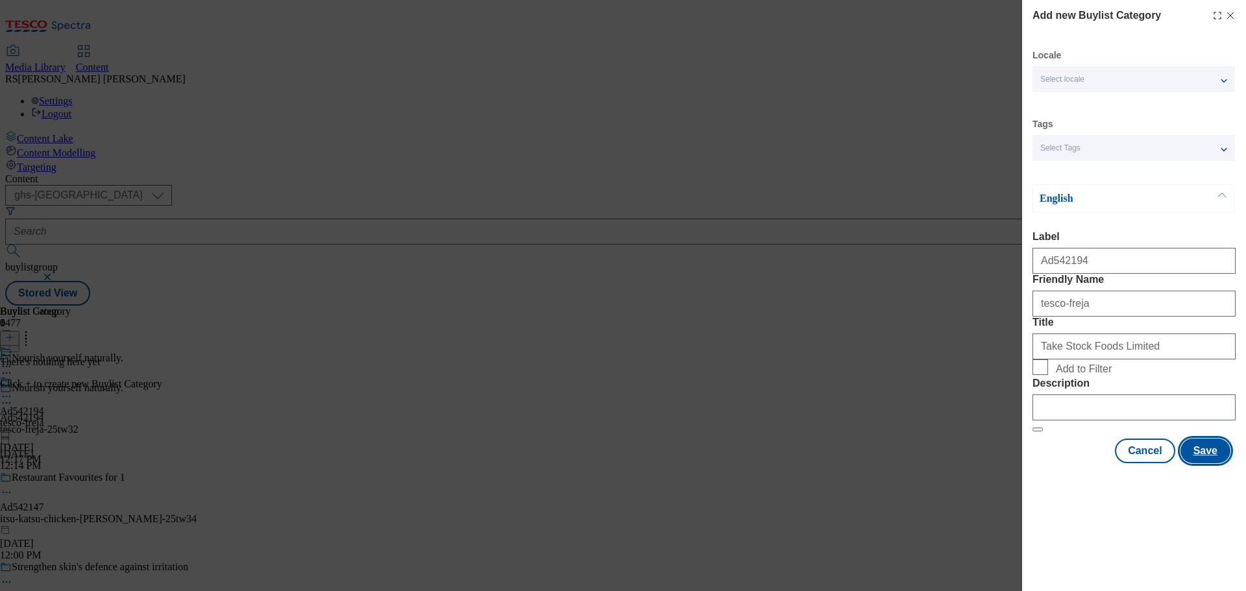
click at [1205, 463] on button "Save" at bounding box center [1206, 451] width 50 height 25
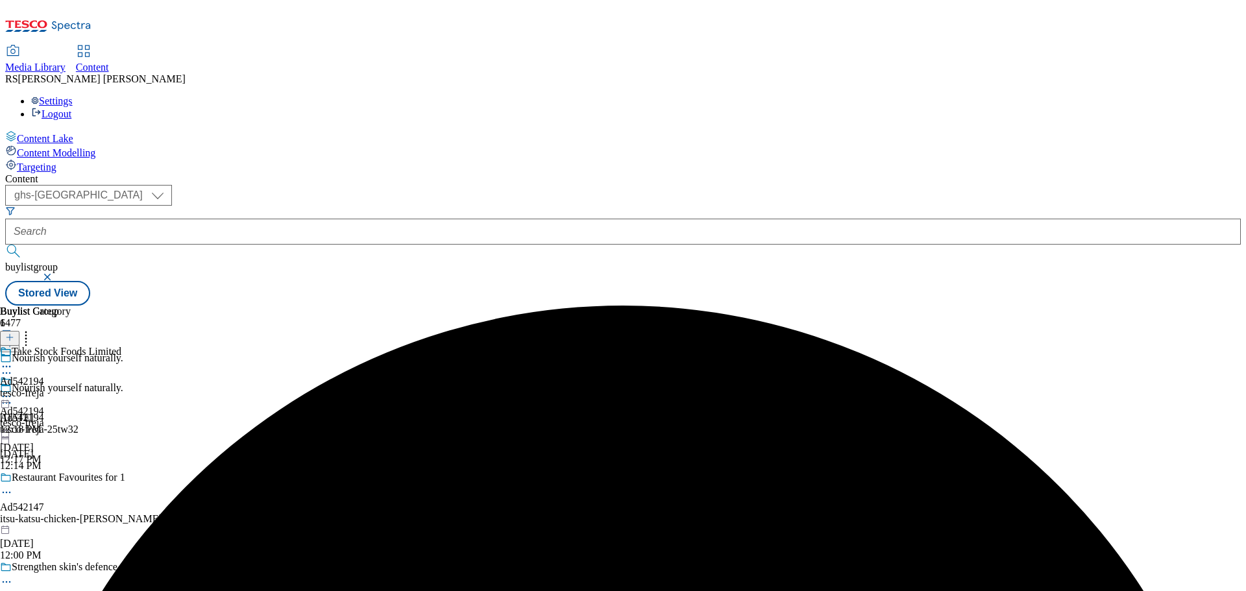
click at [121, 346] on div "Take Stock Foods Limited Ad542194 tesco-freja Oct 9, 2025 12:18 PM" at bounding box center [60, 391] width 121 height 90
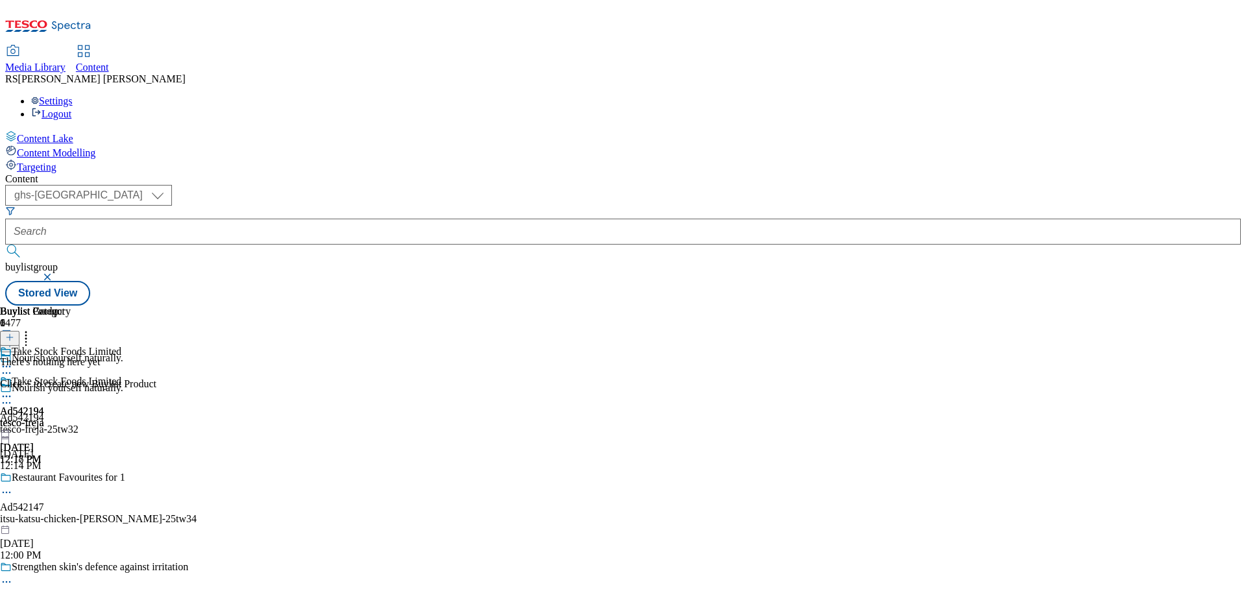
click at [14, 333] on icon at bounding box center [9, 337] width 9 height 9
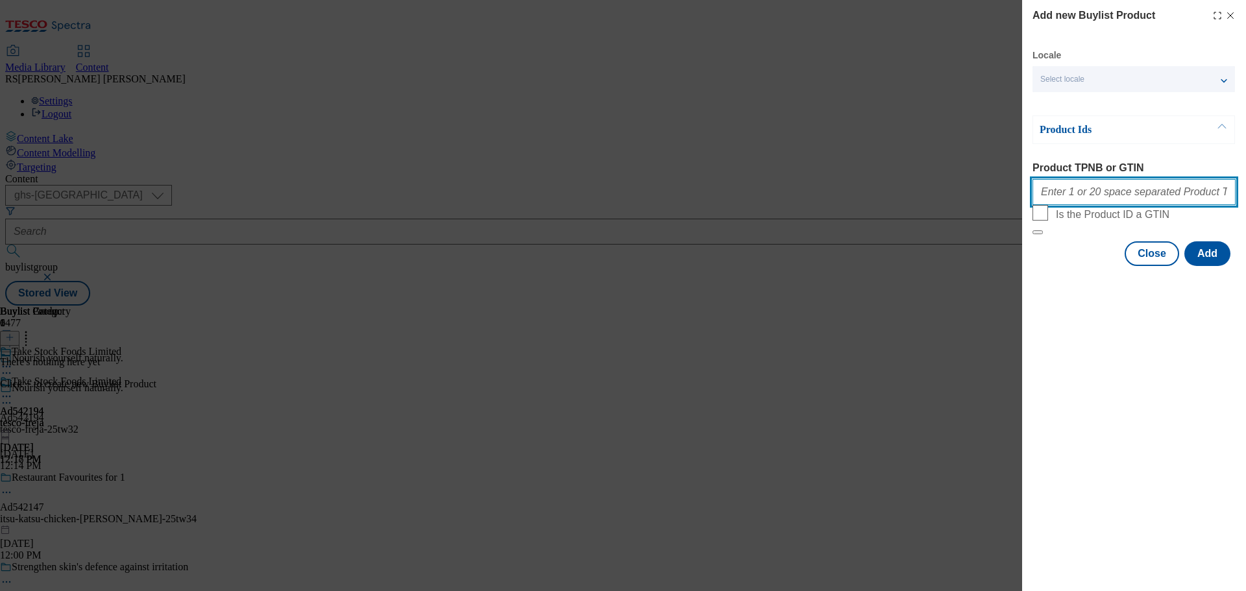
click at [1069, 199] on input "Product TPNB or GTIN" at bounding box center [1134, 192] width 203 height 26
paste input "94037891 94041303 96099174, 94037891 94041303 96099174"
type input "94037891 94041303 96099174, 94037891 94041303 96099174"
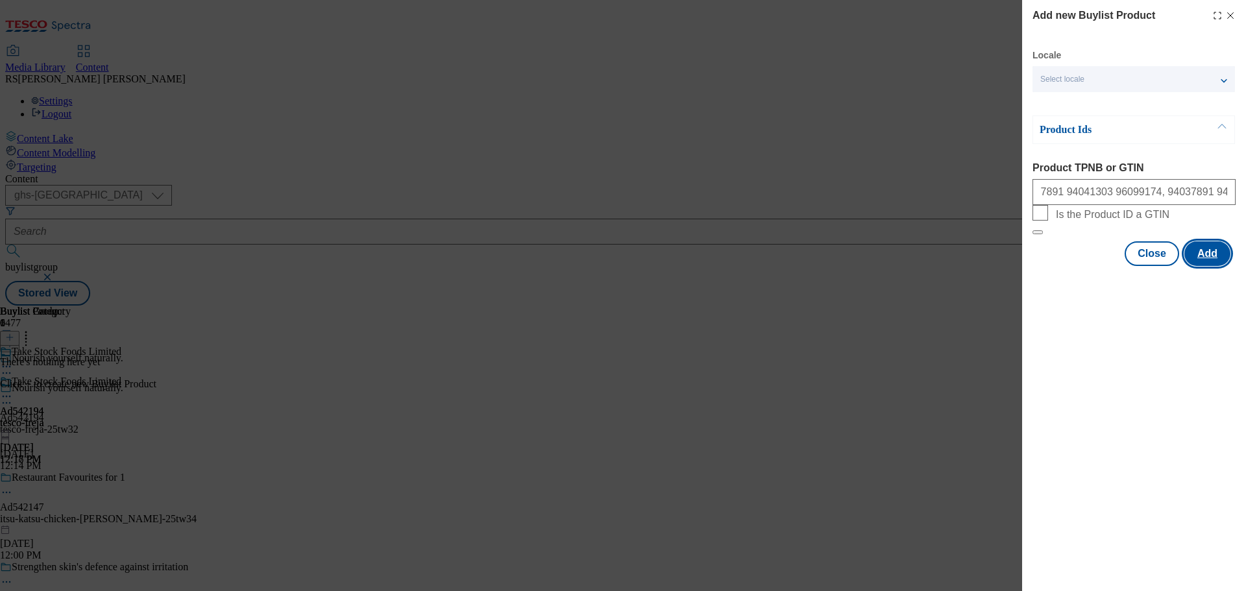
click at [1211, 266] on button "Add" at bounding box center [1208, 253] width 46 height 25
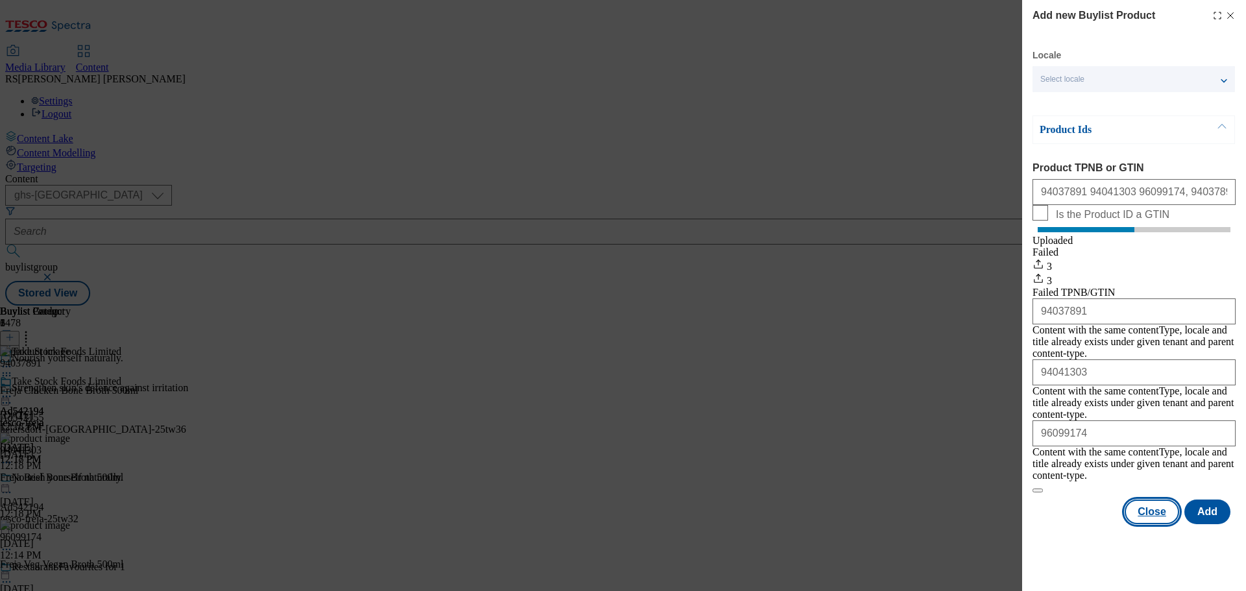
click at [1149, 506] on button "Close" at bounding box center [1152, 512] width 55 height 25
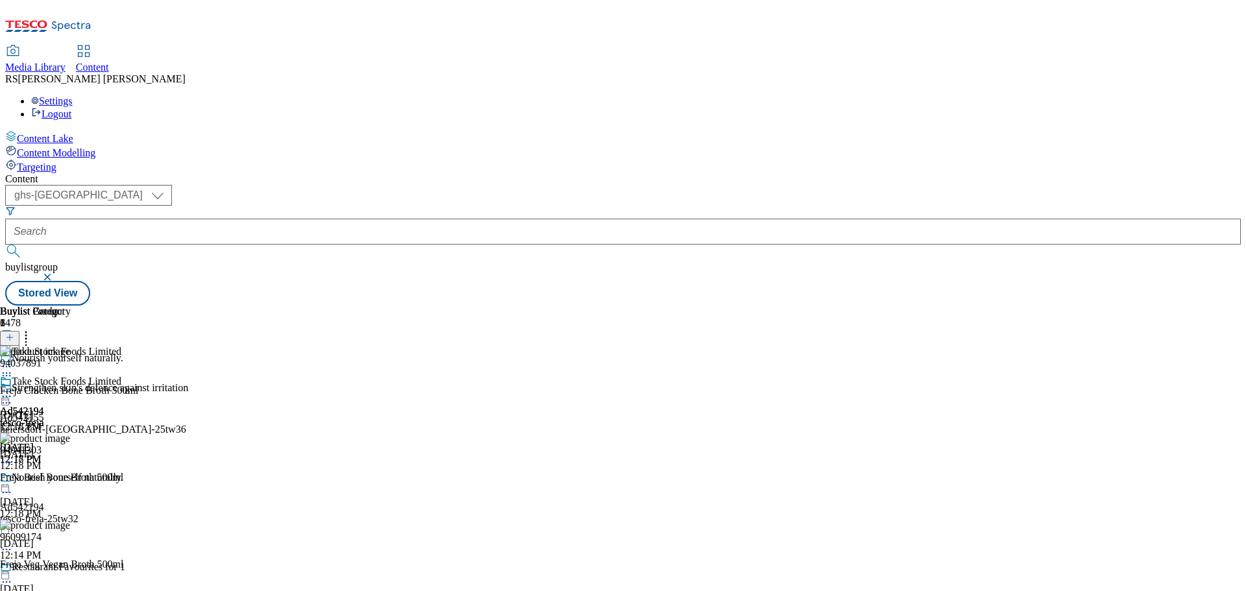
click at [13, 486] on icon at bounding box center [6, 492] width 13 height 13
click at [60, 512] on button "Edit" at bounding box center [43, 519] width 34 height 15
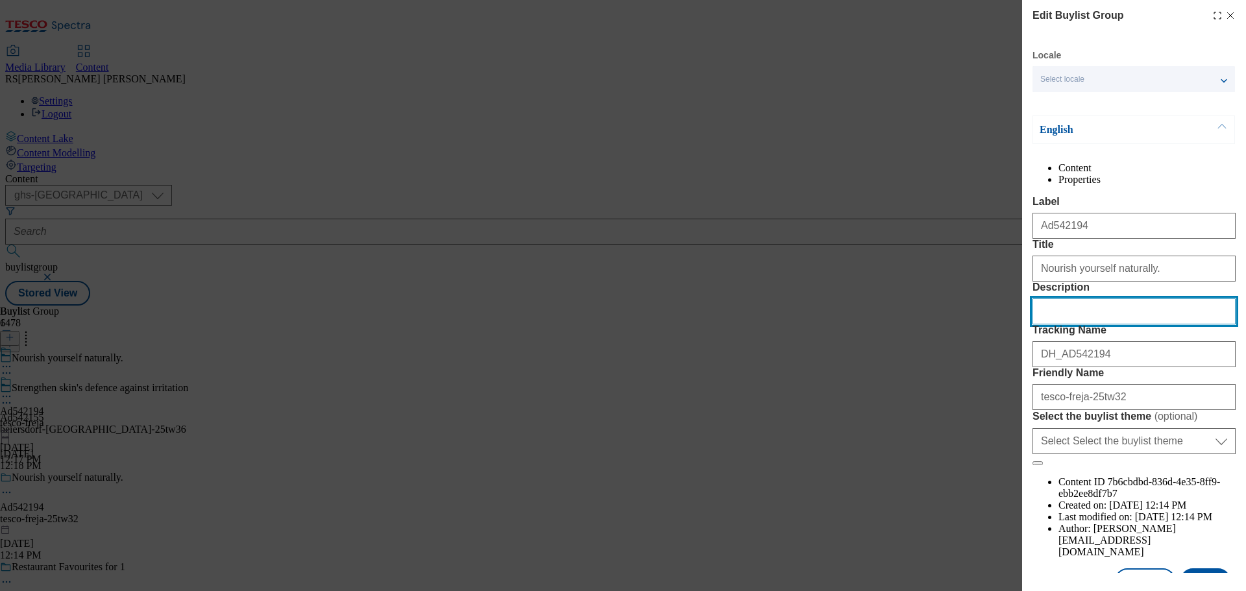
click at [1072, 325] on input "Description" at bounding box center [1134, 312] width 203 height 26
paste input "Freja Chicken Bone Broth 500ml"
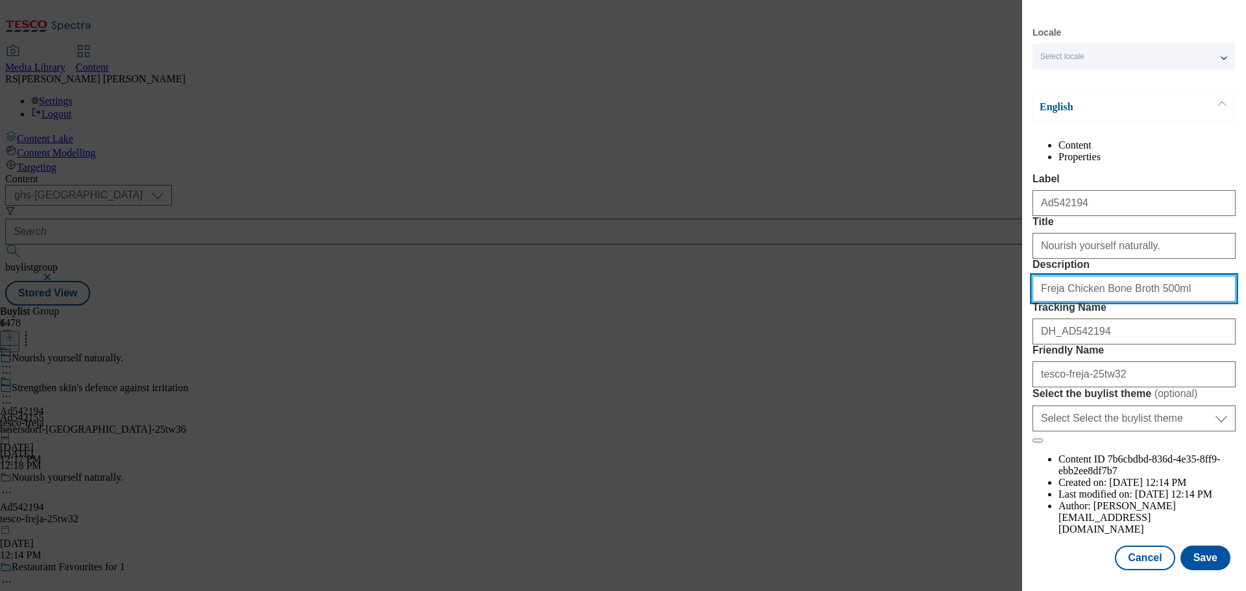
scroll to position [72, 0]
type input "Freja Chicken Bone Broth 500ml"
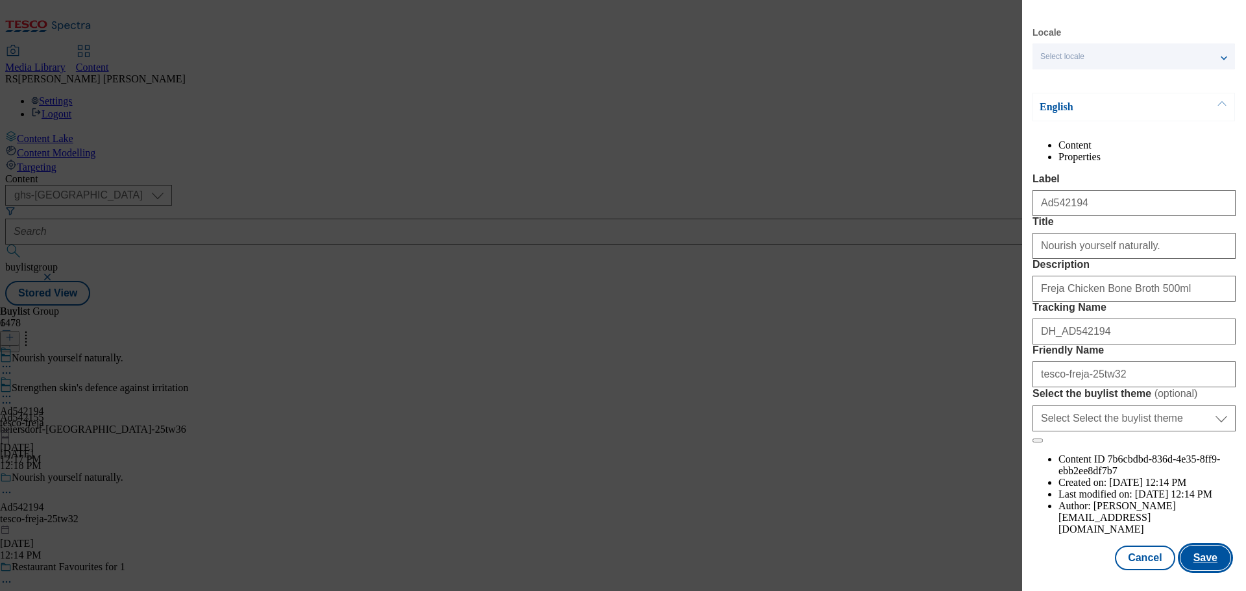
click at [1205, 561] on button "Save" at bounding box center [1206, 558] width 50 height 25
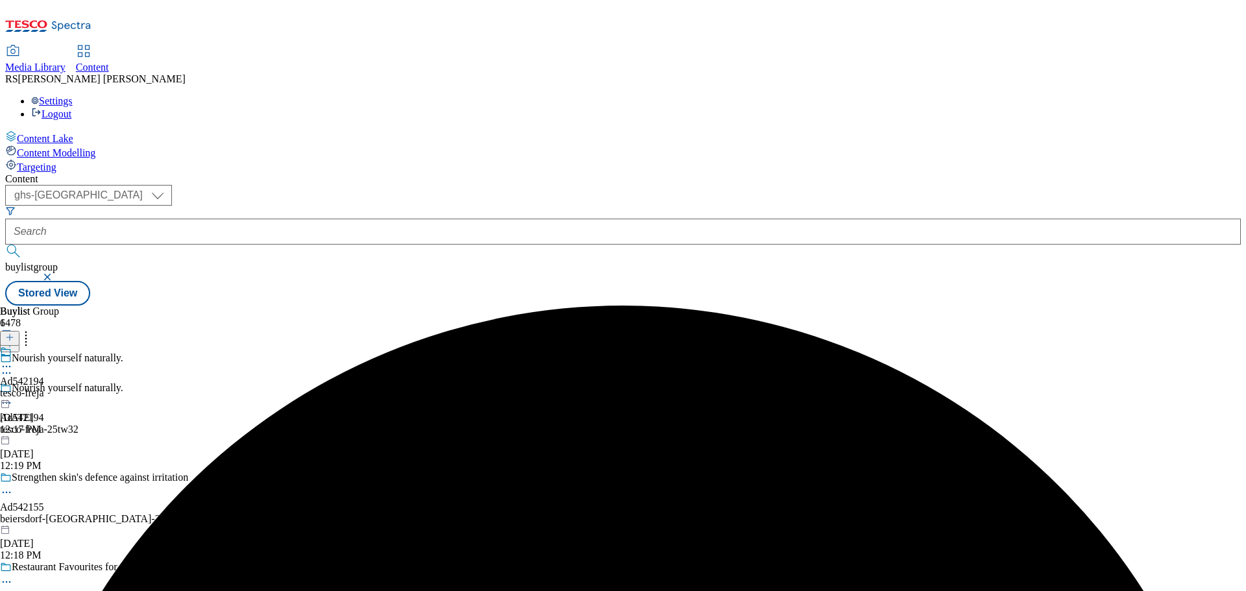
click at [13, 360] on icon at bounding box center [6, 366] width 13 height 13
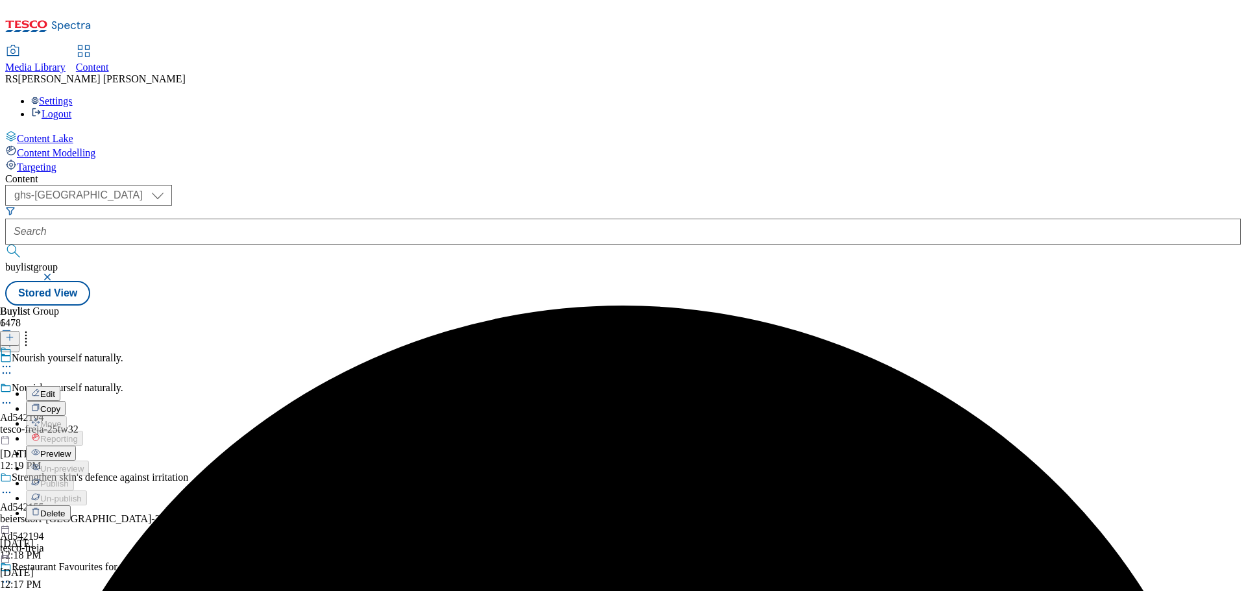
click at [60, 386] on button "Edit" at bounding box center [43, 393] width 34 height 15
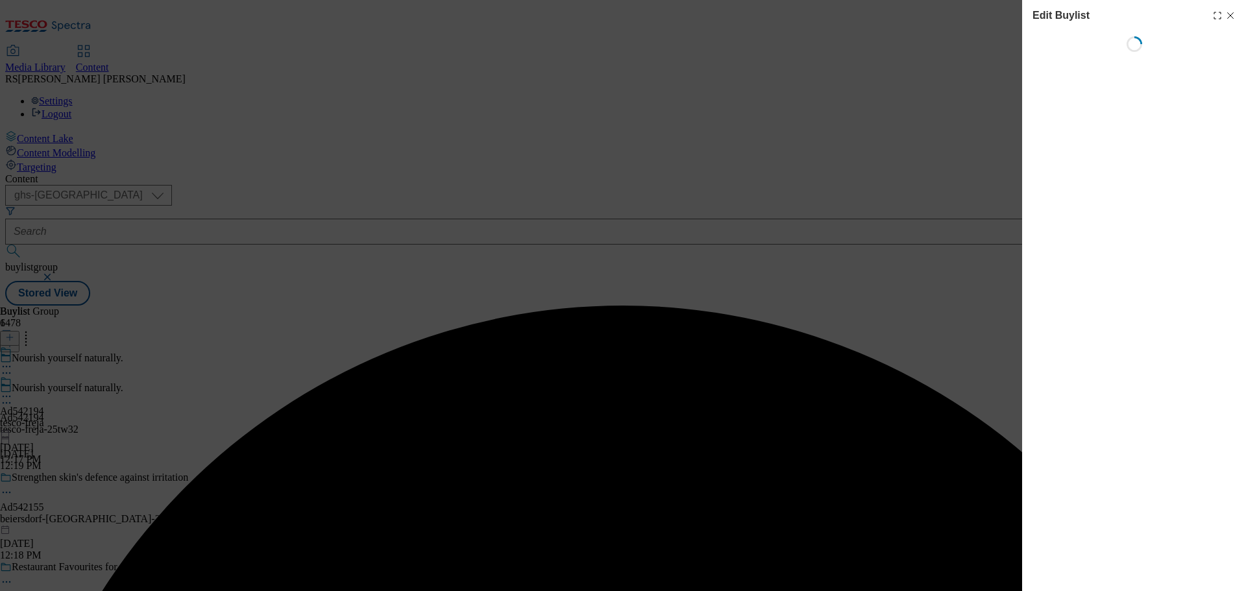
select select "tactical"
select select "supplier funded short term 1-3 weeks"
select select "dunnhumby"
select select "Banner"
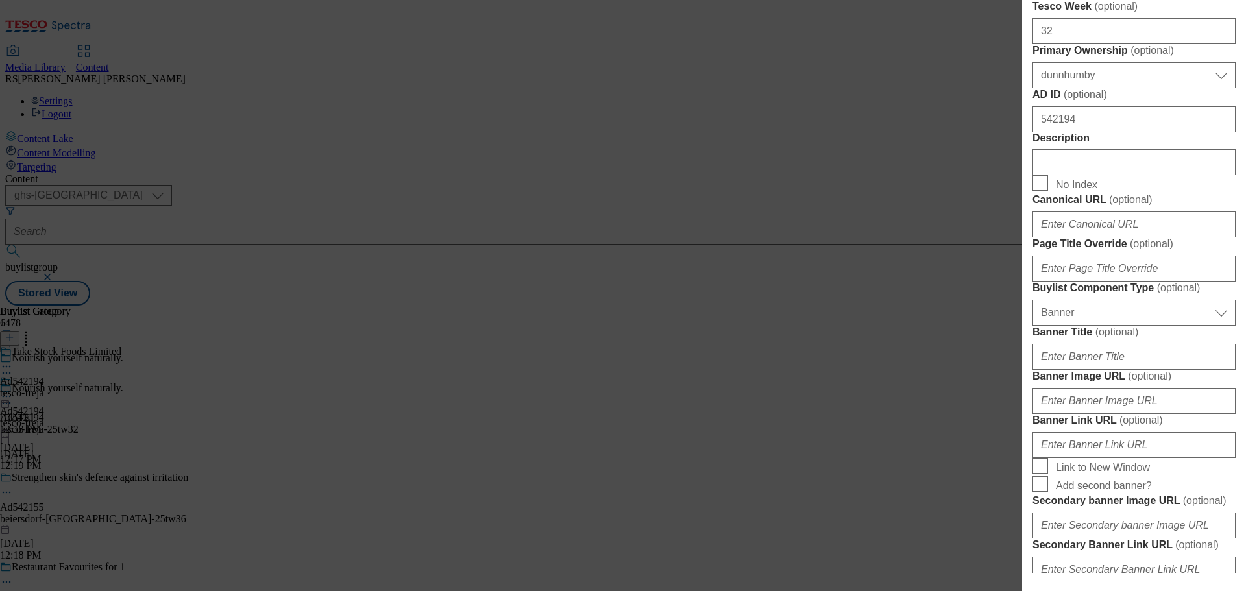
scroll to position [649, 0]
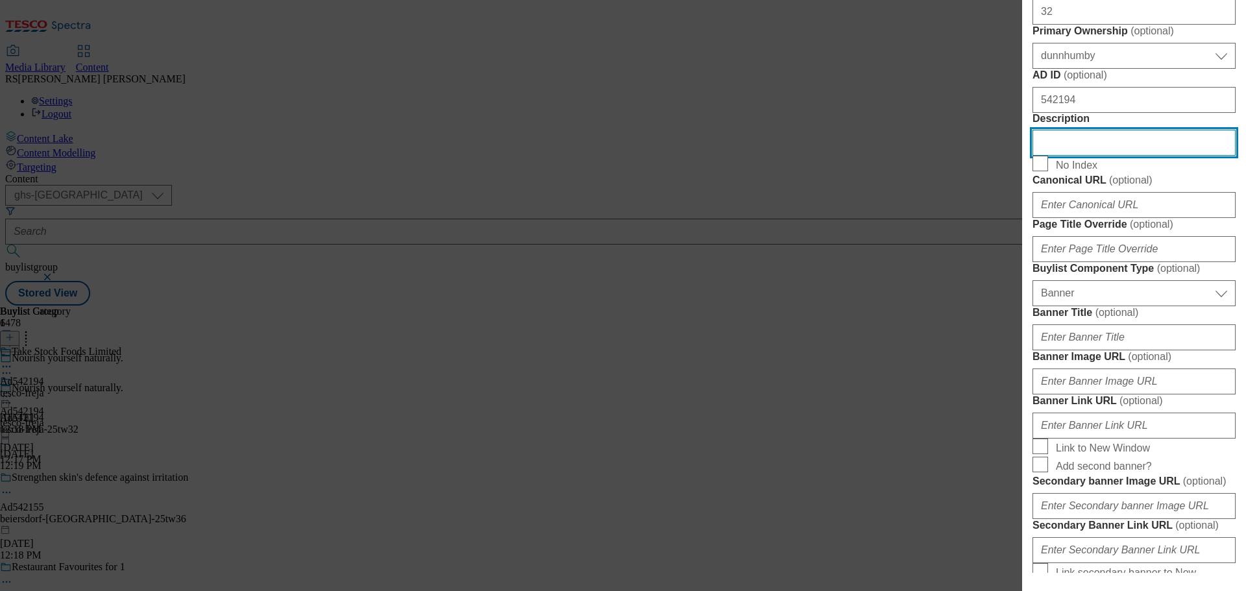
click at [1124, 156] on input "Description" at bounding box center [1134, 143] width 203 height 26
paste input "Freja Chicken Bone Broth 500ml"
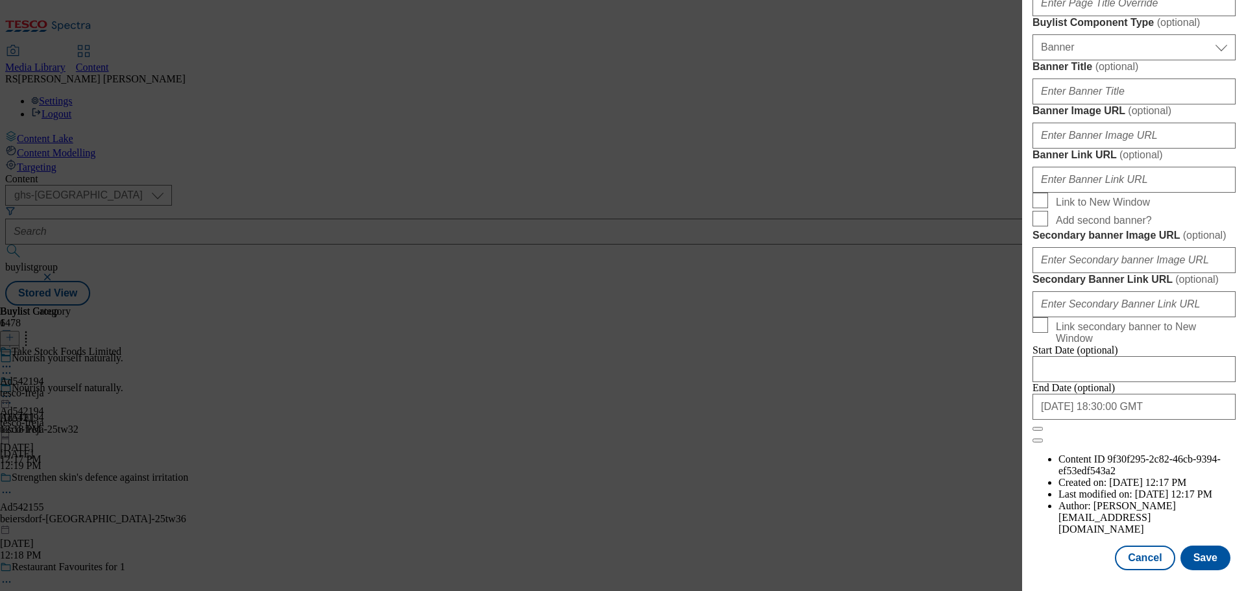
scroll to position [1366, 0]
type input "Freja Chicken Bone Broth 500ml"
click at [1196, 560] on button "Save" at bounding box center [1206, 558] width 50 height 25
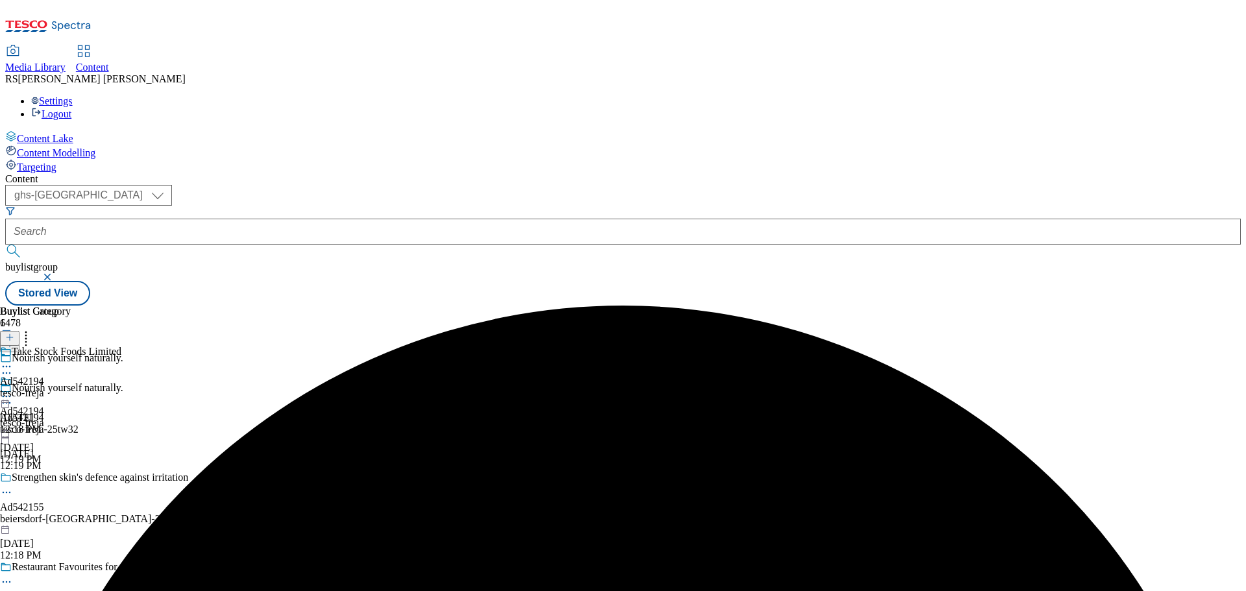
click at [13, 360] on icon at bounding box center [6, 366] width 13 height 13
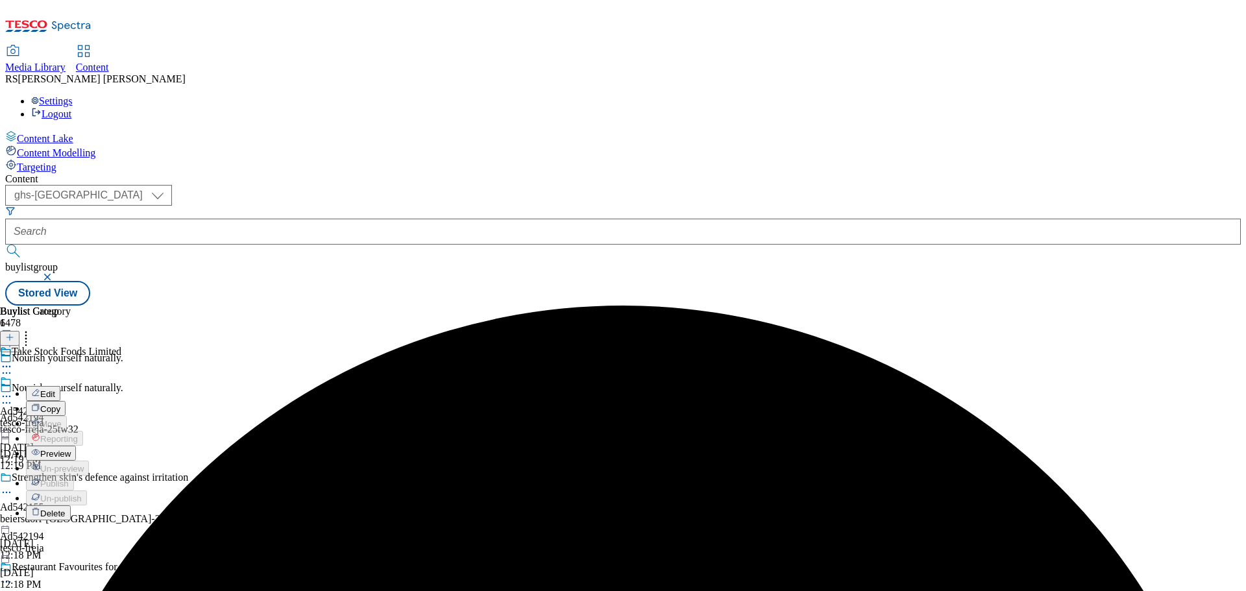
click at [60, 386] on button "Edit" at bounding box center [43, 393] width 34 height 15
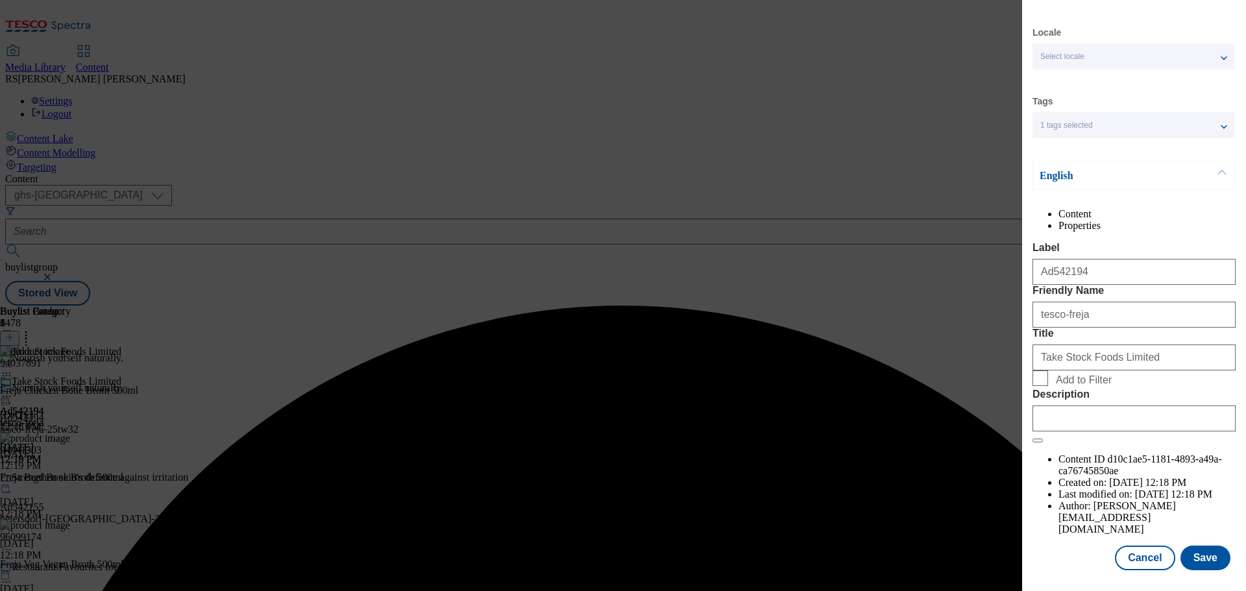
scroll to position [47, 0]
click at [1080, 432] on input "Description" at bounding box center [1134, 419] width 203 height 26
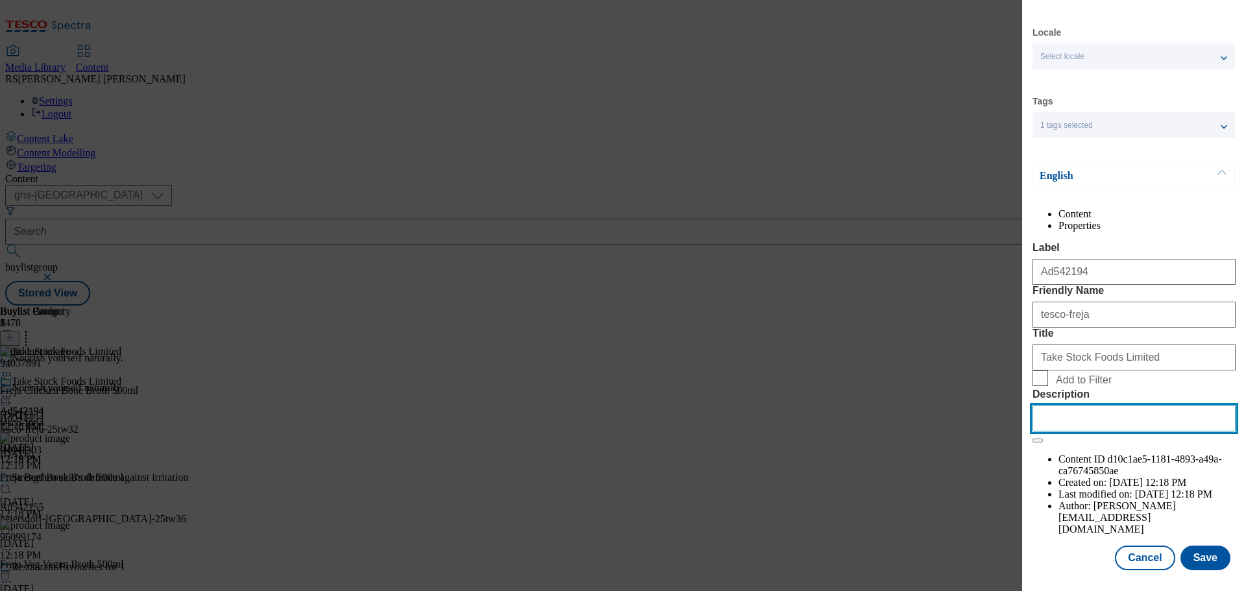
paste input "Freja Chicken Bone Broth 500ml"
type input "Freja Chicken Bone Broth 500ml"
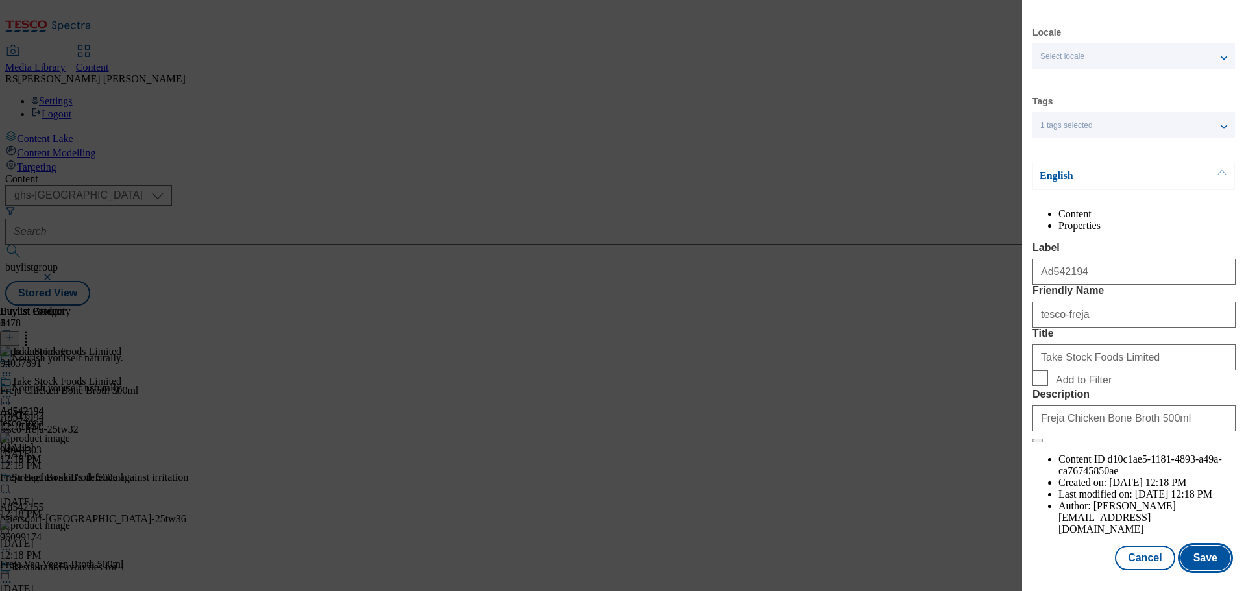
click at [1192, 558] on button "Save" at bounding box center [1206, 558] width 50 height 25
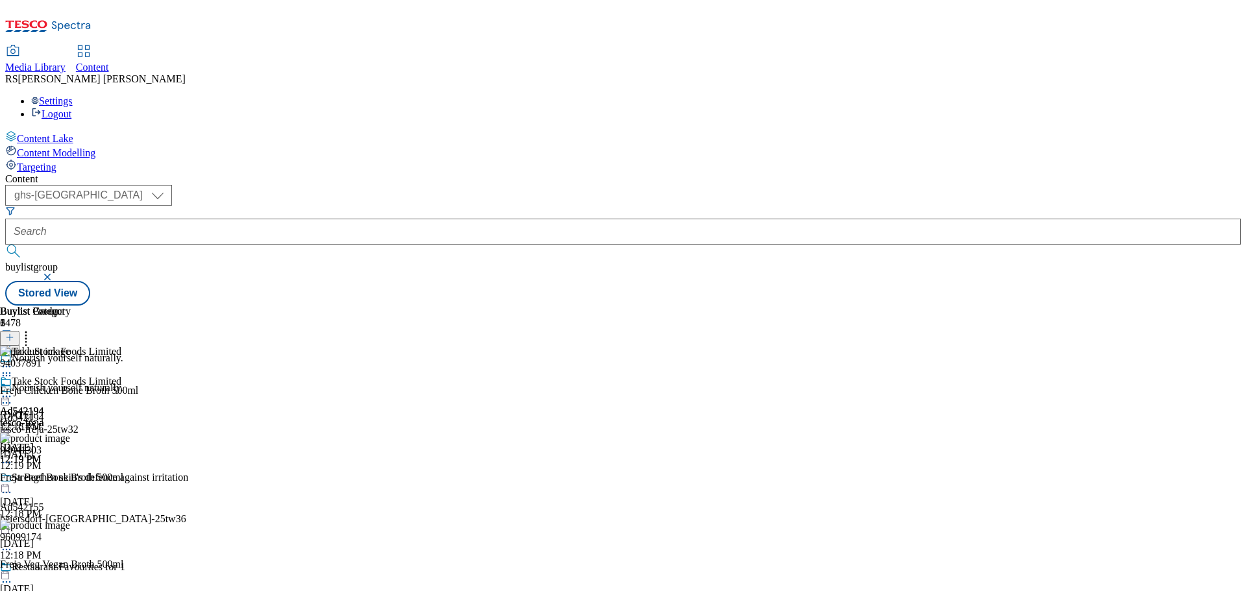
click at [13, 397] on icon at bounding box center [6, 403] width 13 height 13
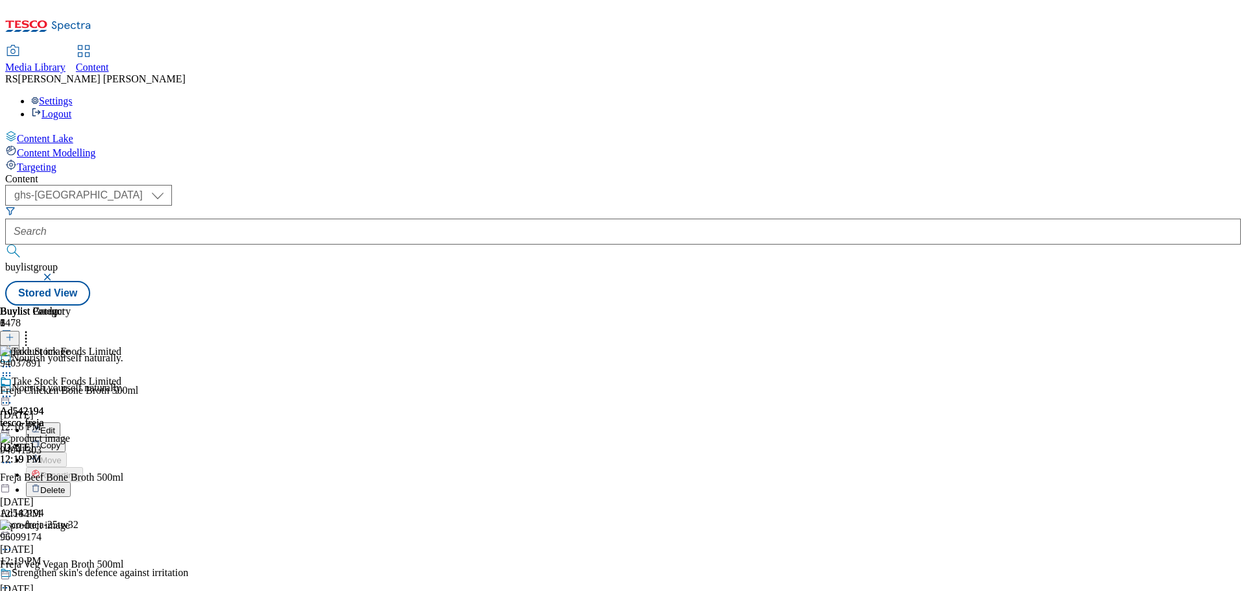
click at [60, 423] on button "Edit" at bounding box center [43, 430] width 34 height 15
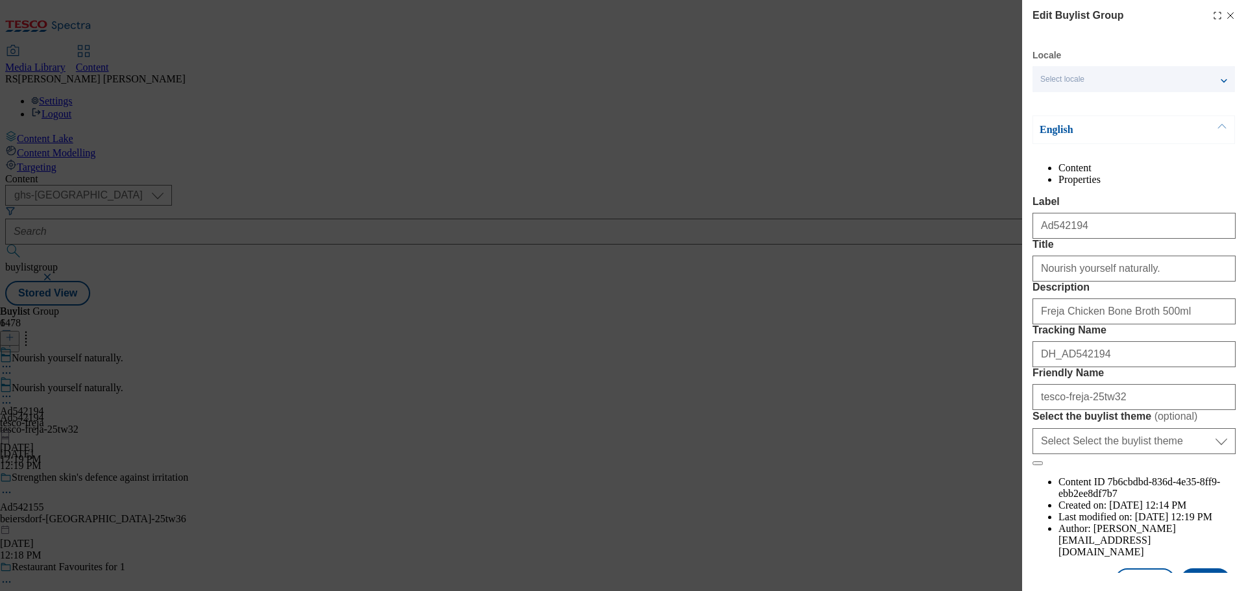
scroll to position [65, 0]
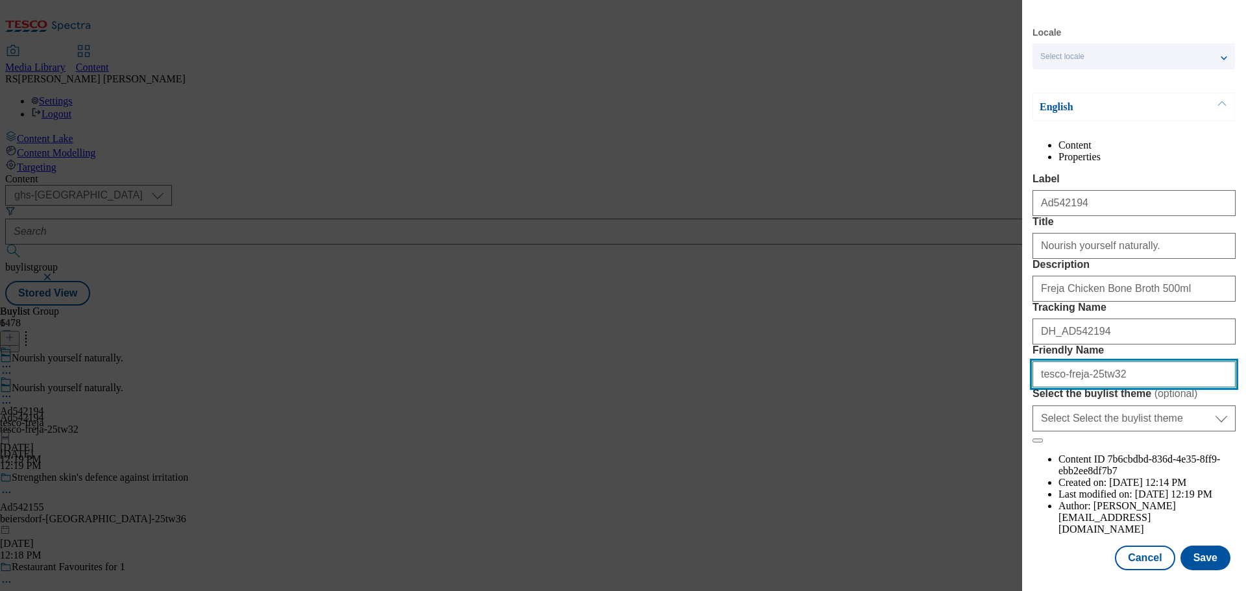
click at [1057, 388] on input "tesco-freja-25tw32" at bounding box center [1134, 375] width 203 height 26
drag, startPoint x: 1061, startPoint y: 450, endPoint x: 1020, endPoint y: 452, distance: 40.9
click at [1020, 452] on div "Edit Buylist Group Locale Select locale English Welsh English Content Propertie…" at bounding box center [623, 295] width 1246 height 591
paste input "TakeStockFoods"
click at [1117, 388] on input "take-stock-foods-freja-25tw32" at bounding box center [1134, 375] width 203 height 26
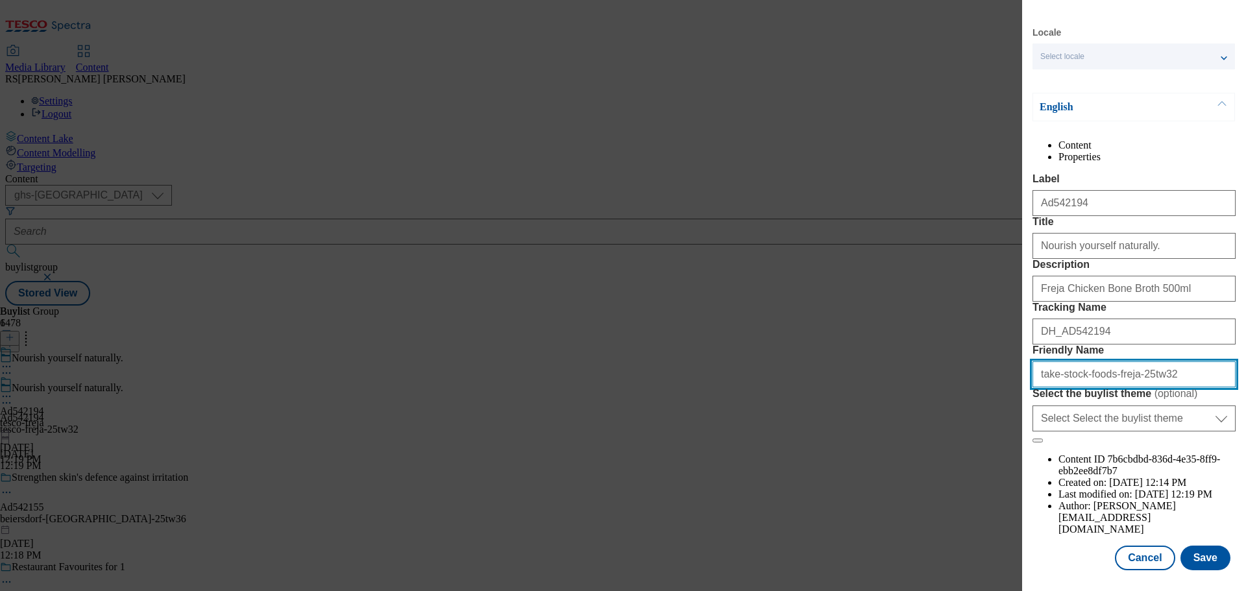
click at [1120, 388] on input "take-stock-foods-freja-25tw32" at bounding box center [1134, 375] width 203 height 26
drag, startPoint x: 1123, startPoint y: 449, endPoint x: 1020, endPoint y: 443, distance: 103.3
click at [1020, 443] on div "Edit Buylist Group Locale Select locale English Welsh English Content Propertie…" at bounding box center [623, 295] width 1246 height 591
type input "take-stock-foods-freja-25tw32"
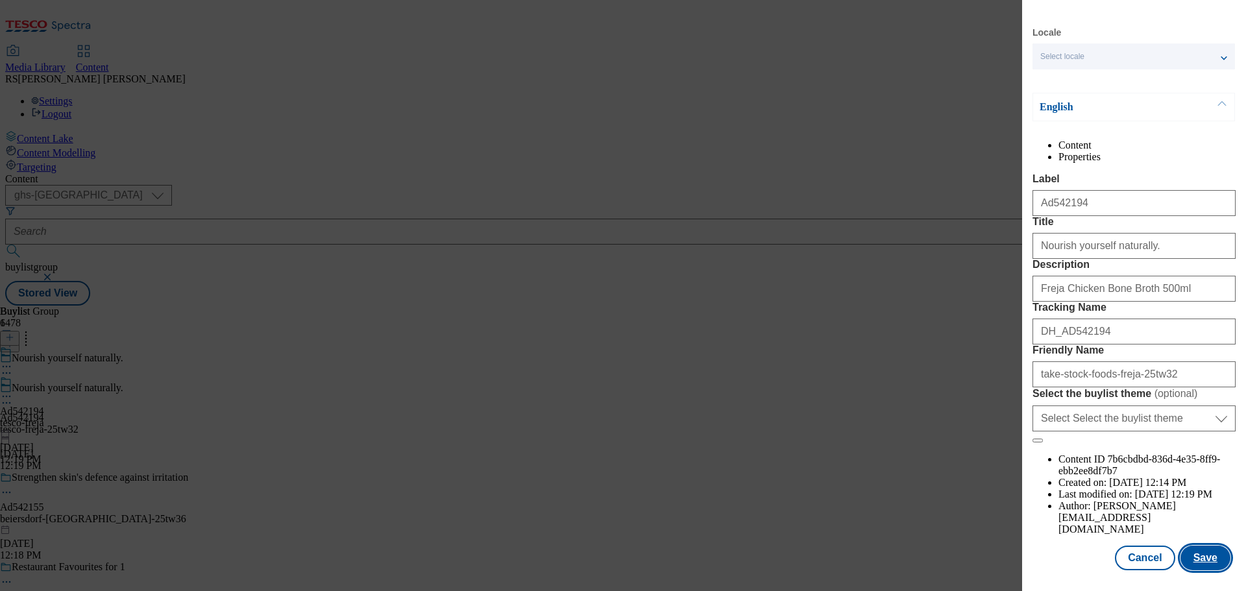
click at [1203, 563] on button "Save" at bounding box center [1206, 558] width 50 height 25
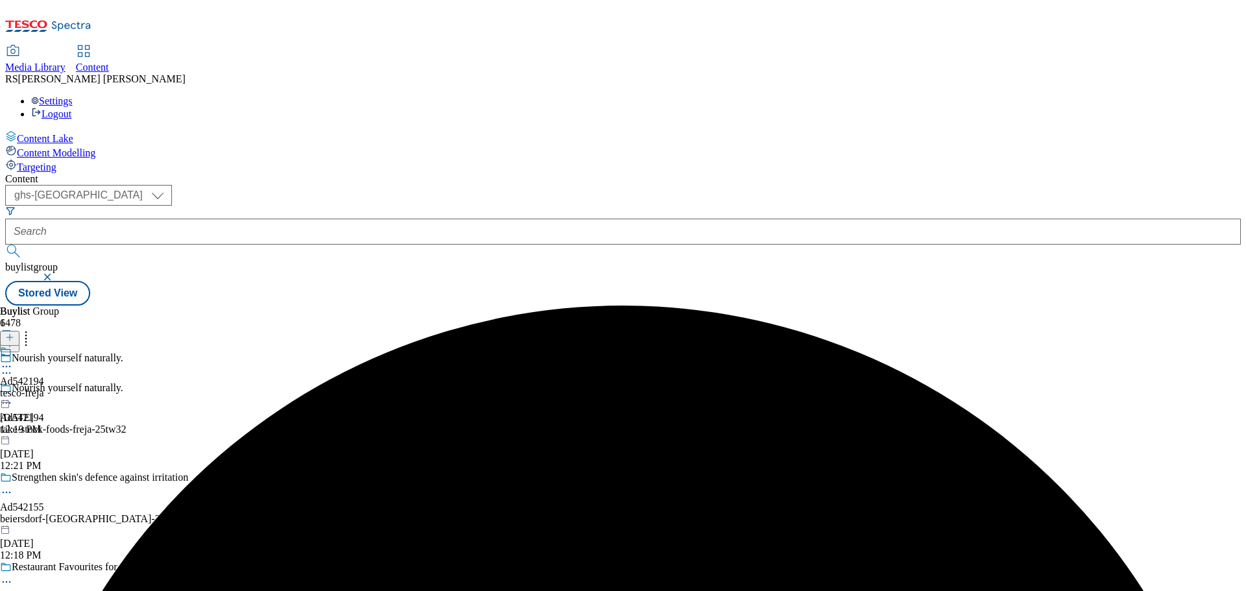
click at [13, 360] on icon at bounding box center [6, 366] width 13 height 13
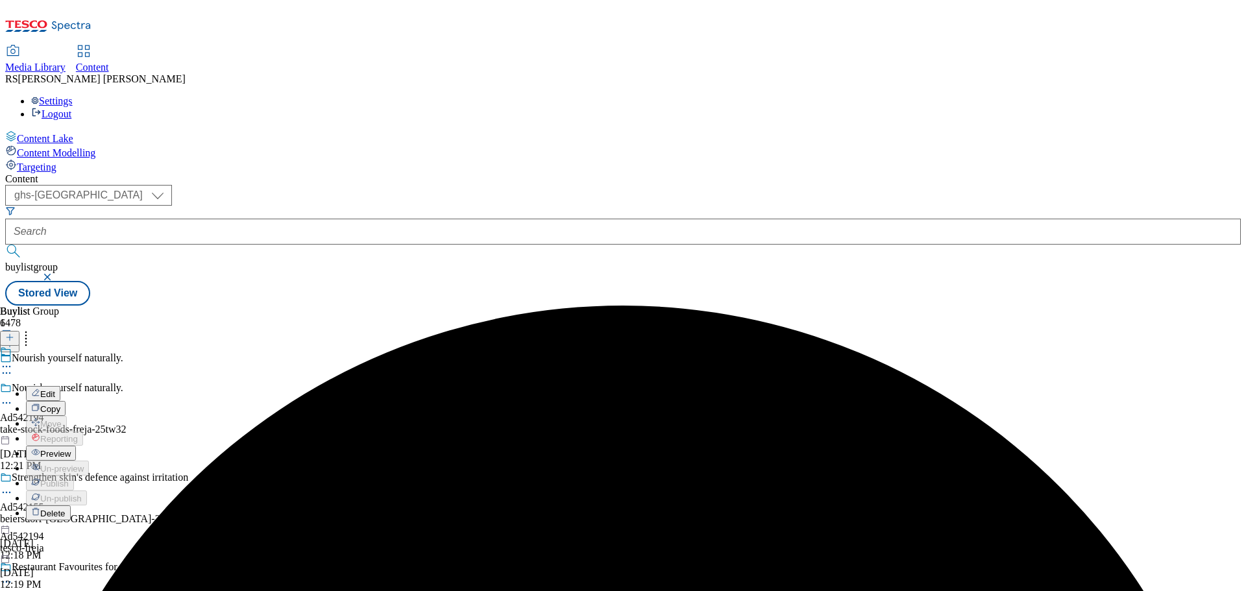
click at [60, 386] on button "Edit" at bounding box center [43, 393] width 34 height 15
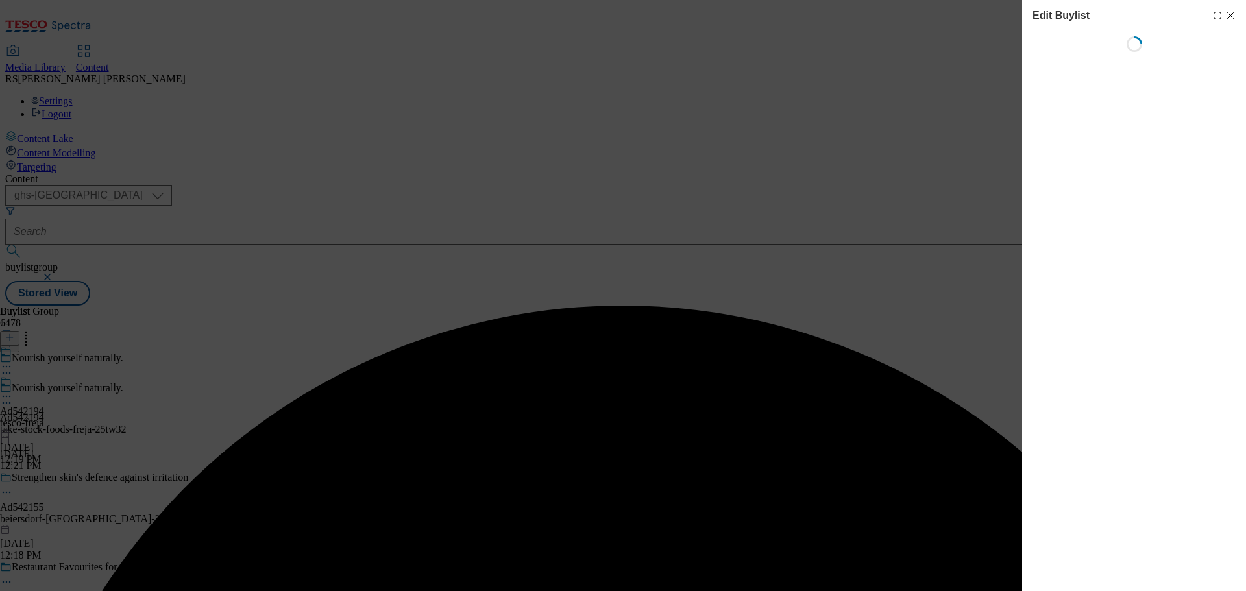
select select "tactical"
select select "supplier funded short term 1-3 weeks"
select select "dunnhumby"
select select "Banner"
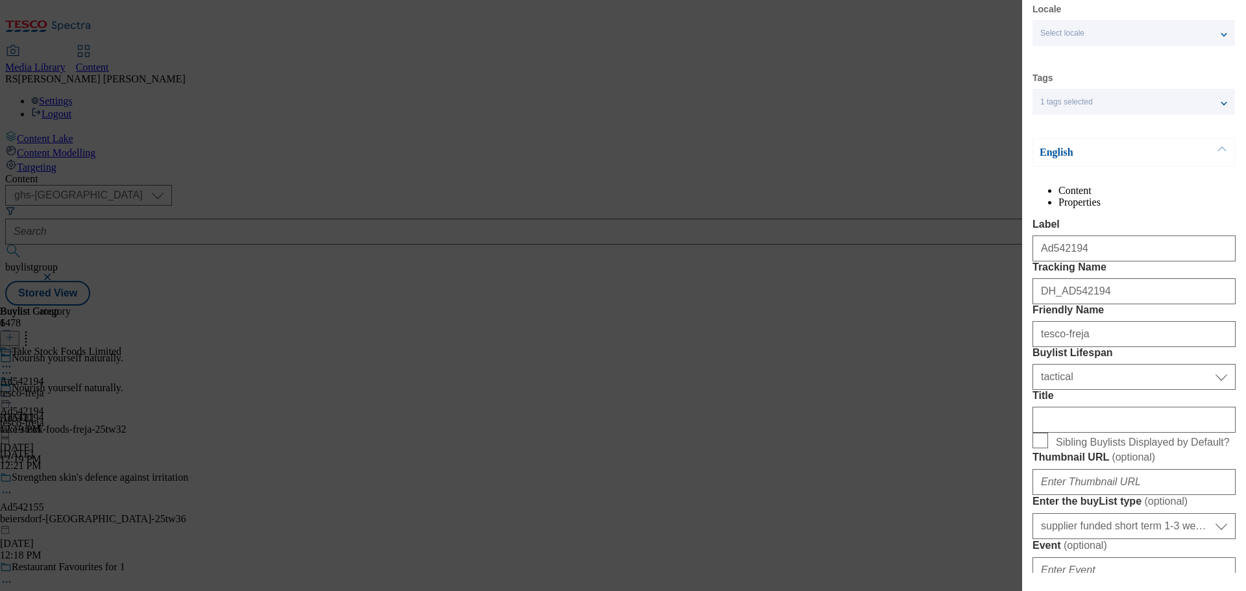
scroll to position [130, 0]
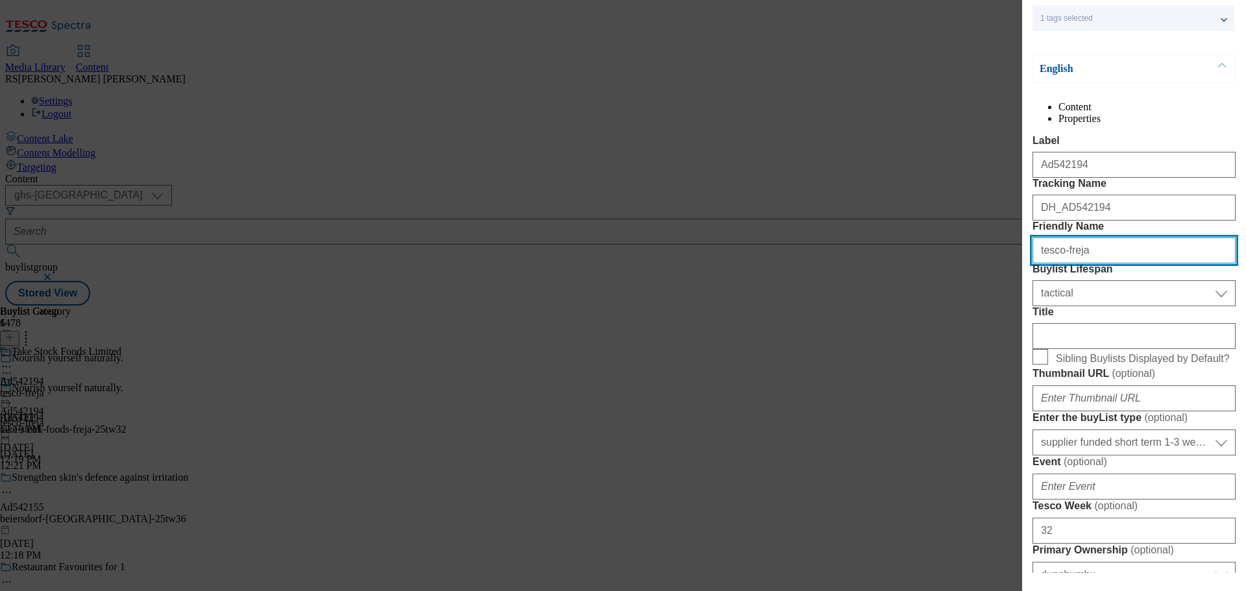
drag, startPoint x: 1092, startPoint y: 330, endPoint x: 995, endPoint y: 321, distance: 97.7
click at [995, 321] on div "Edit Buylist Locale Select locale English Welsh Tags 1 tags selected fnf market…" at bounding box center [623, 295] width 1246 height 591
paste input "ake-stock-foods"
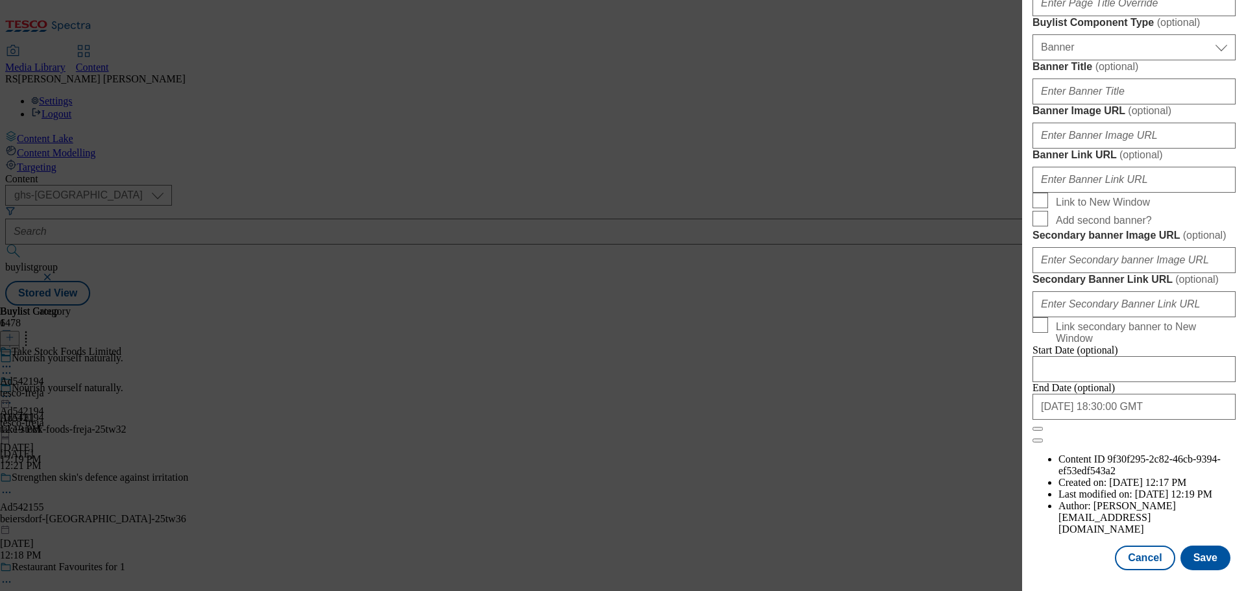
scroll to position [1363, 0]
type input "take-stock-foods-freja"
click at [1205, 563] on button "Save" at bounding box center [1206, 558] width 50 height 25
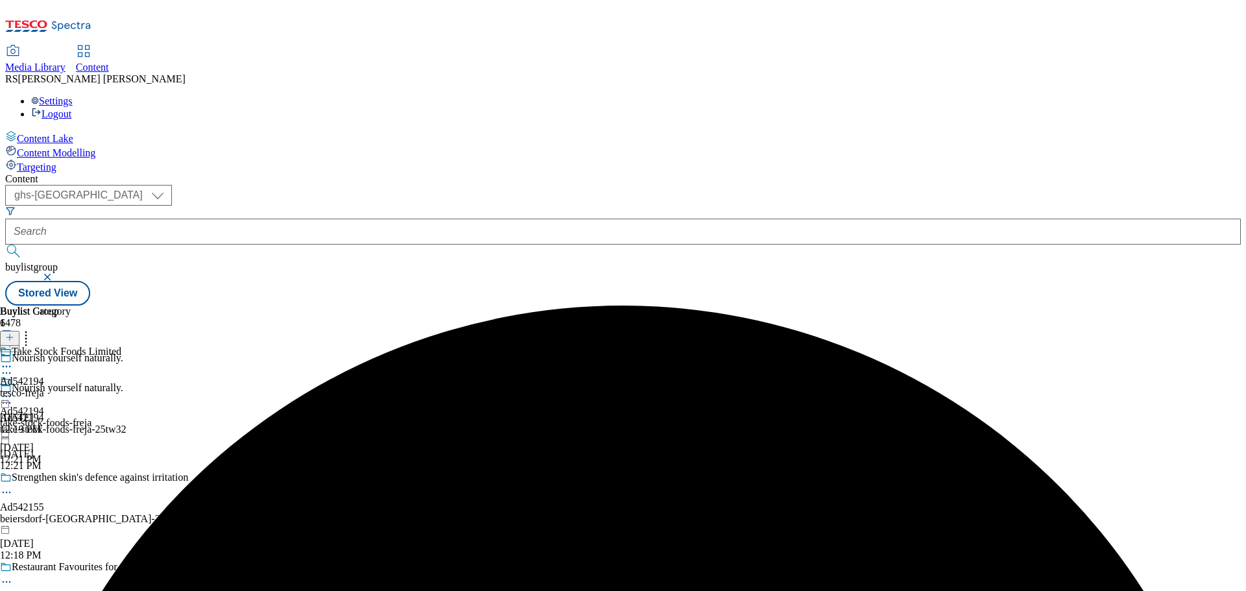
click at [13, 360] on icon at bounding box center [6, 366] width 13 height 13
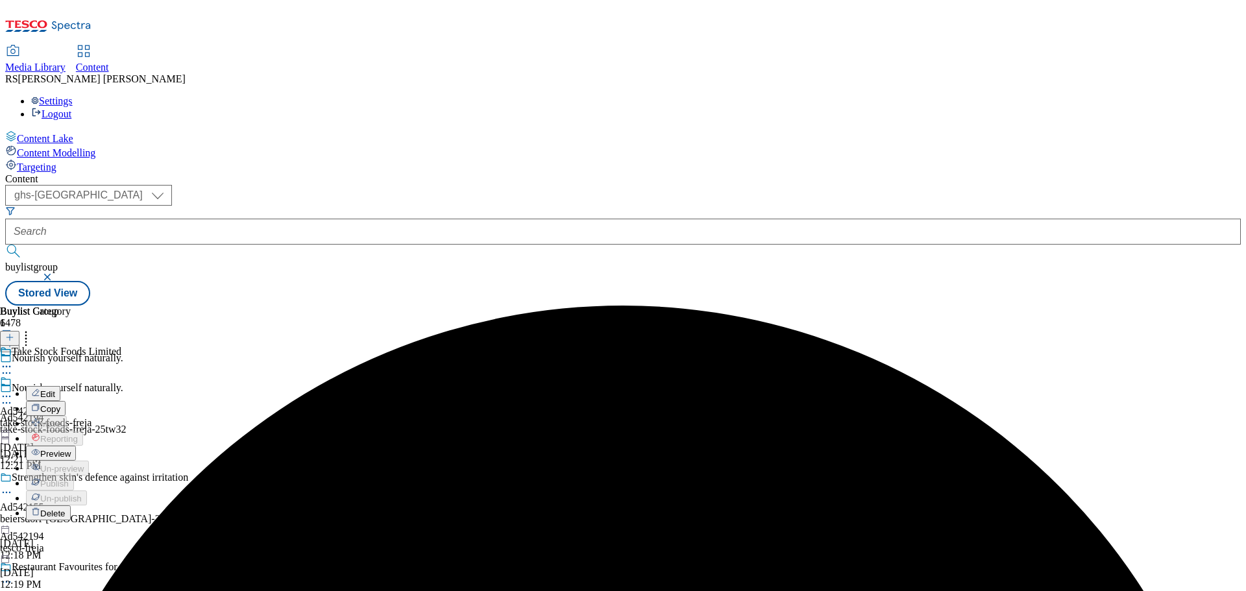
click at [60, 386] on button "Edit" at bounding box center [43, 393] width 34 height 15
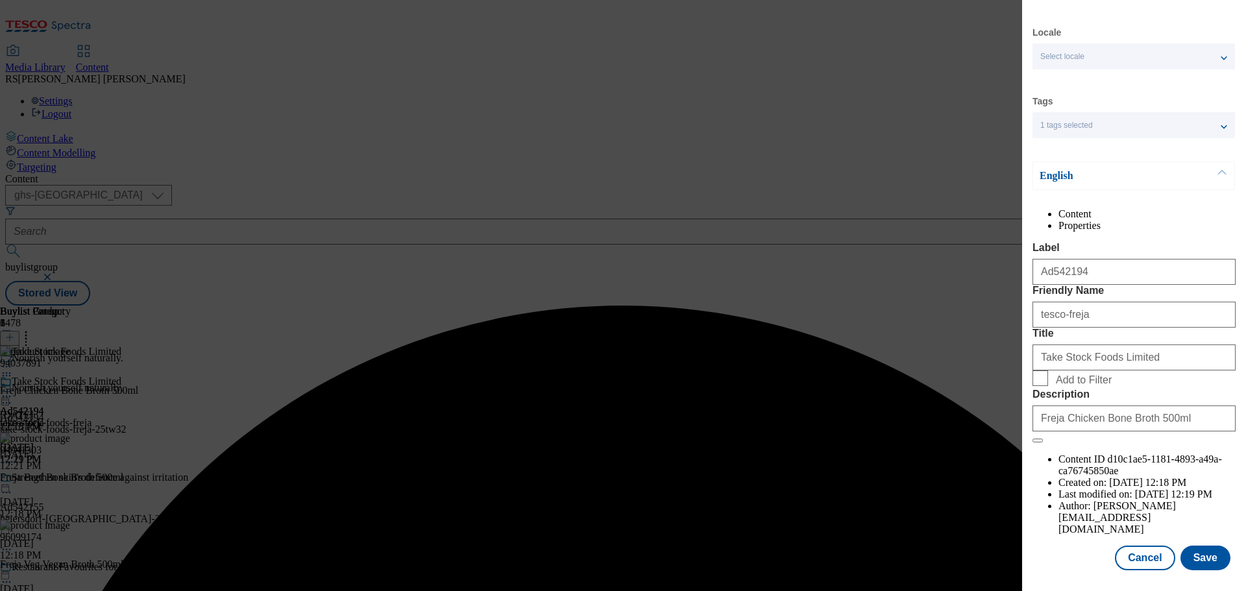
scroll to position [47, 0]
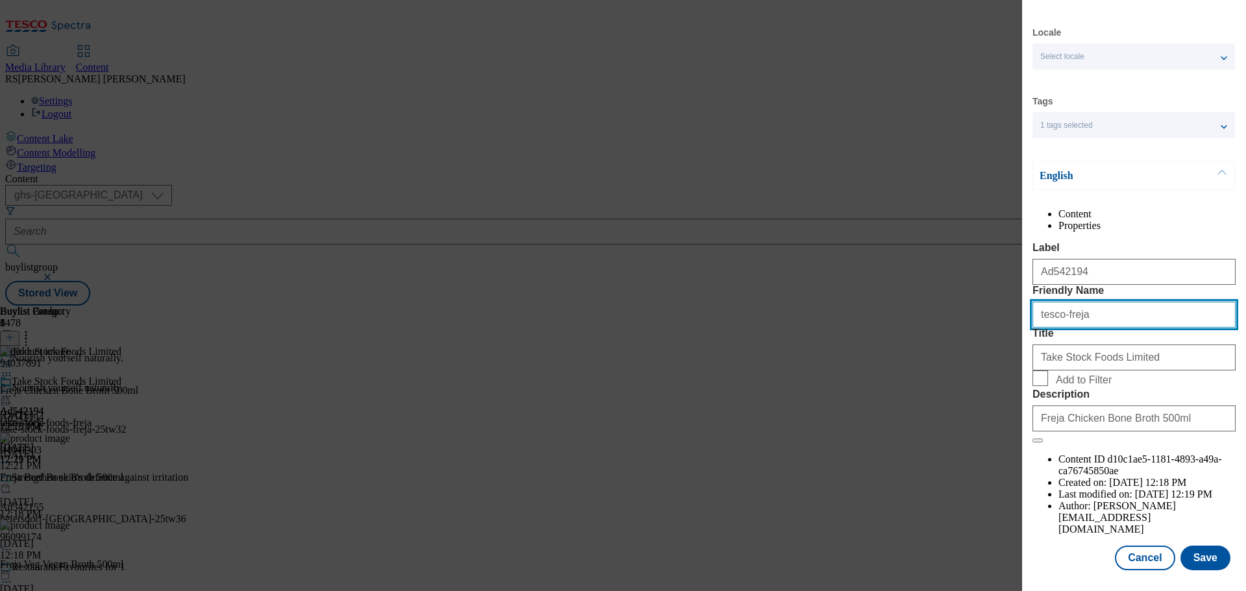
drag, startPoint x: 1113, startPoint y: 340, endPoint x: 1012, endPoint y: 333, distance: 100.9
click at [1013, 333] on div "Edit Buylist Category Locale Select locale English Welsh Tags 1 tags selected f…" at bounding box center [623, 295] width 1246 height 591
paste input "ake-stock-foods"
type input "take-stock-foods-freja"
click at [1196, 550] on button "Save" at bounding box center [1206, 558] width 50 height 25
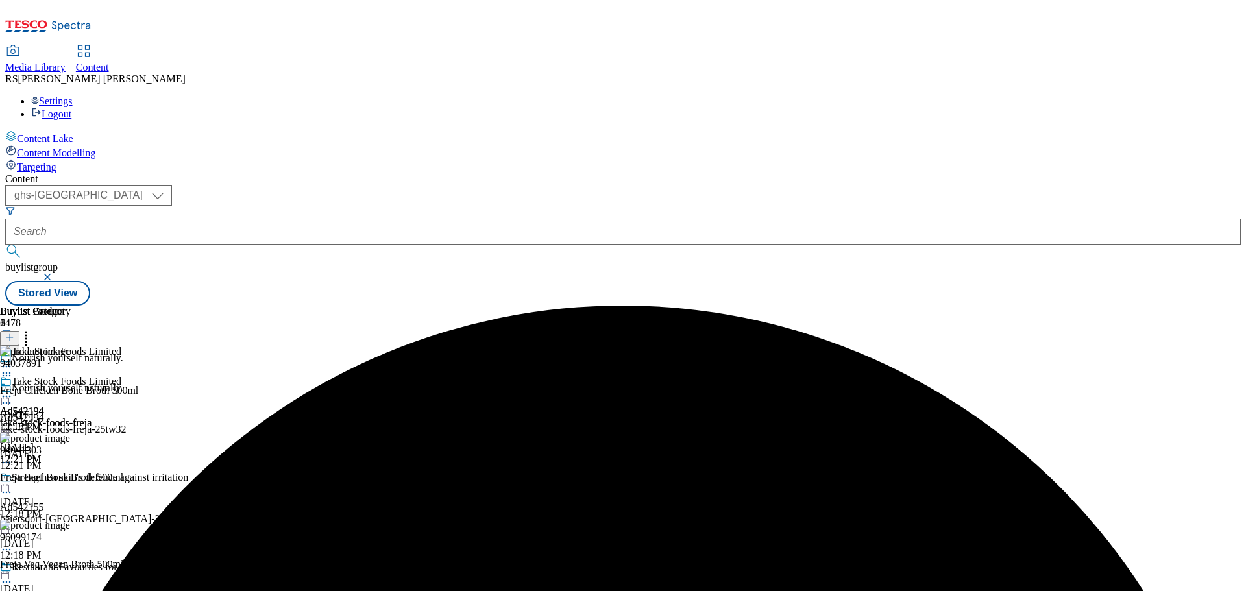
click at [13, 390] on icon at bounding box center [6, 396] width 13 height 13
click at [71, 479] on span "Preview" at bounding box center [55, 484] width 31 height 10
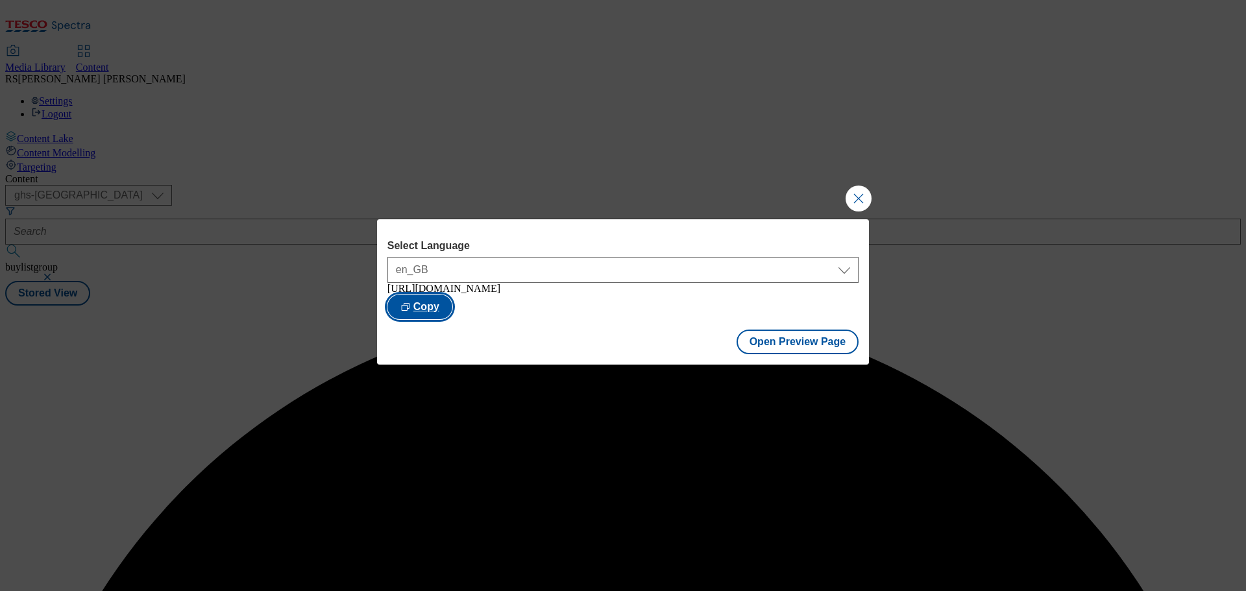
click at [452, 302] on button "Copy" at bounding box center [420, 307] width 65 height 25
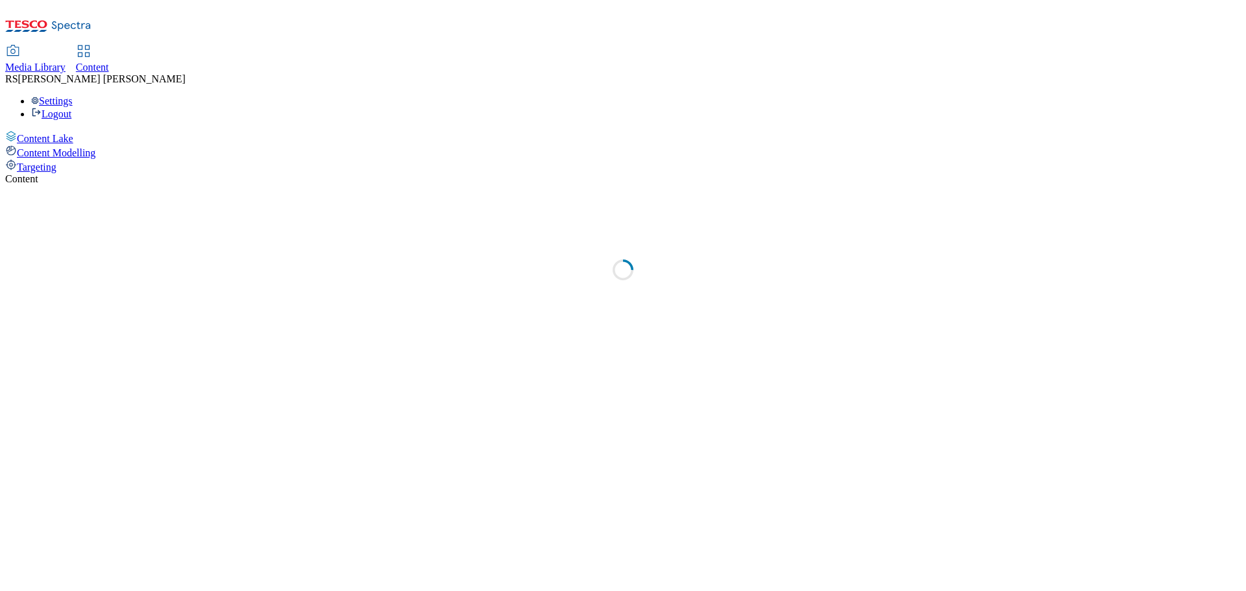
select select "ghs-uk"
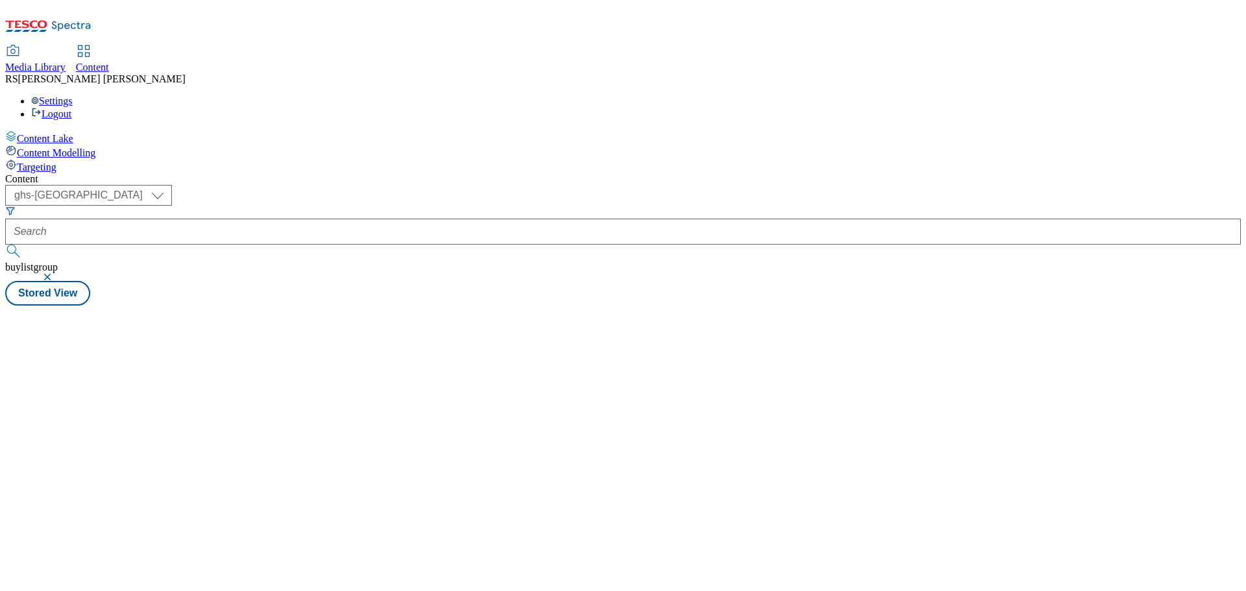
select select "ghs-[GEOGRAPHIC_DATA]"
